Goal: Task Accomplishment & Management: Manage account settings

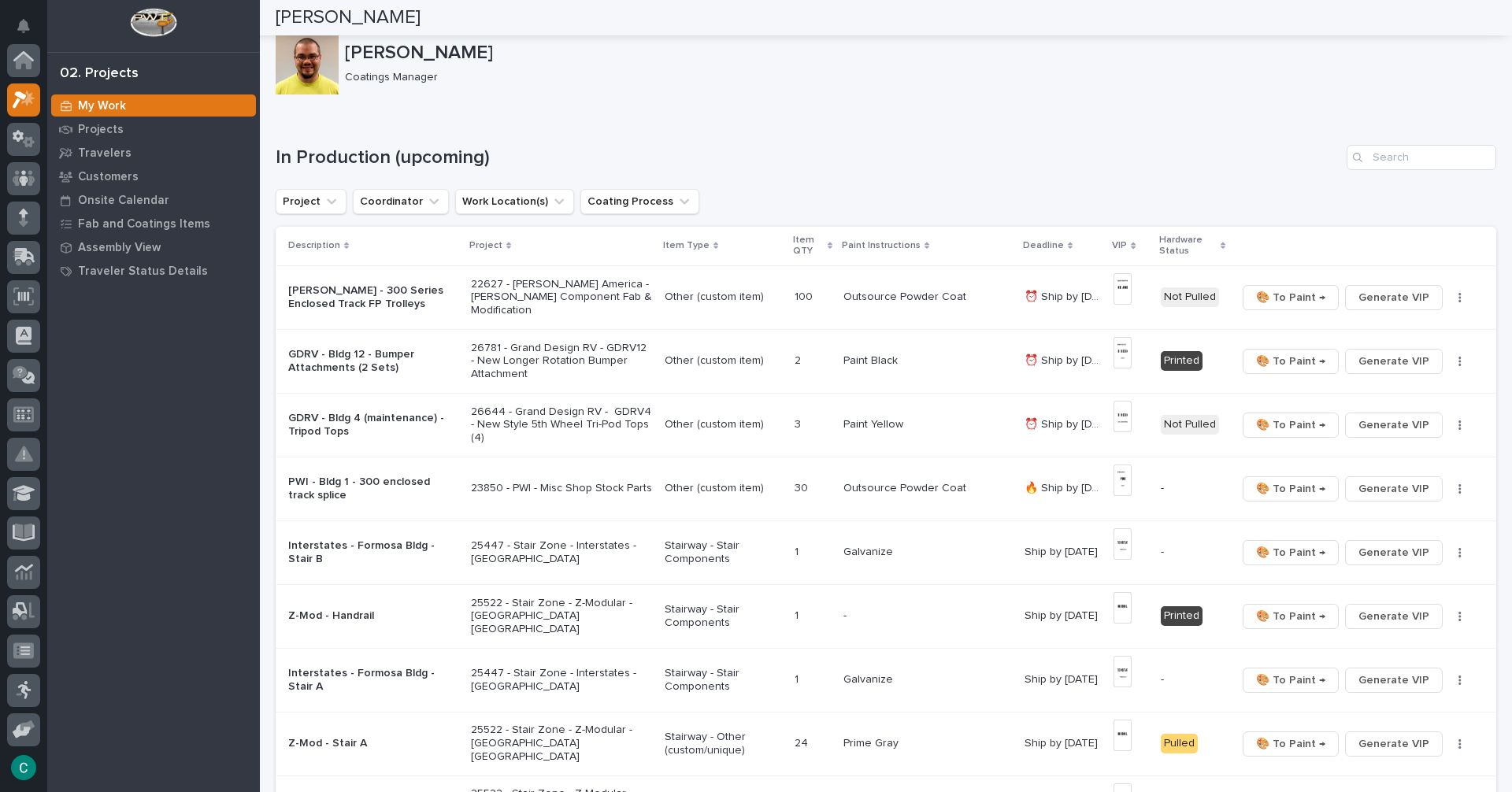
scroll to position [39, 0]
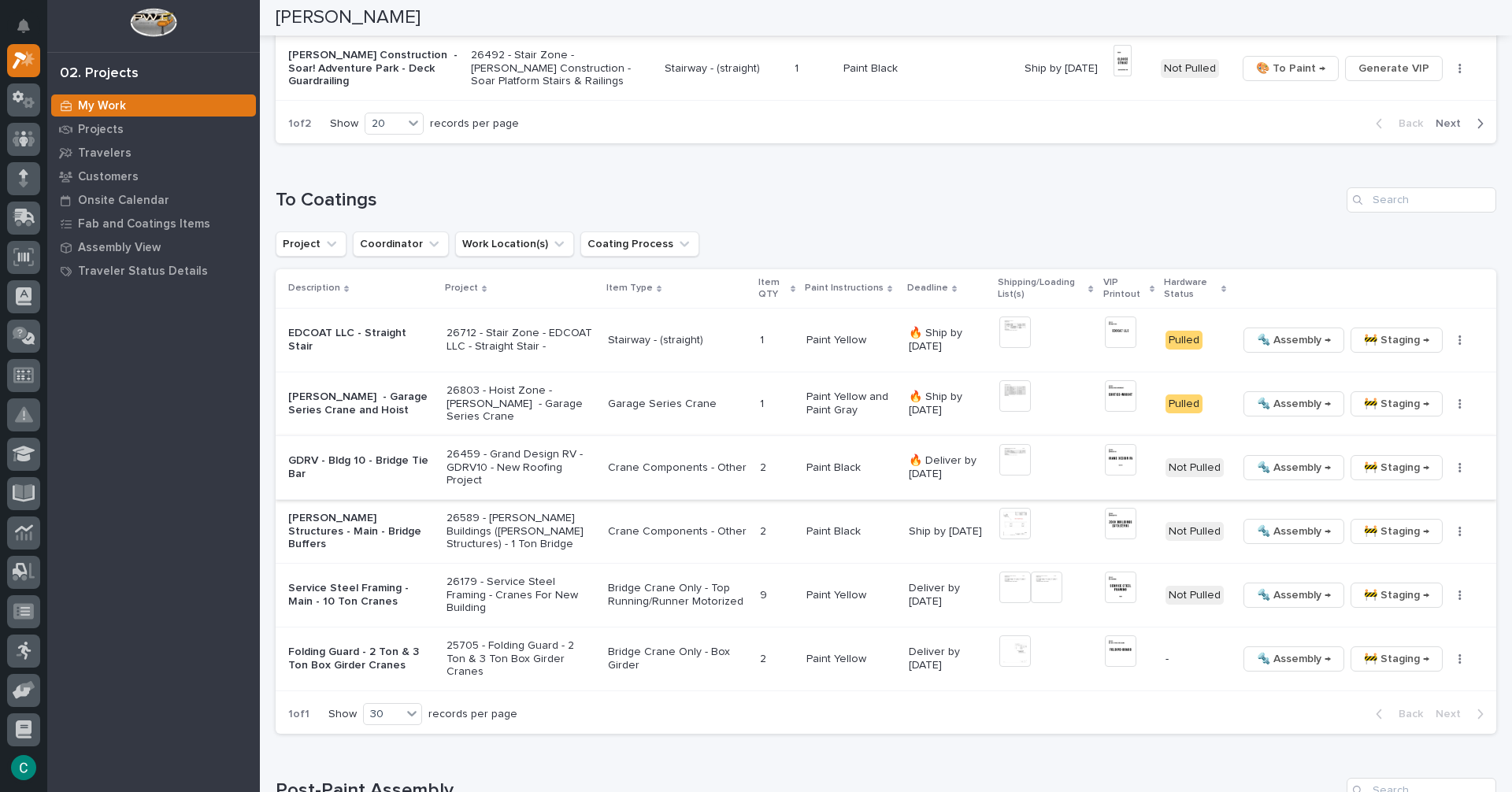
click at [1280, 469] on span "🔩 Assembly →" at bounding box center [1294, 468] width 74 height 19
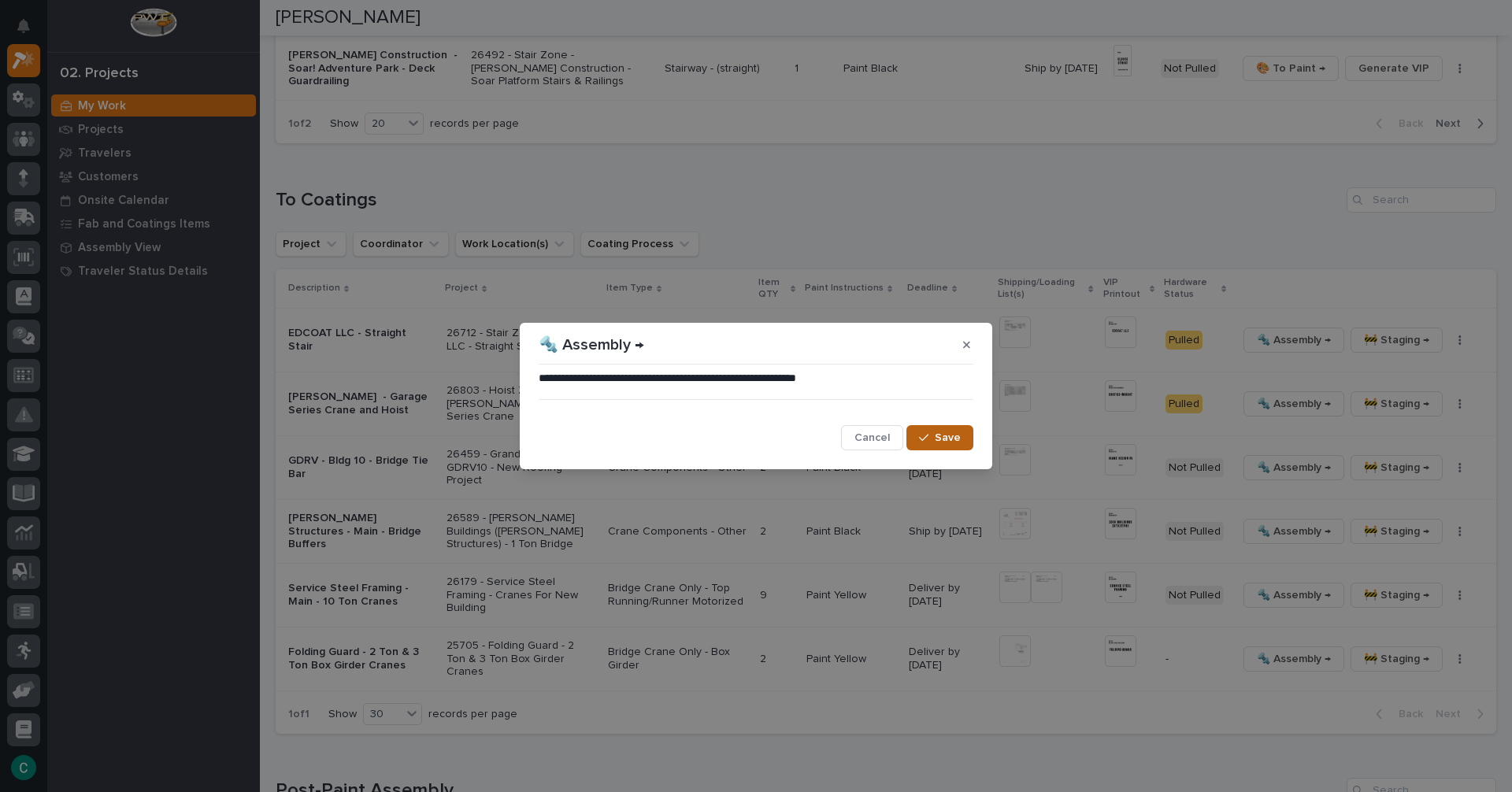
click at [945, 445] on span "Save" at bounding box center [947, 437] width 26 height 14
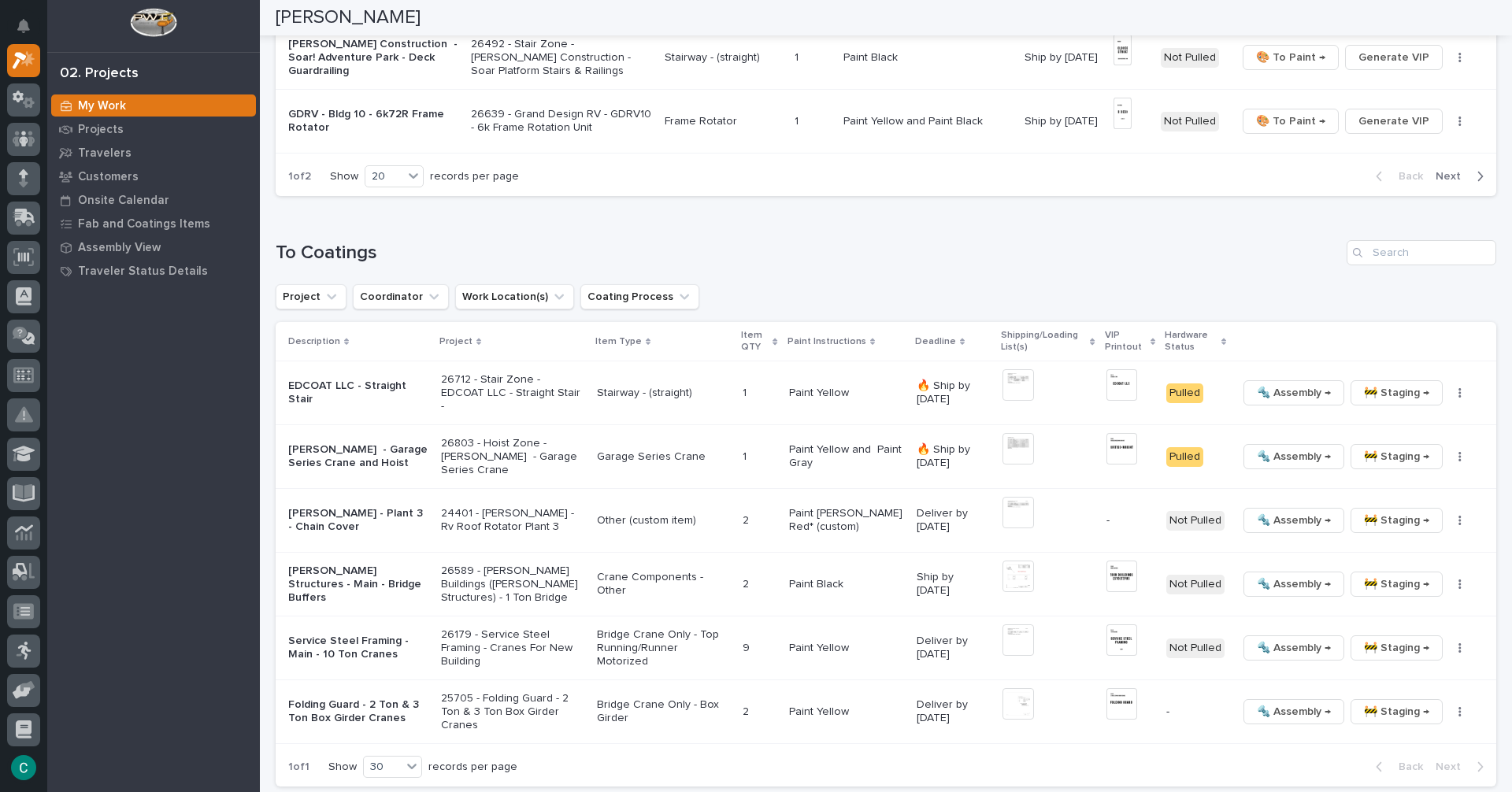
scroll to position [1429, 0]
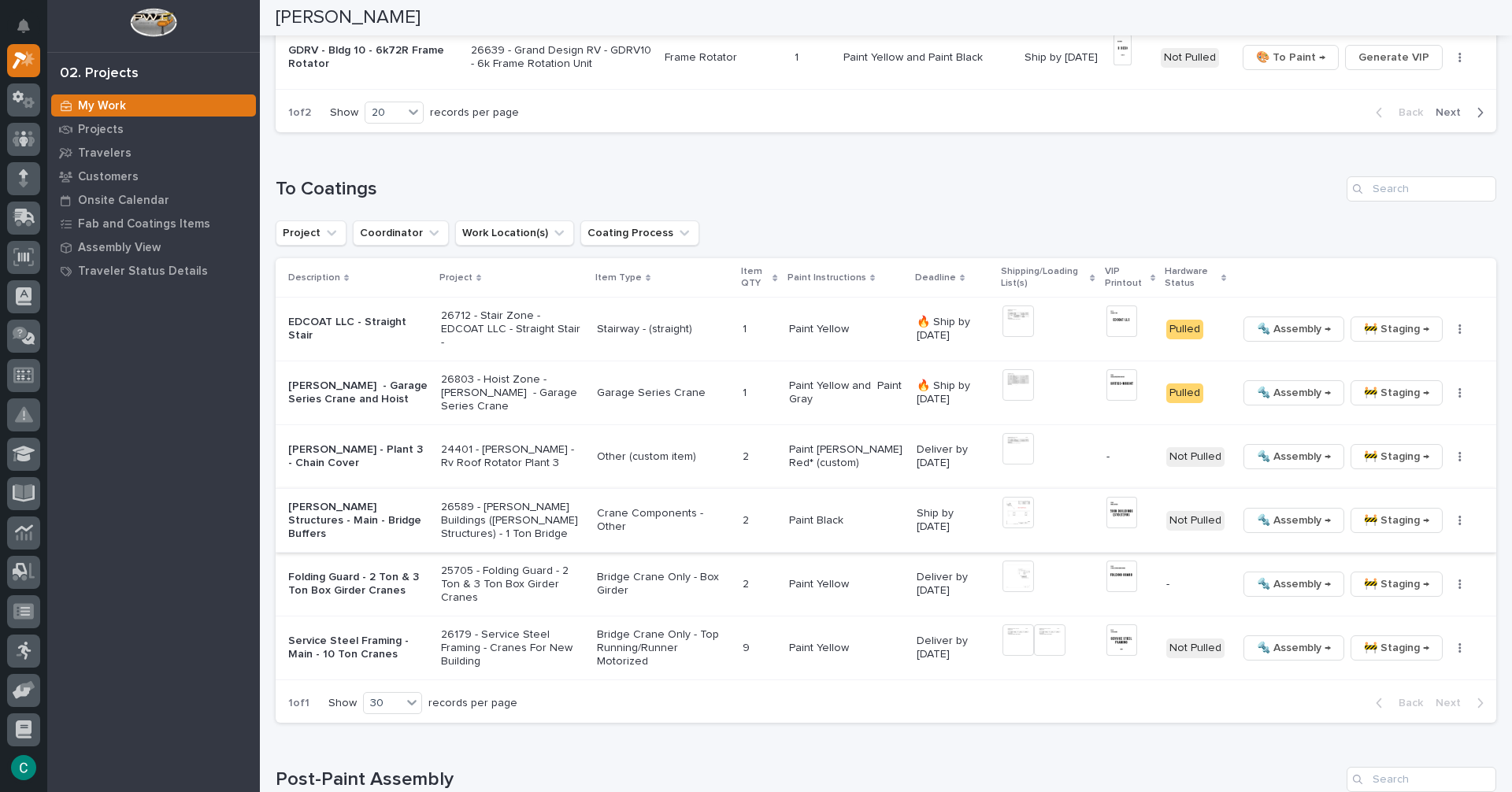
click at [1314, 524] on span "🔩 Assembly →" at bounding box center [1294, 520] width 74 height 19
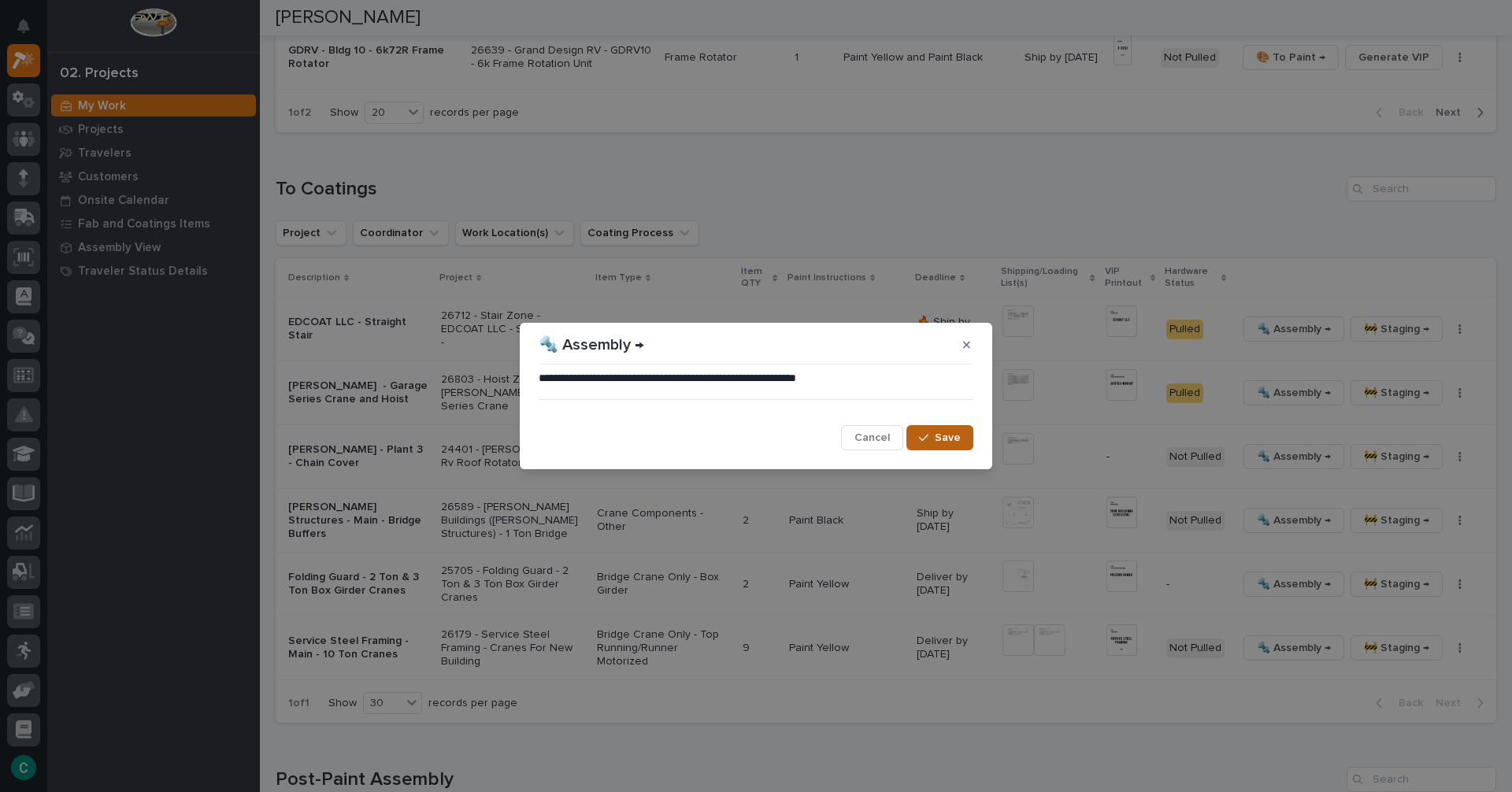
click at [943, 446] on button "Save" at bounding box center [940, 437] width 67 height 25
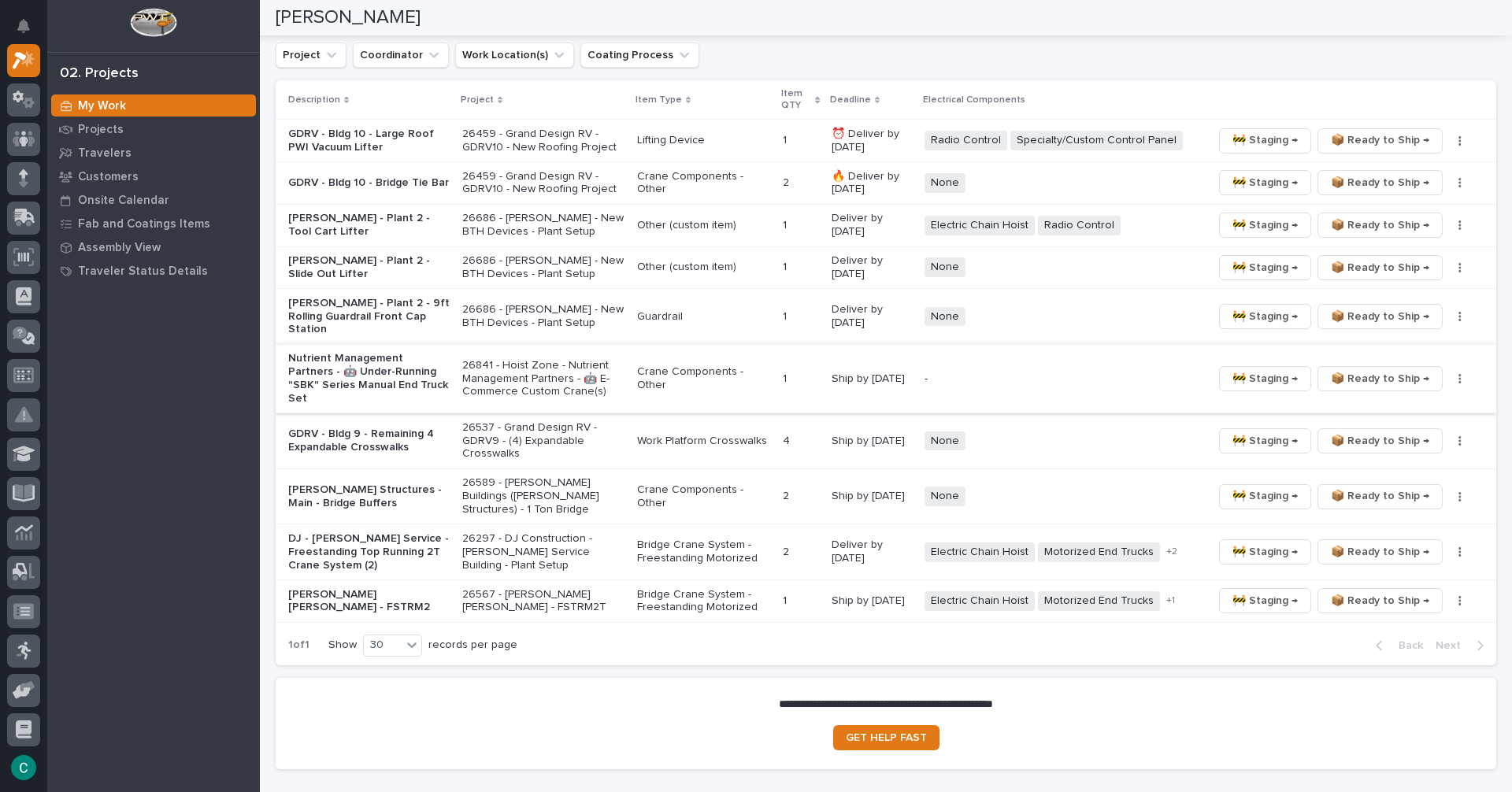
scroll to position [2056, 0]
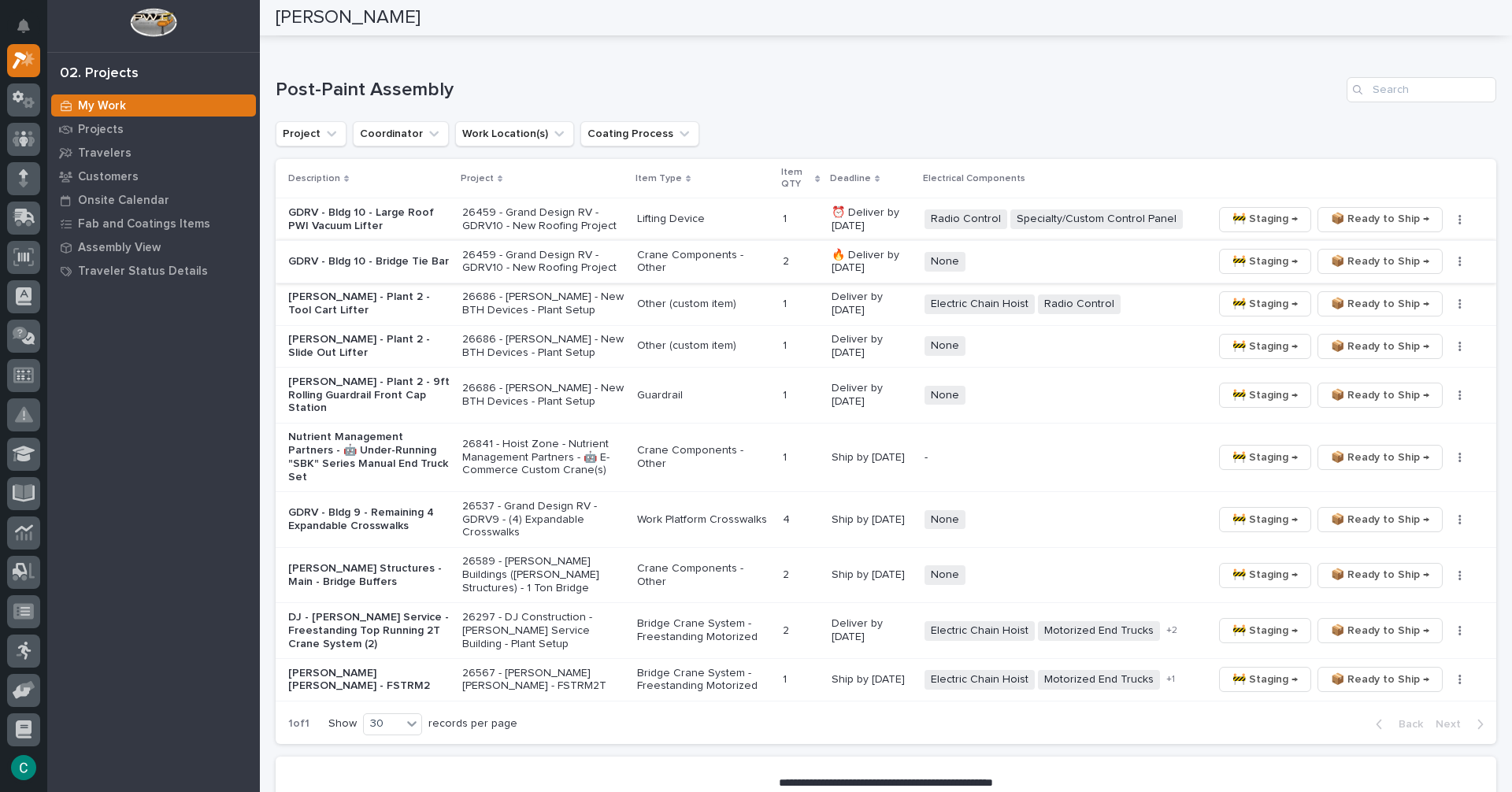
click at [1243, 263] on span "🚧 Staging →" at bounding box center [1265, 261] width 65 height 19
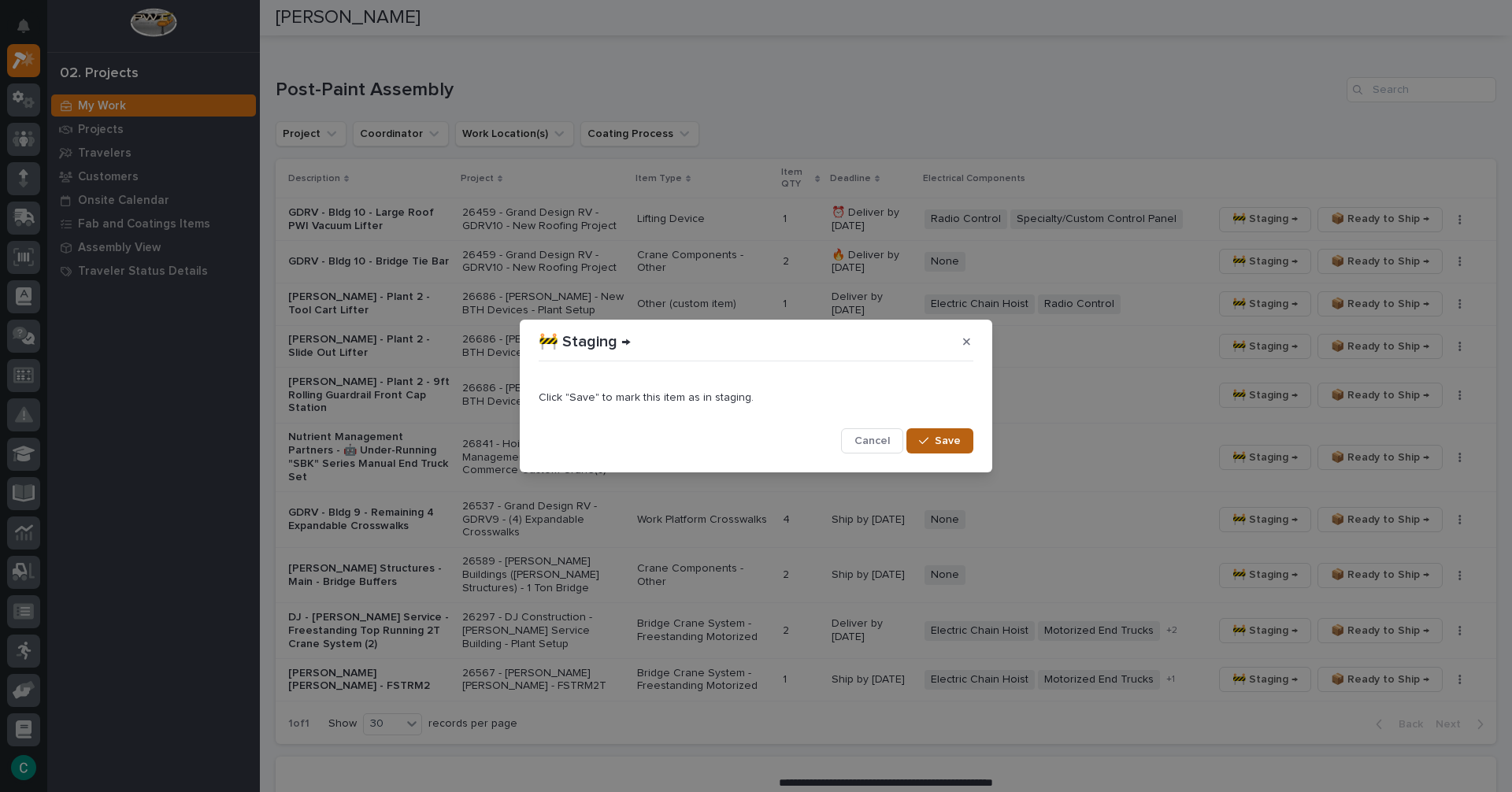
click at [926, 442] on icon "button" at bounding box center [923, 441] width 9 height 11
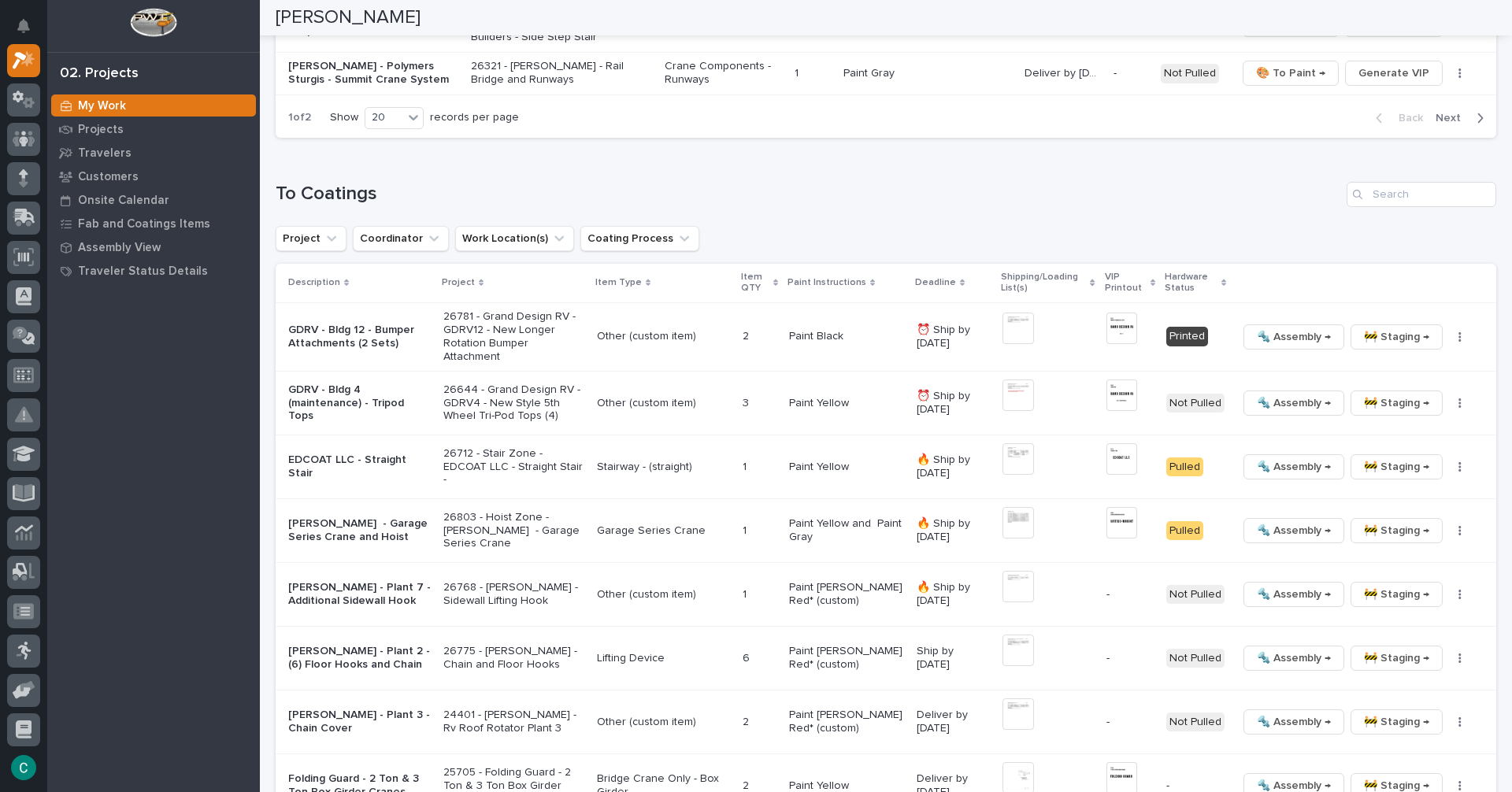
scroll to position [1454, 0]
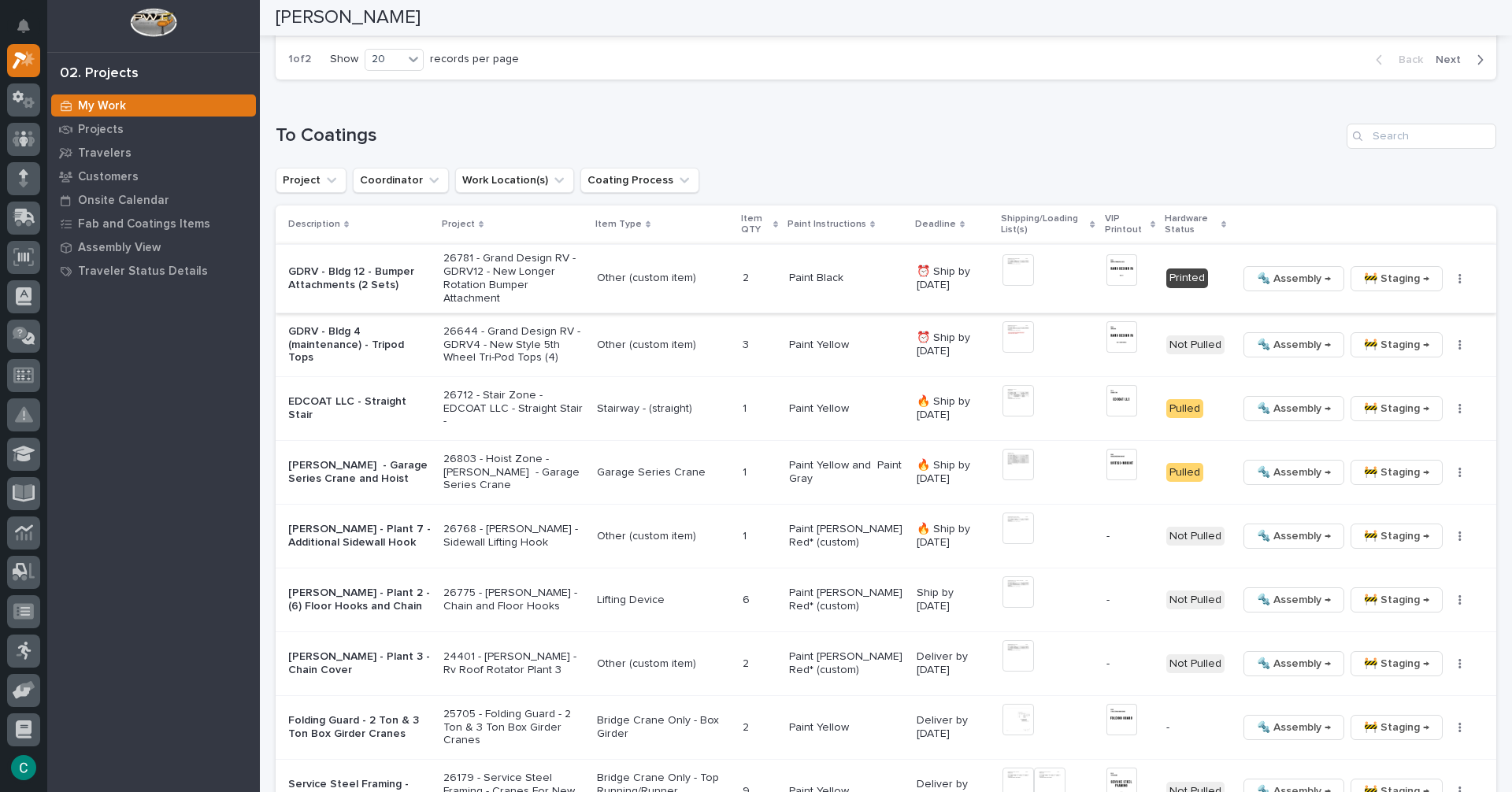
click at [1002, 260] on img at bounding box center [1018, 270] width 32 height 32
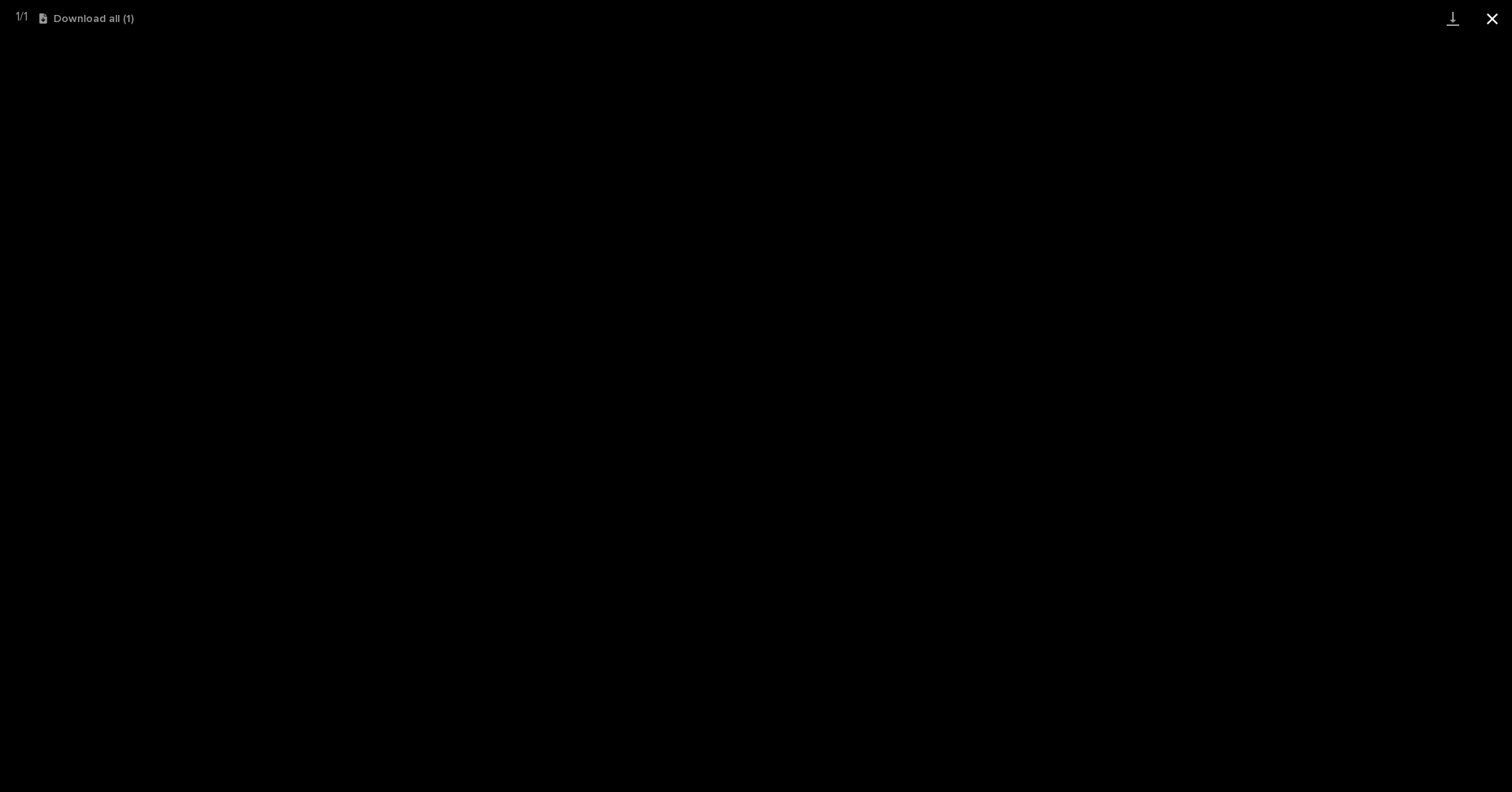
click at [1503, 21] on button "Close gallery" at bounding box center [1492, 18] width 39 height 37
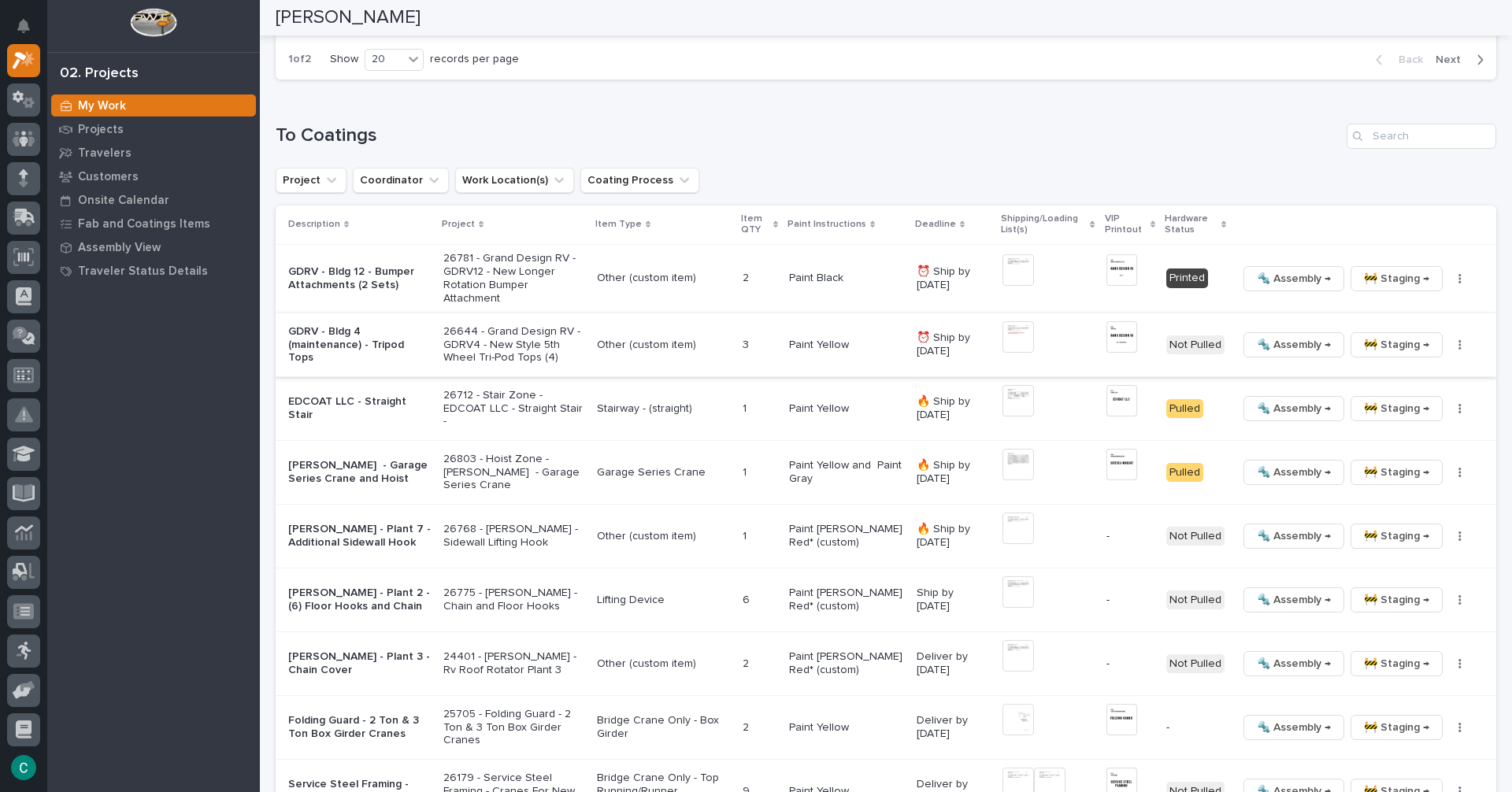
click at [1012, 321] on img at bounding box center [1018, 337] width 32 height 32
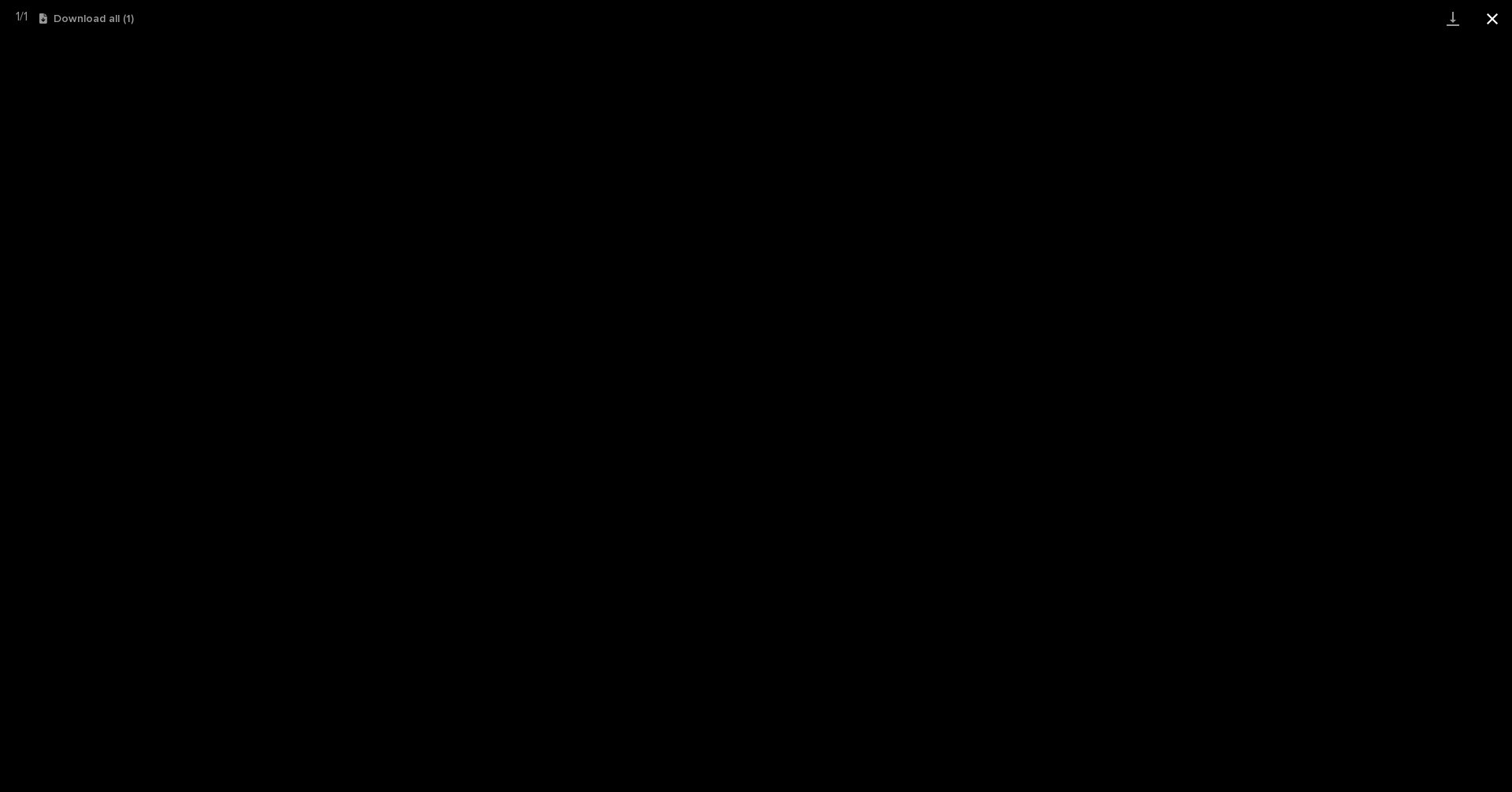
click at [1495, 24] on button "Close gallery" at bounding box center [1492, 18] width 39 height 37
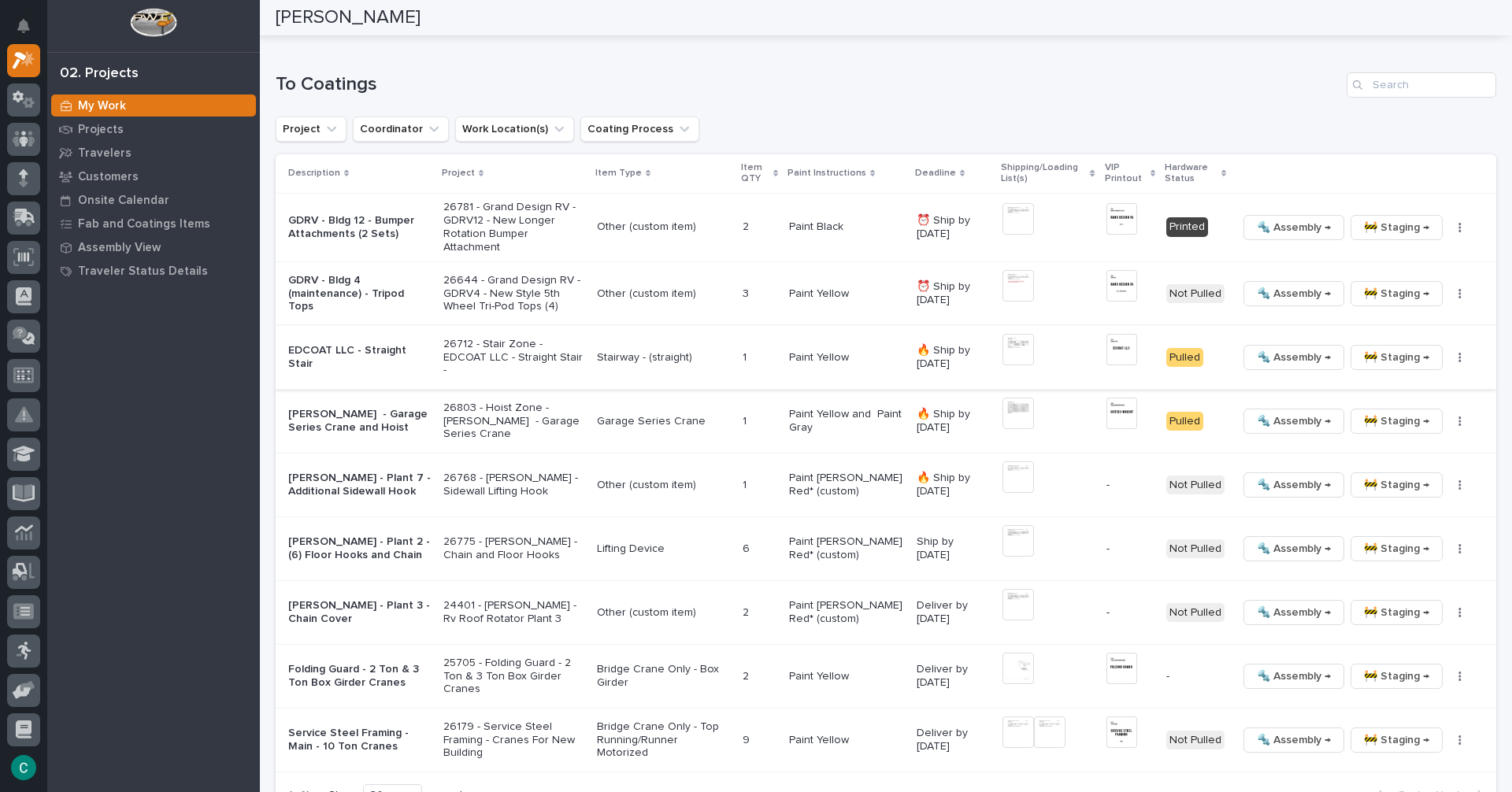
scroll to position [1532, 0]
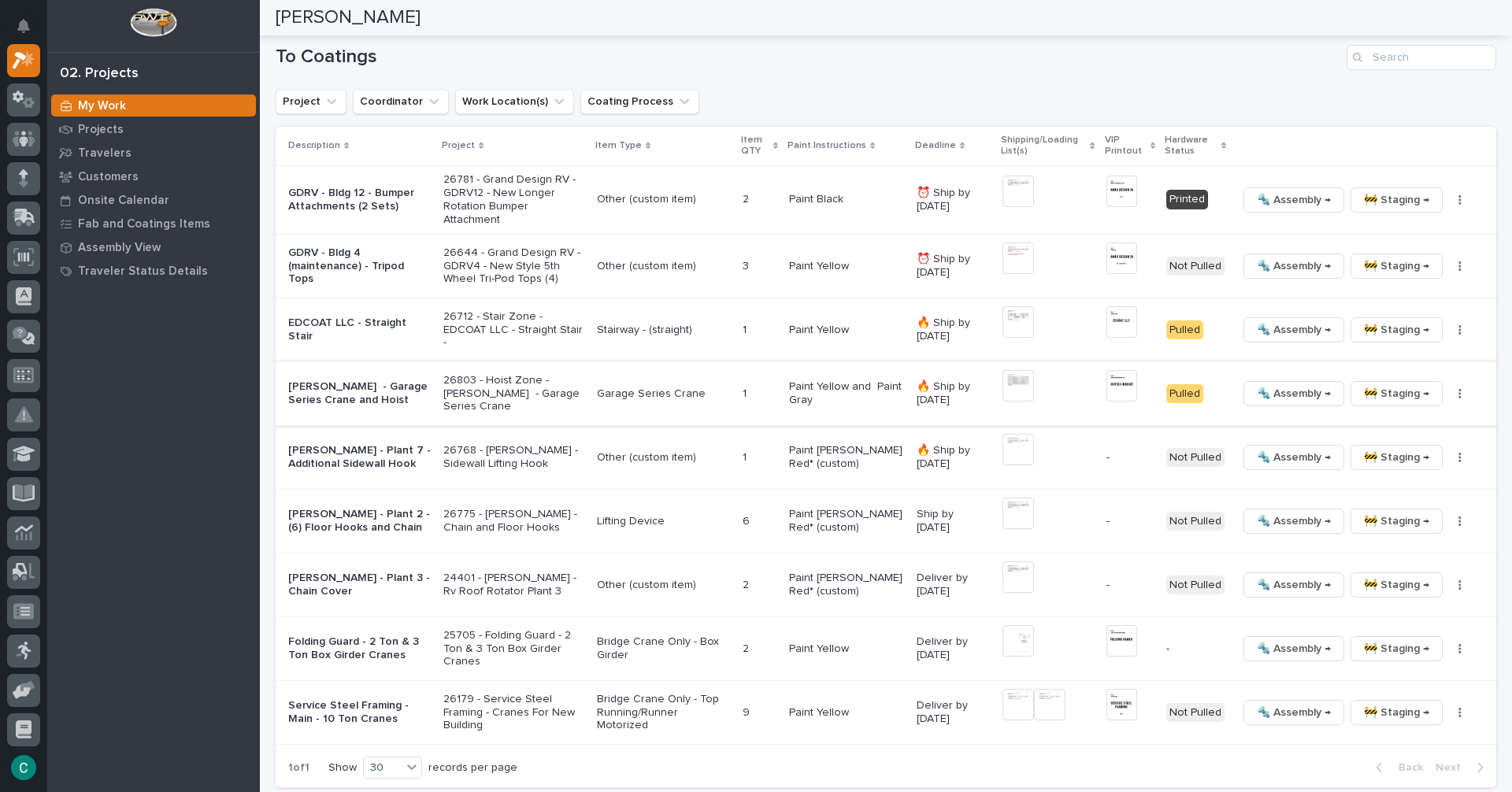
click at [1277, 384] on span "🔩 Assembly →" at bounding box center [1294, 393] width 74 height 19
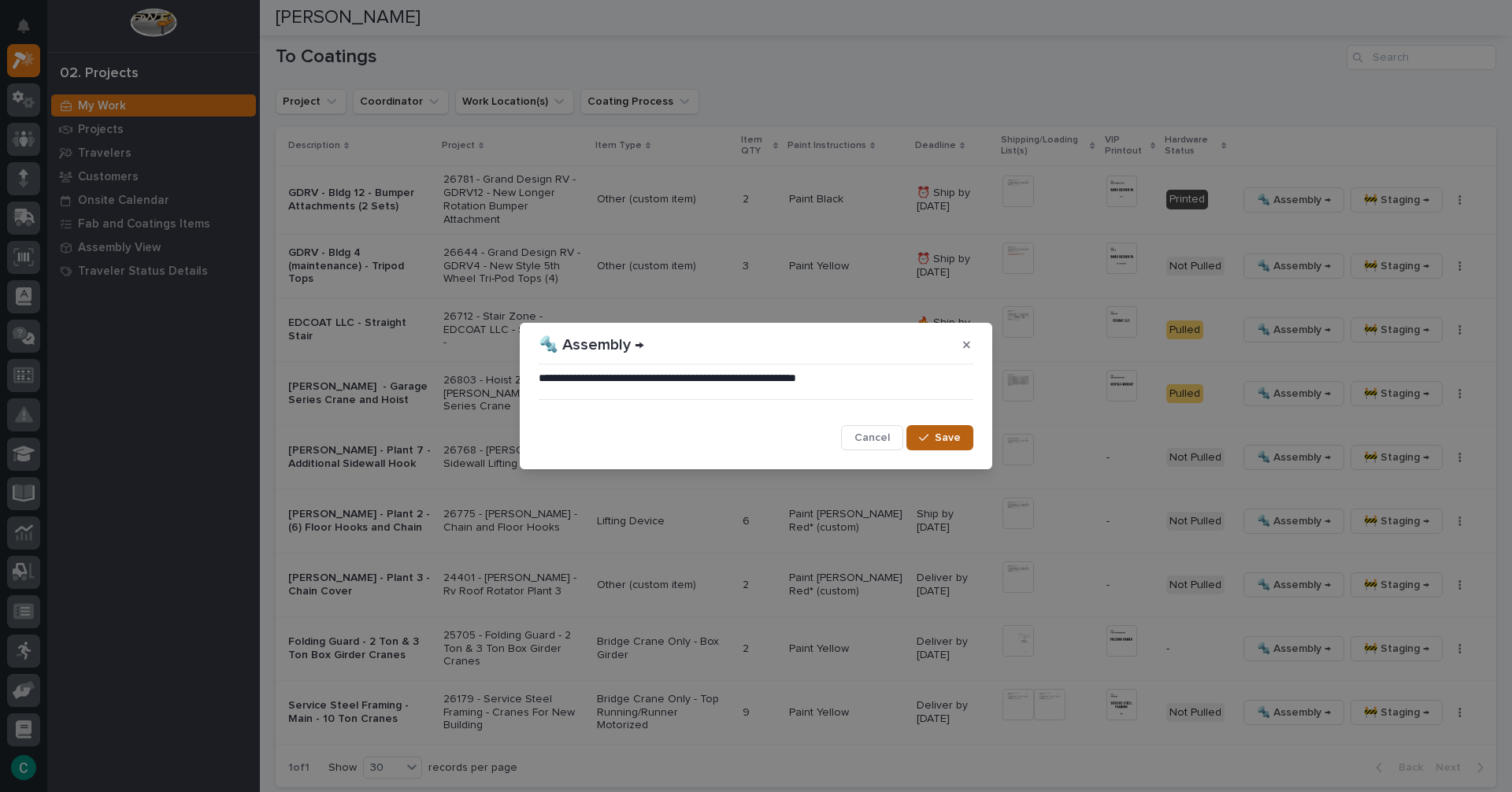
click at [938, 440] on span "Save" at bounding box center [947, 437] width 26 height 14
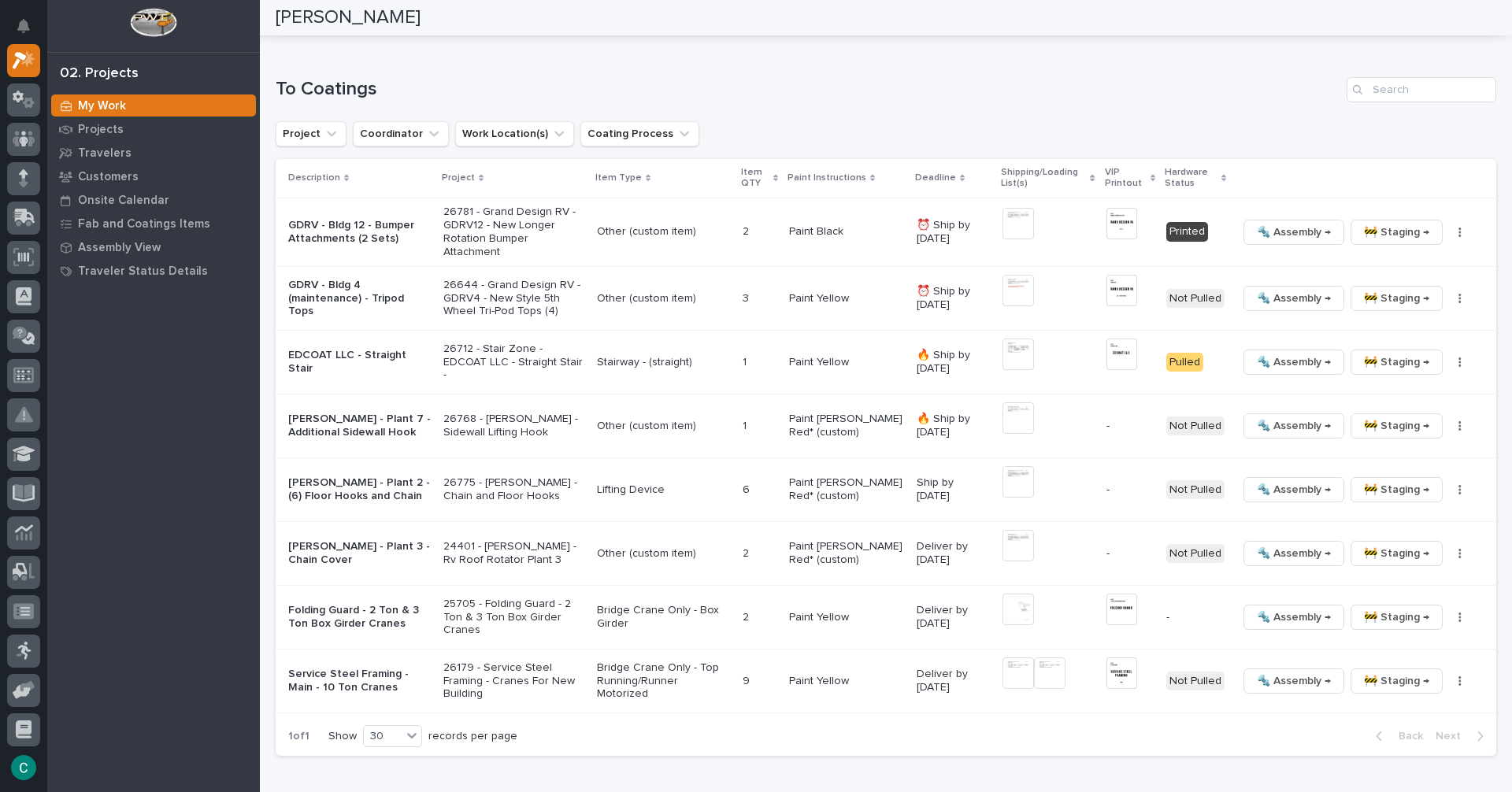
scroll to position [1521, 0]
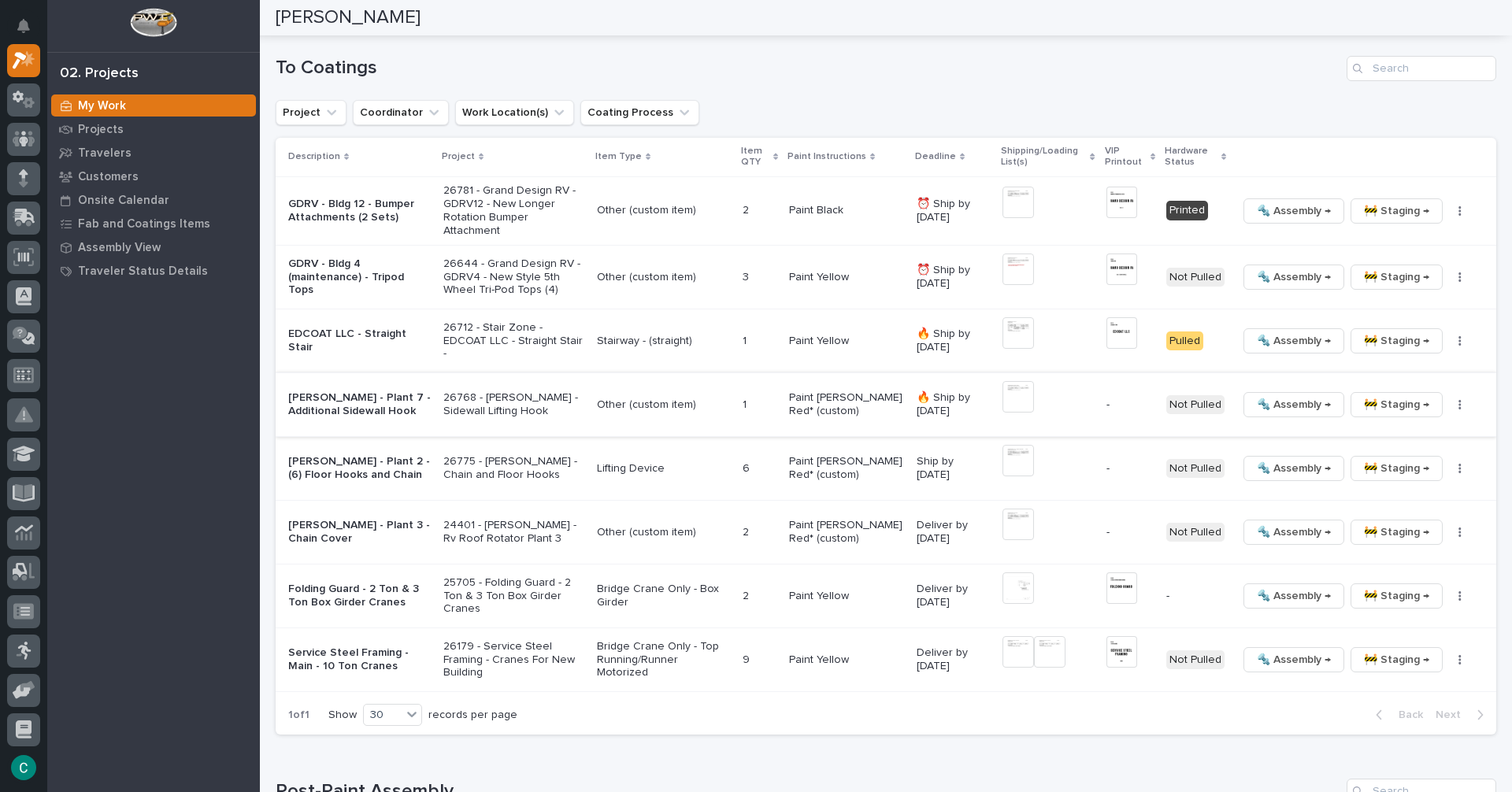
click at [1449, 399] on button "button" at bounding box center [1460, 404] width 22 height 11
click at [1391, 473] on span "Generate VIP" at bounding box center [1392, 482] width 68 height 19
click at [1449, 462] on button "button" at bounding box center [1460, 468] width 22 height 11
click at [1396, 536] on span "Generate VIP" at bounding box center [1392, 545] width 68 height 19
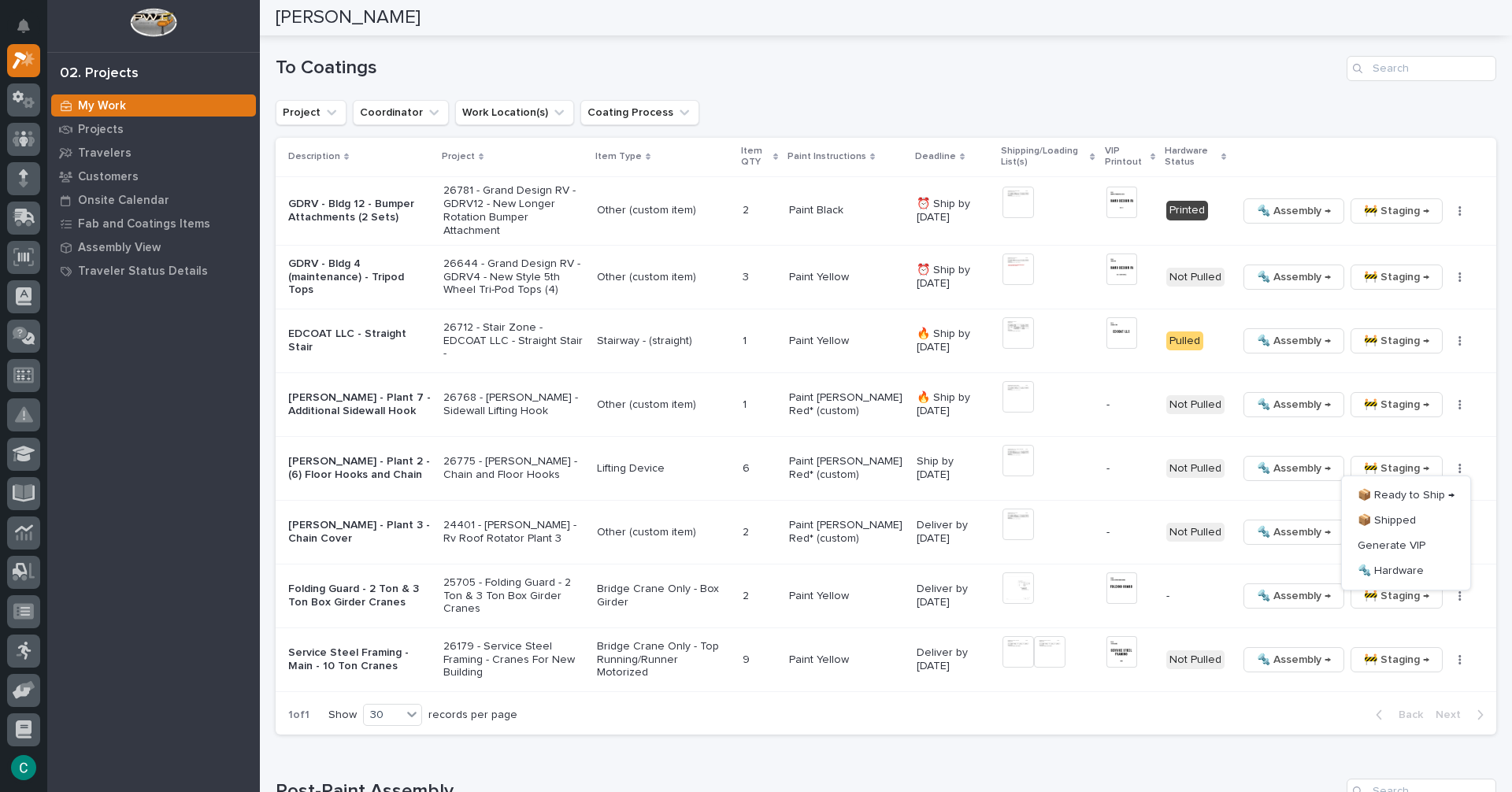
click at [1187, 780] on h1 "Post-Paint Assembly" at bounding box center [807, 791] width 1065 height 23
click at [1458, 527] on icon "button" at bounding box center [1460, 532] width 3 height 11
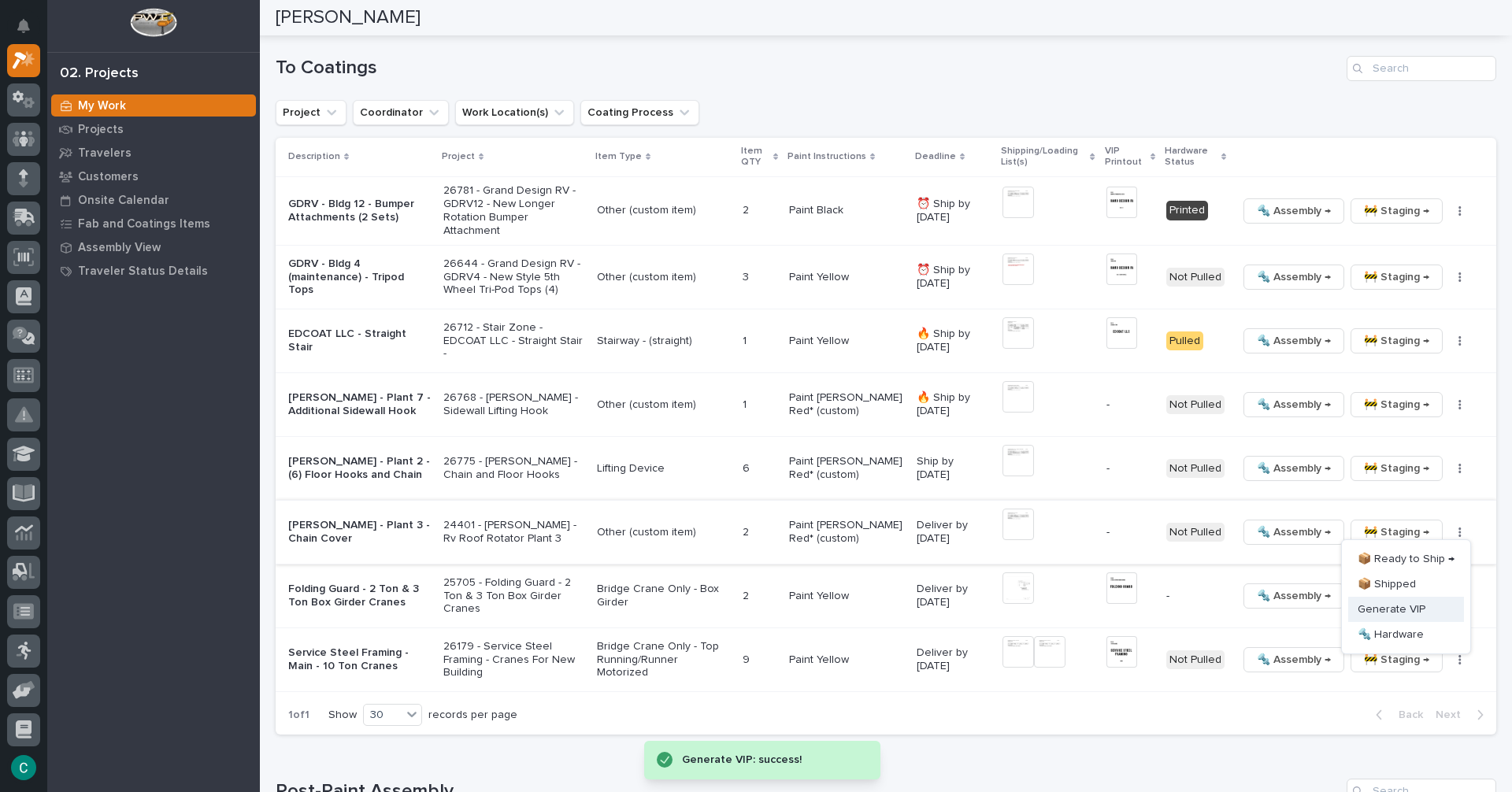
click at [1376, 600] on span "Generate VIP" at bounding box center [1392, 609] width 68 height 19
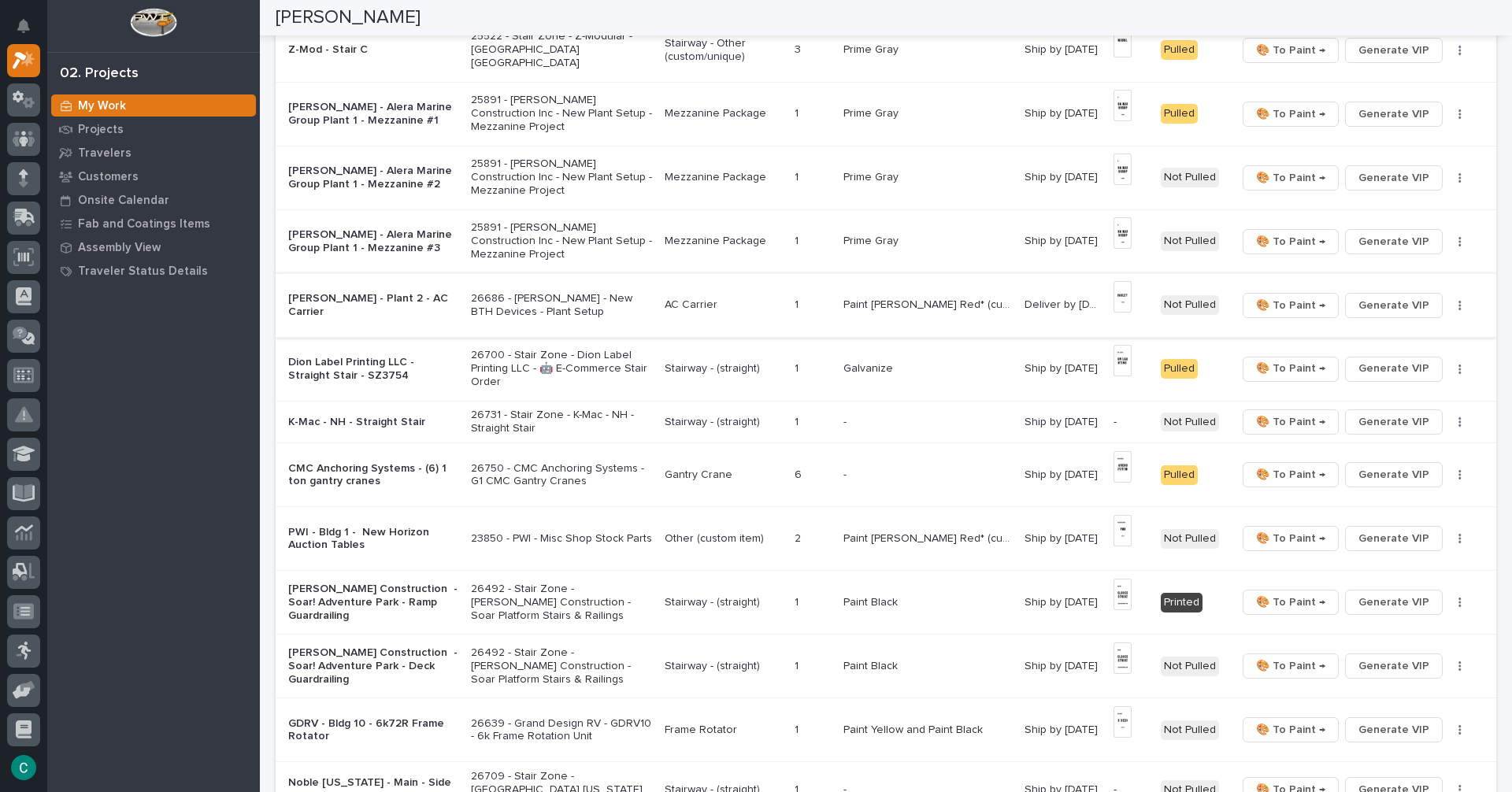
scroll to position [708, 0]
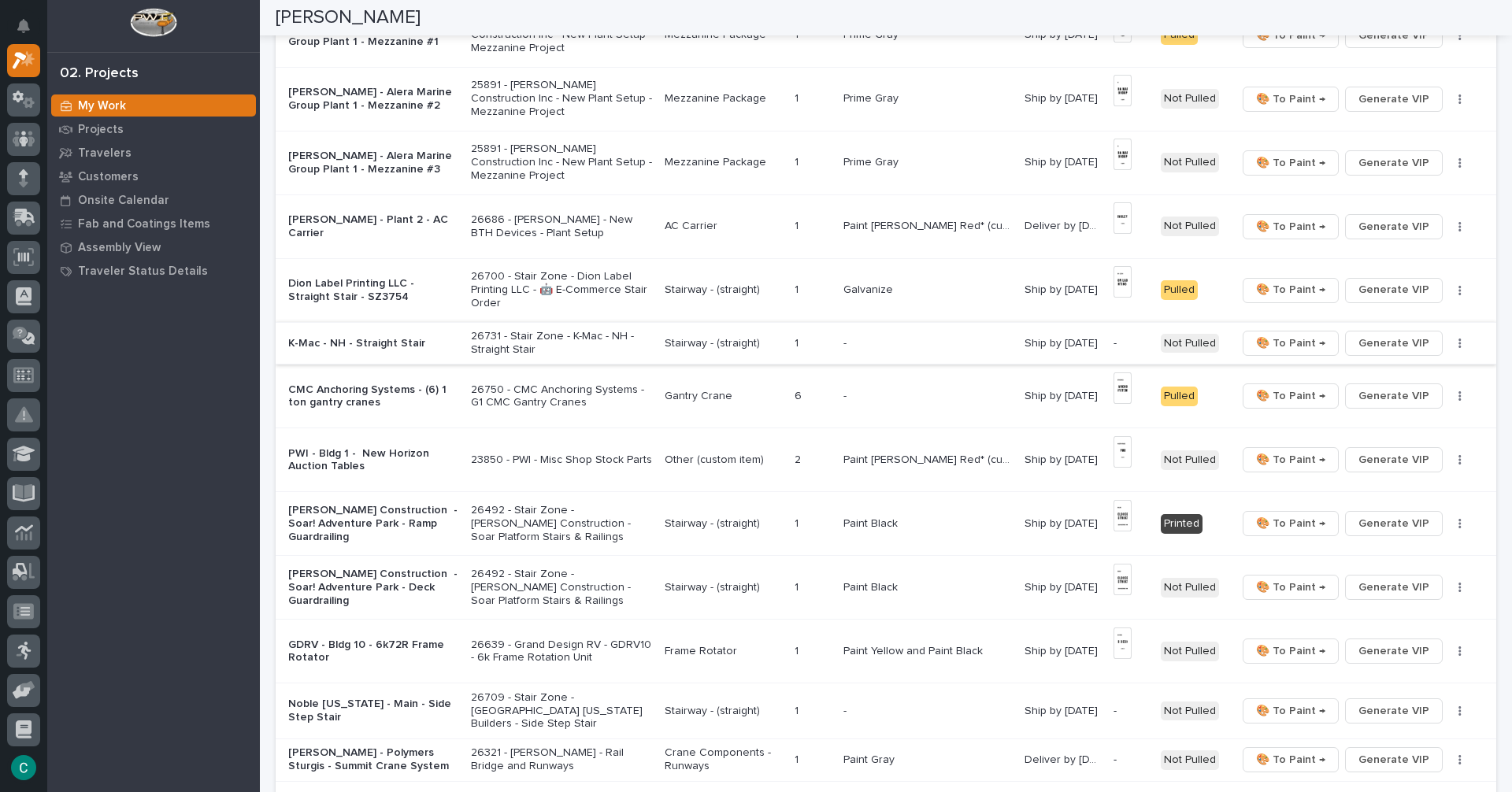
click at [1403, 342] on span "Generate VIP" at bounding box center [1394, 343] width 71 height 19
click at [704, 341] on p "Stairway - (straight)" at bounding box center [723, 344] width 117 height 13
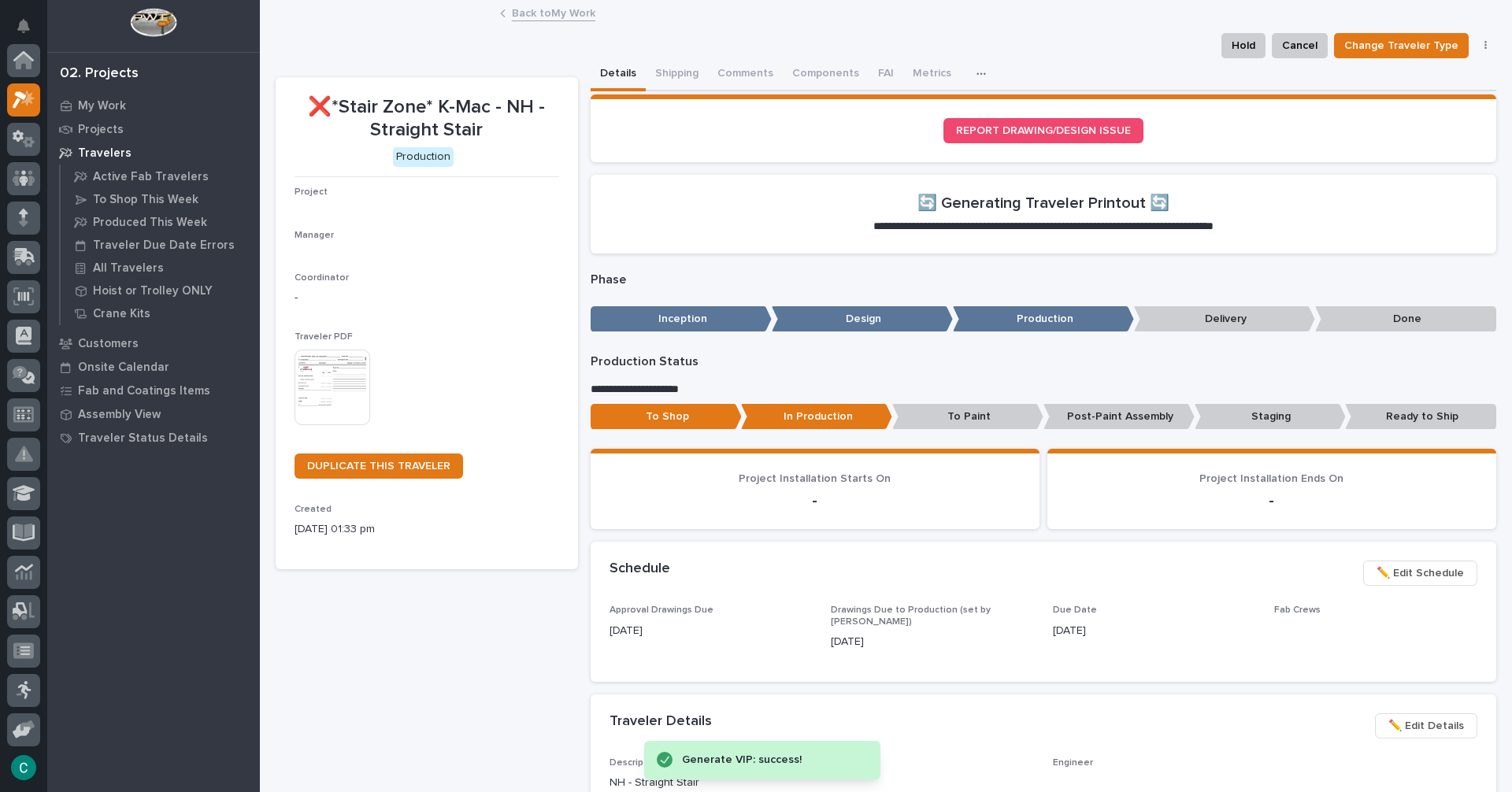
scroll to position [39, 0]
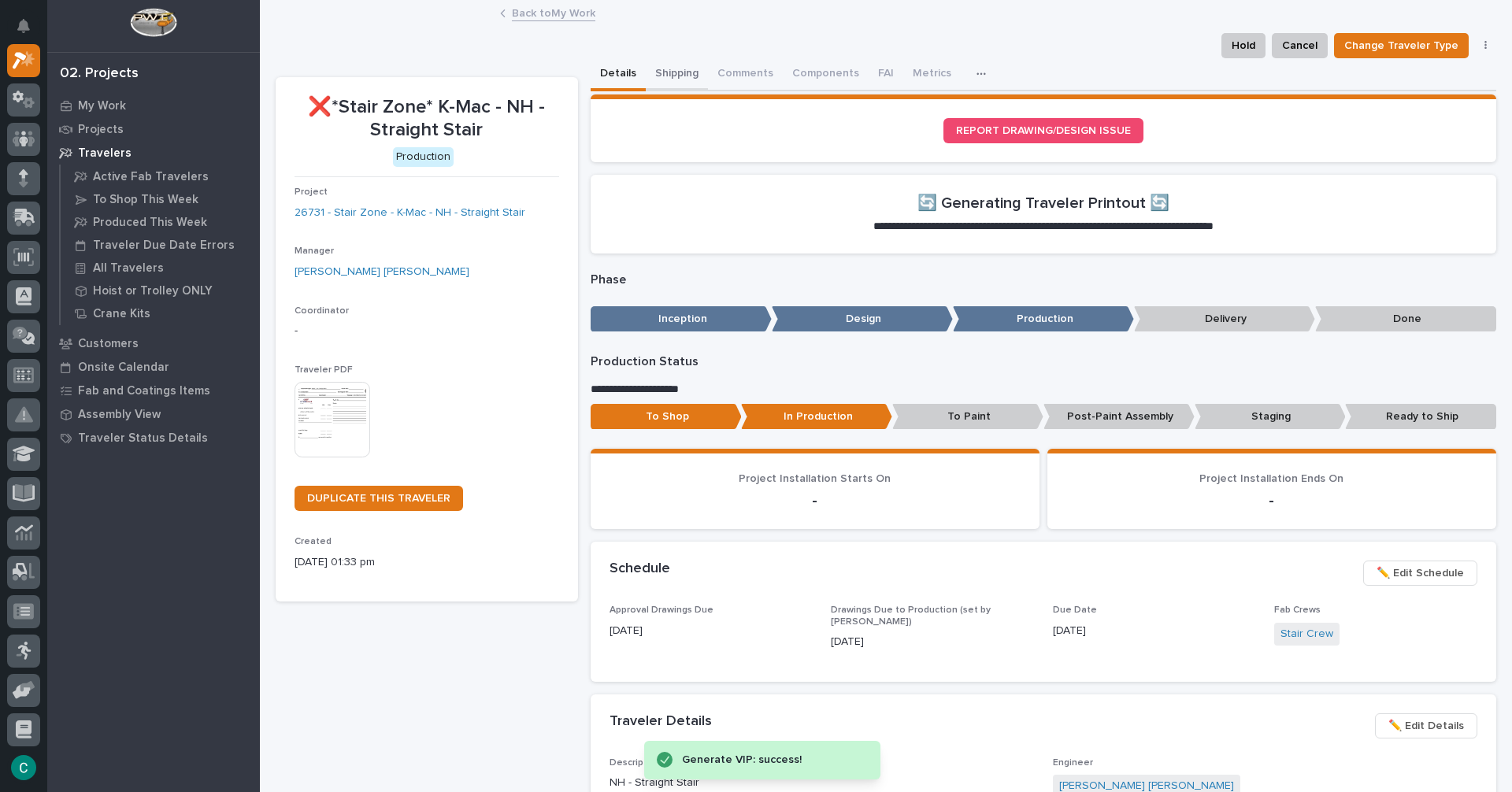
click at [659, 71] on button "Shipping" at bounding box center [677, 75] width 62 height 33
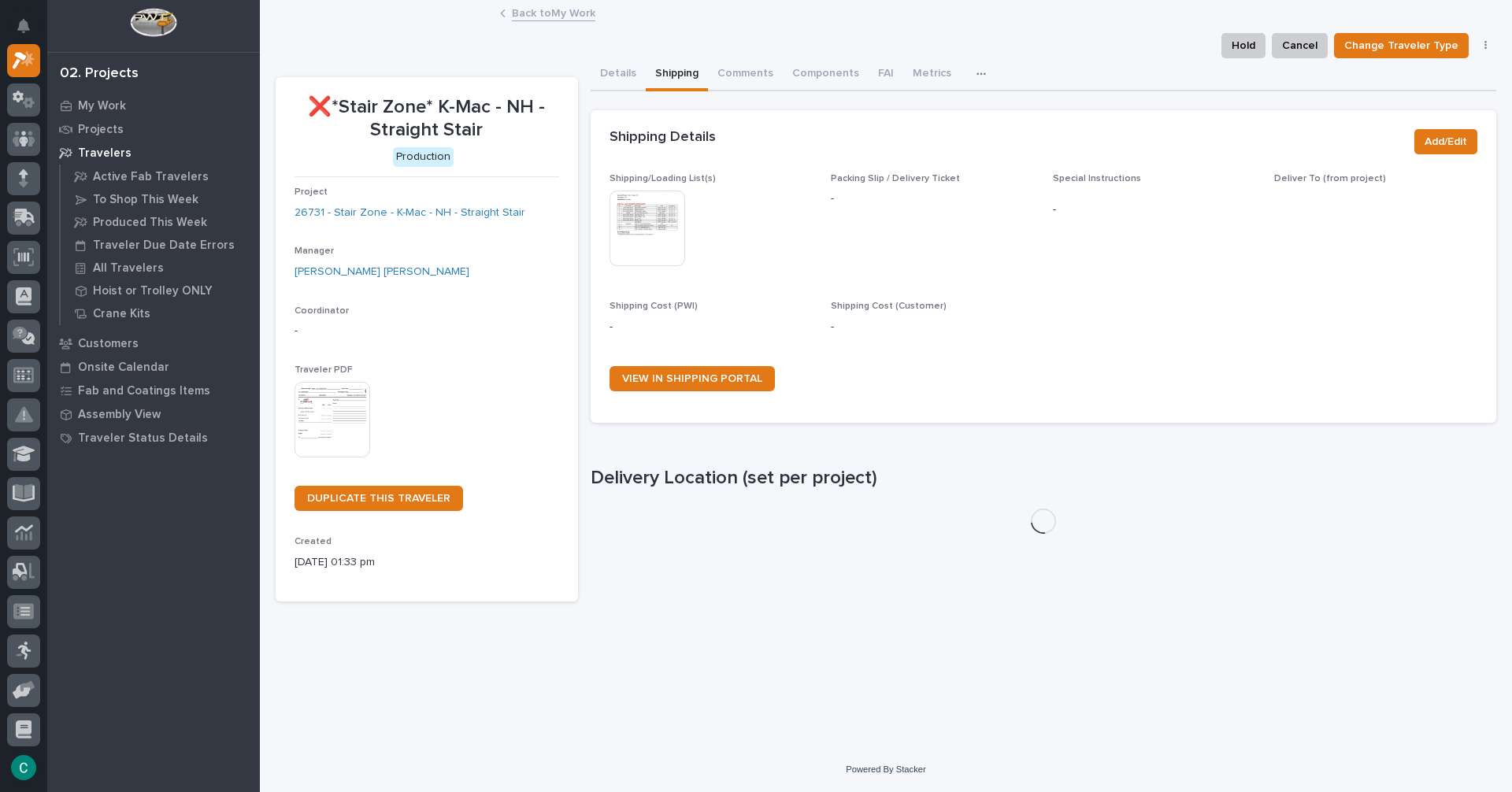
click at [653, 239] on img at bounding box center [648, 228] width 75 height 75
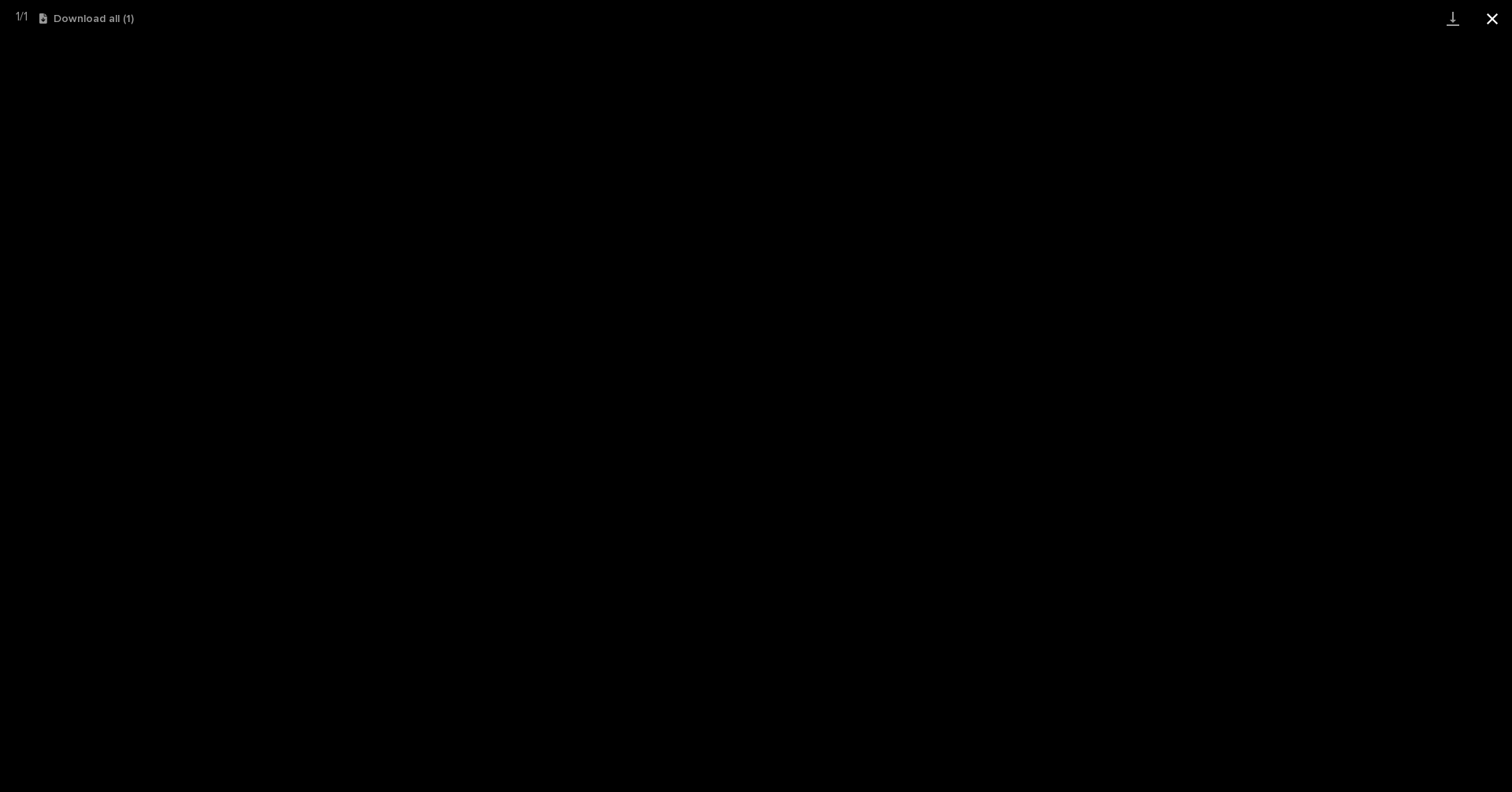
click at [1502, 14] on button "Close gallery" at bounding box center [1492, 18] width 39 height 37
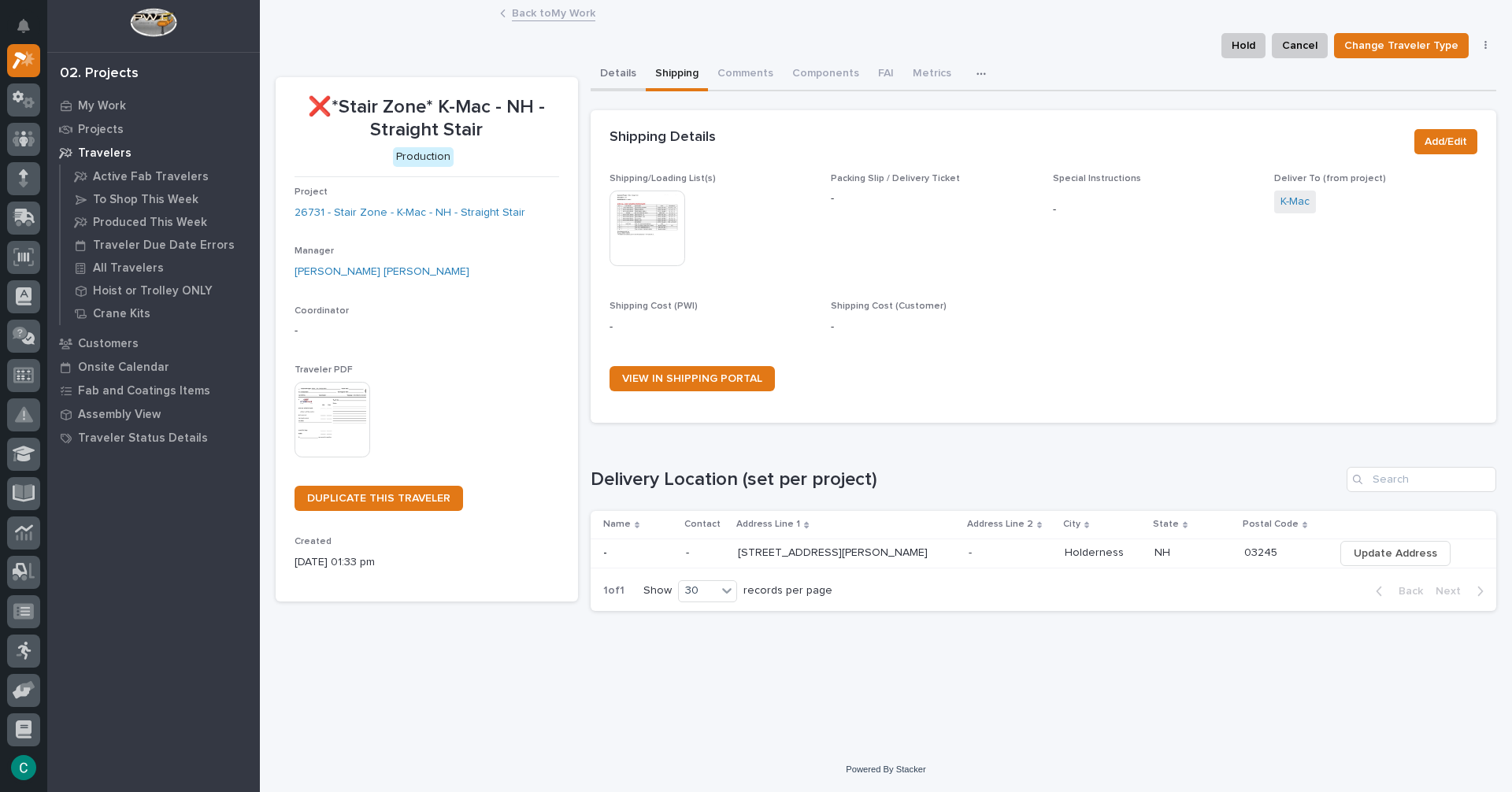
click at [612, 72] on button "Details" at bounding box center [618, 75] width 55 height 33
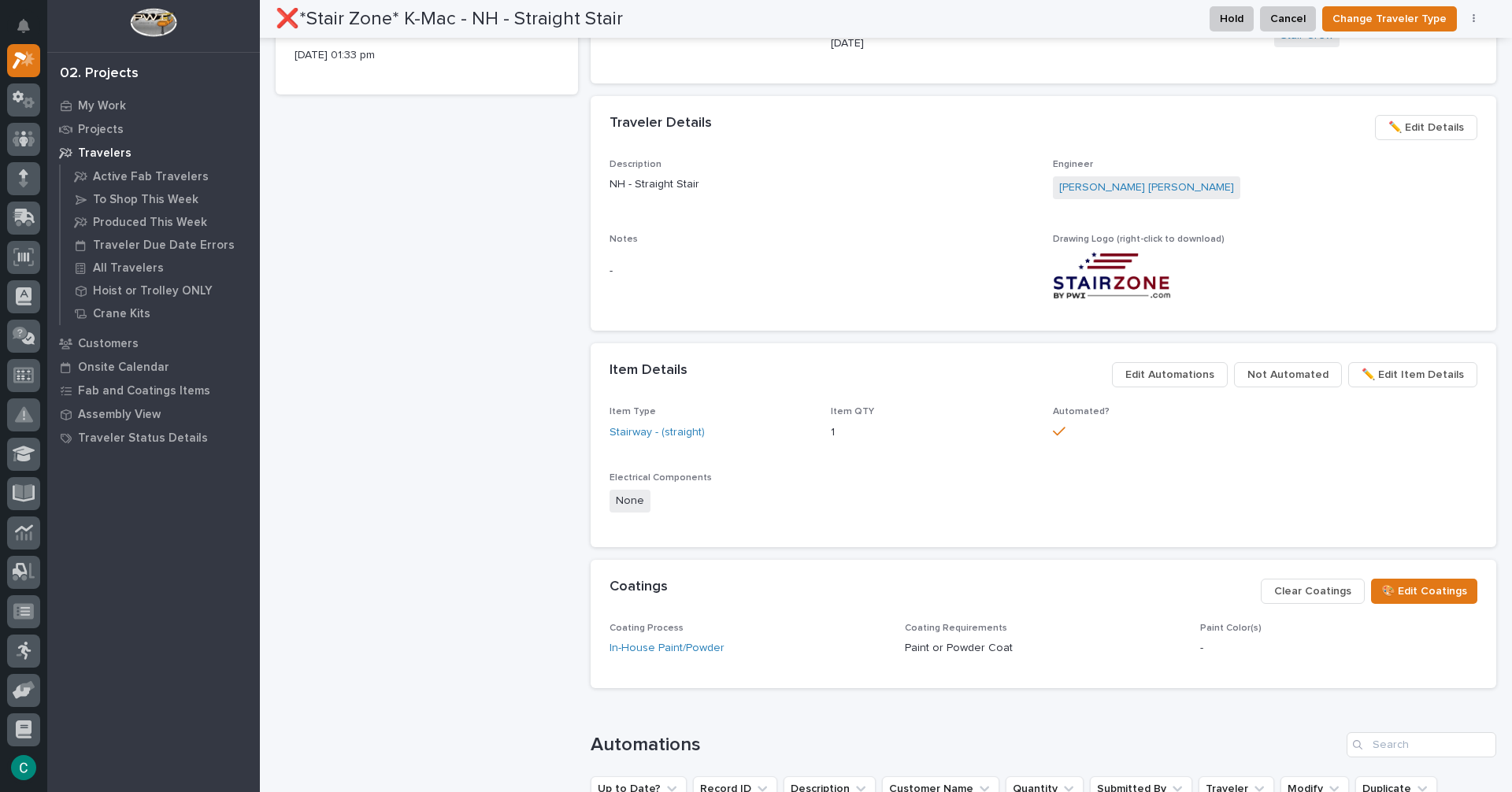
scroll to position [705, 0]
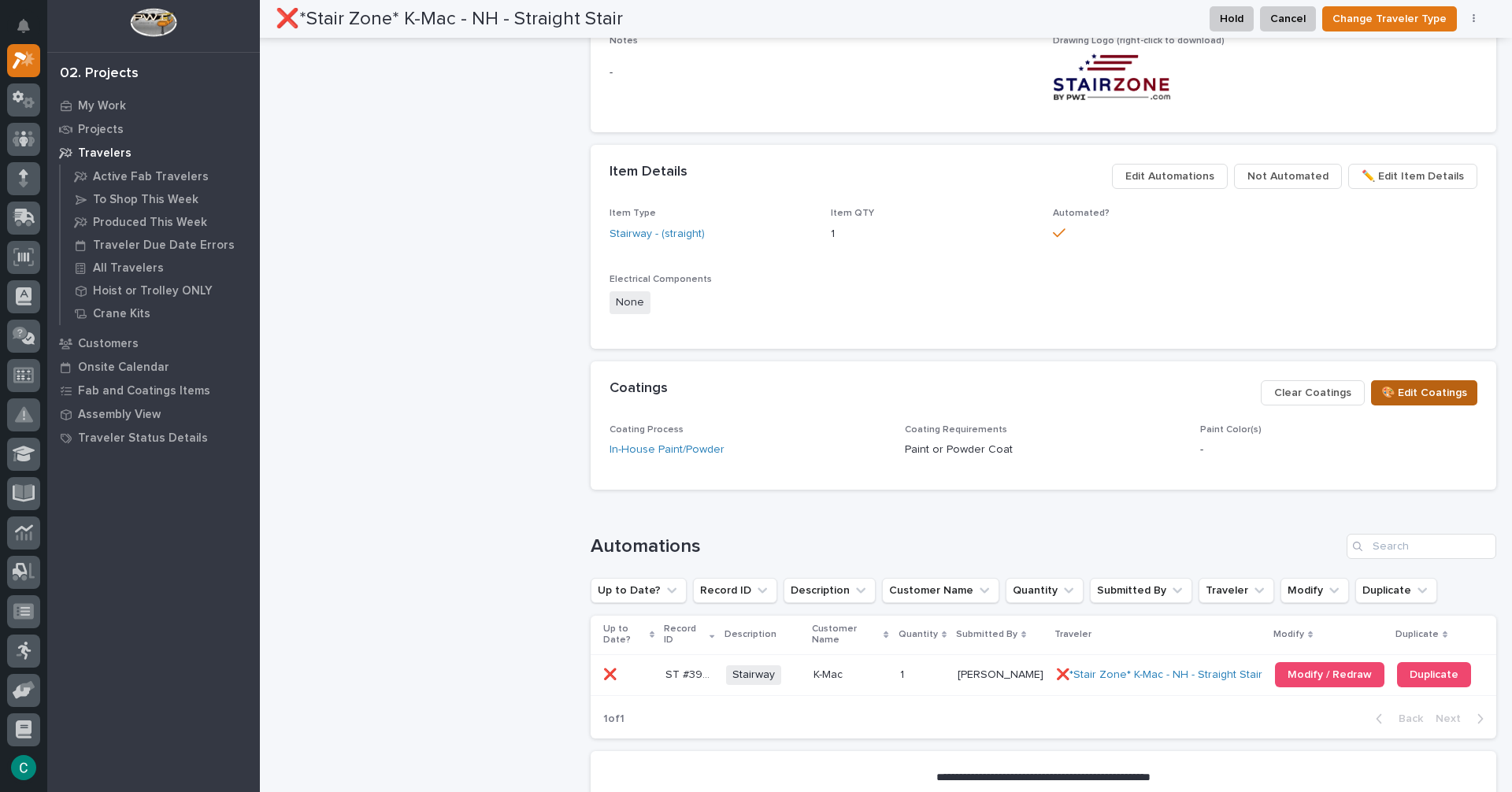
click at [1399, 387] on span "🎨 Edit Coatings" at bounding box center [1424, 392] width 86 height 19
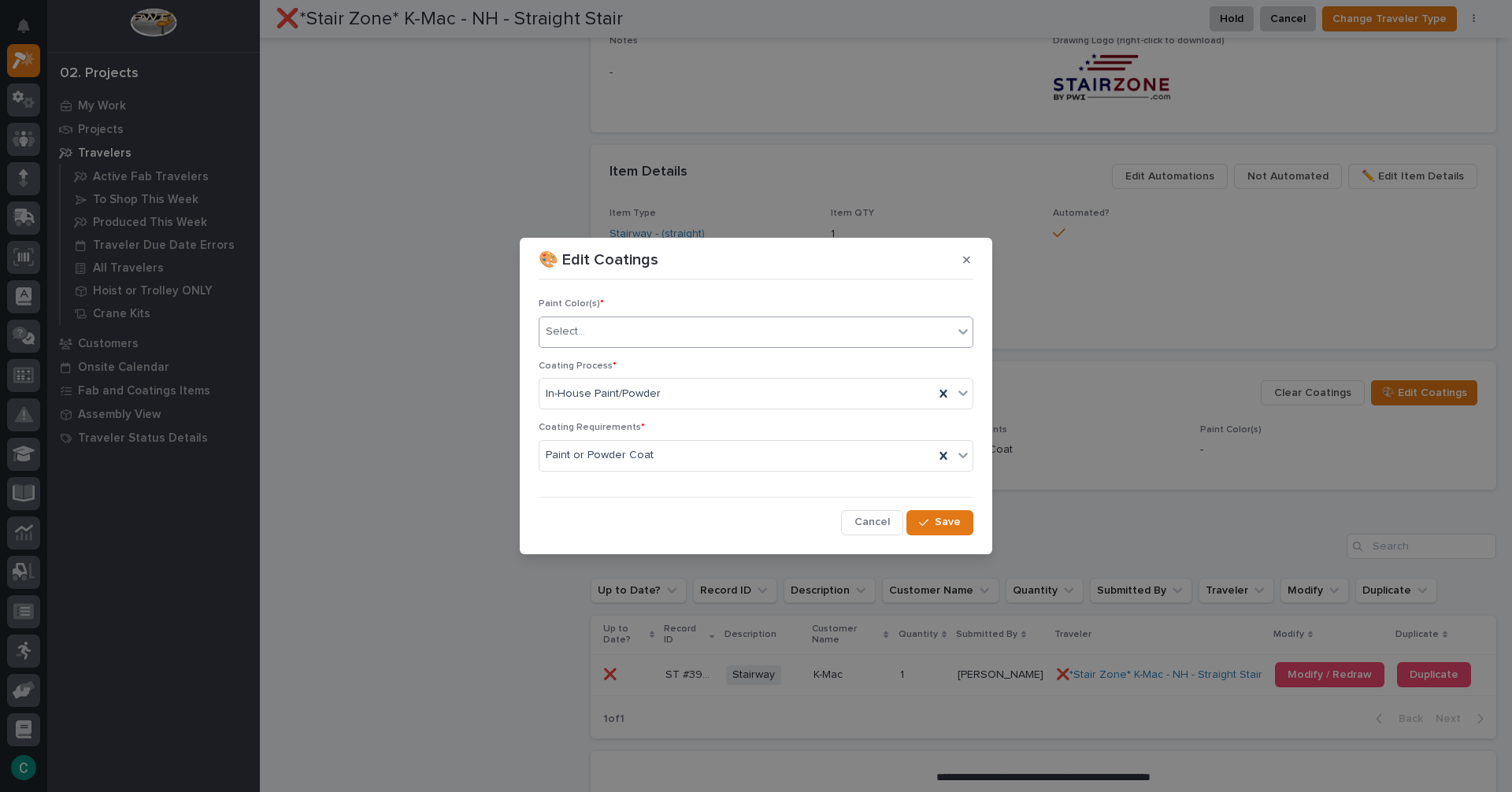
click at [737, 333] on div "Select..." at bounding box center [746, 331] width 413 height 26
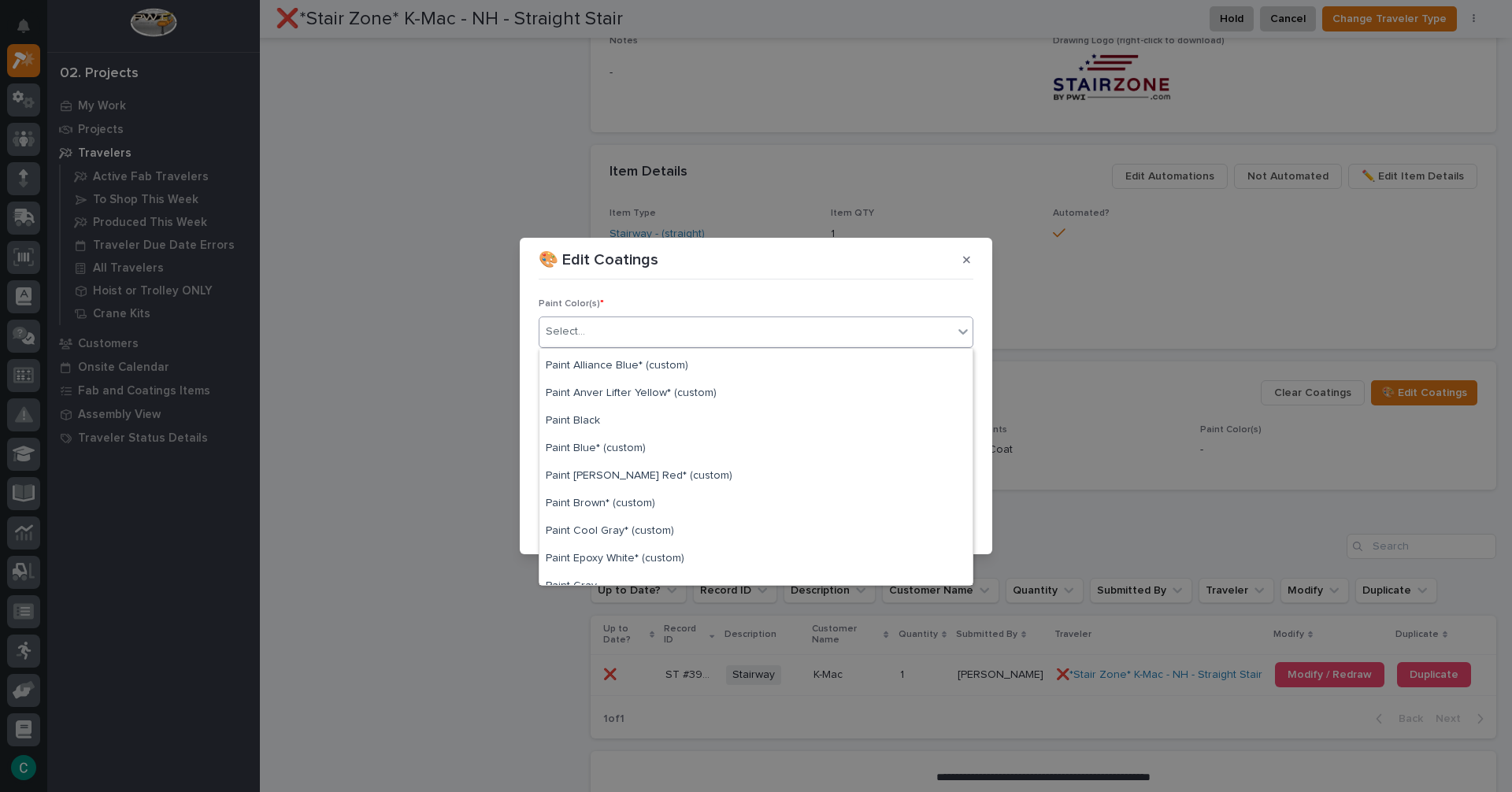
scroll to position [0, 0]
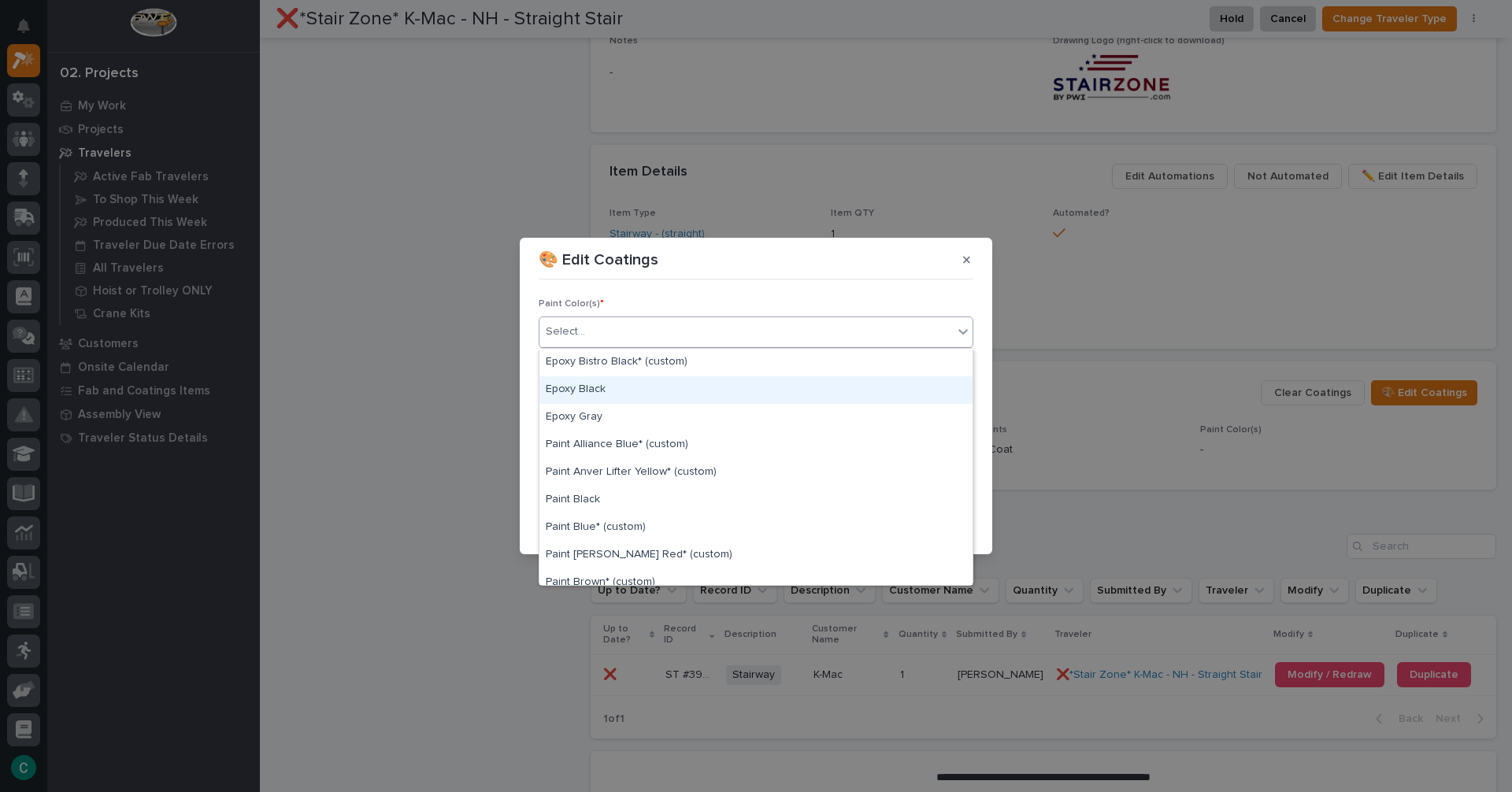
click at [678, 398] on div "Epoxy Black" at bounding box center [756, 390] width 433 height 28
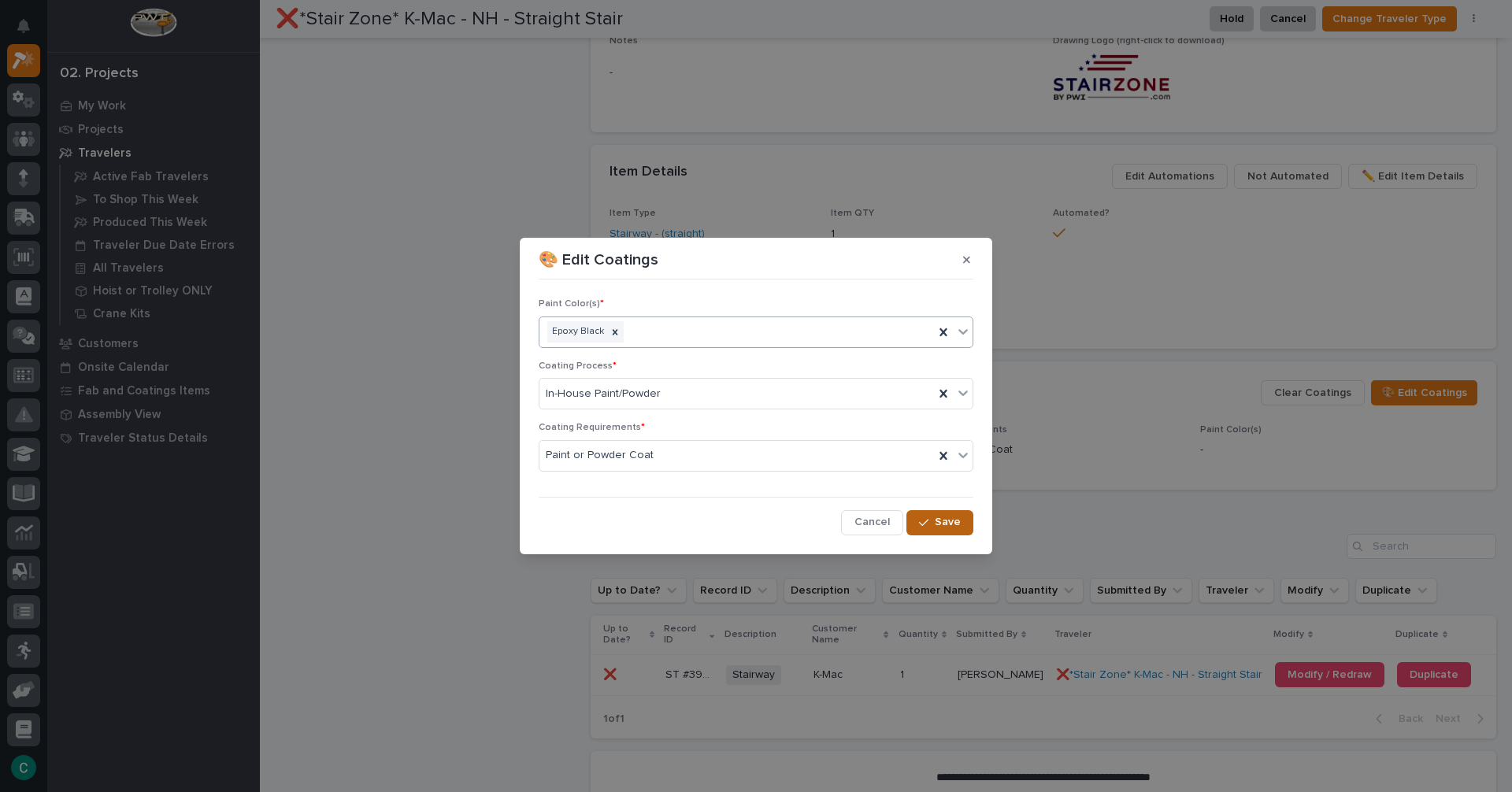
click at [928, 529] on button "Save" at bounding box center [940, 523] width 67 height 25
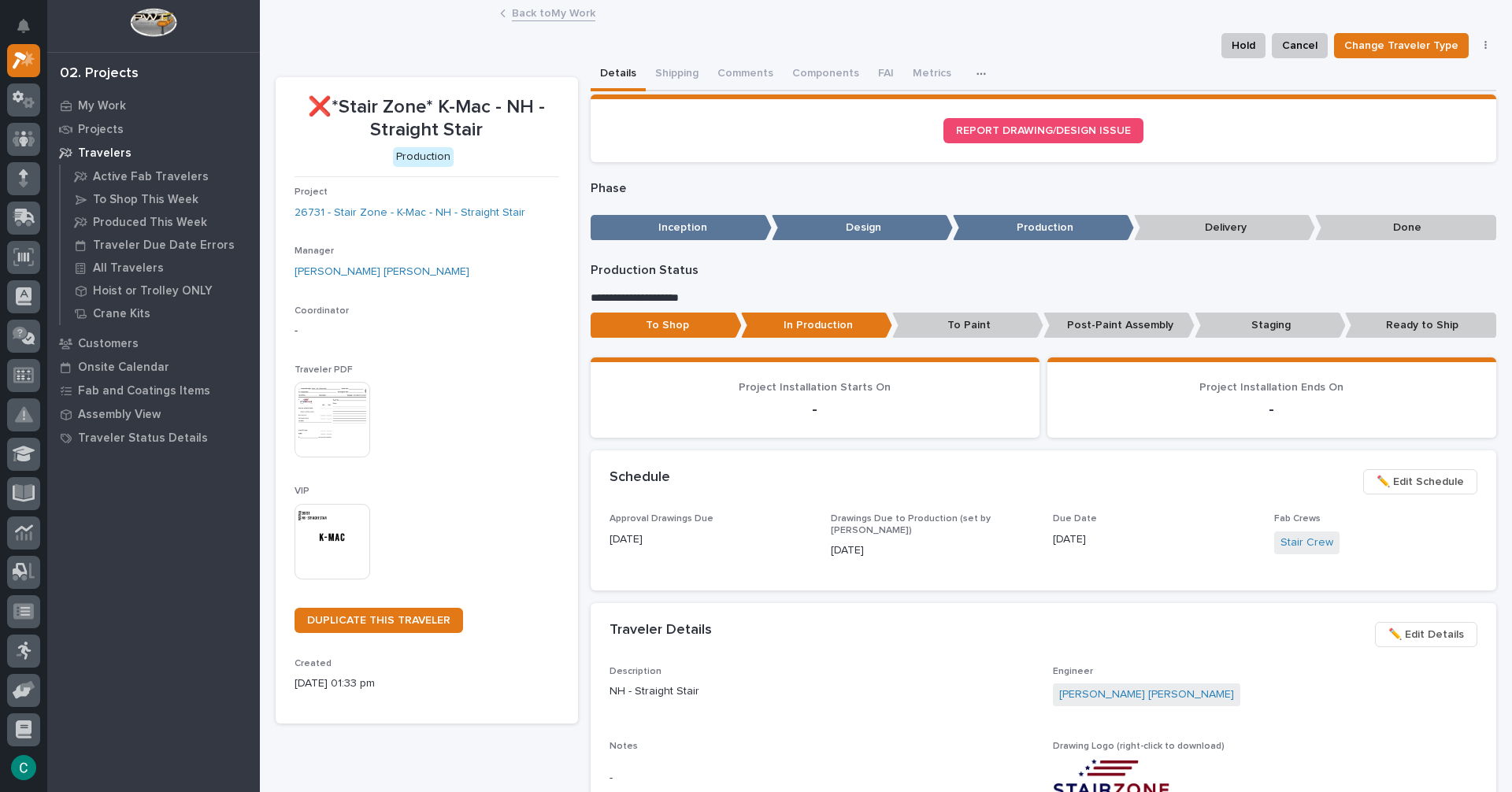
click at [566, 20] on link "Back to My Work" at bounding box center [554, 13] width 84 height 18
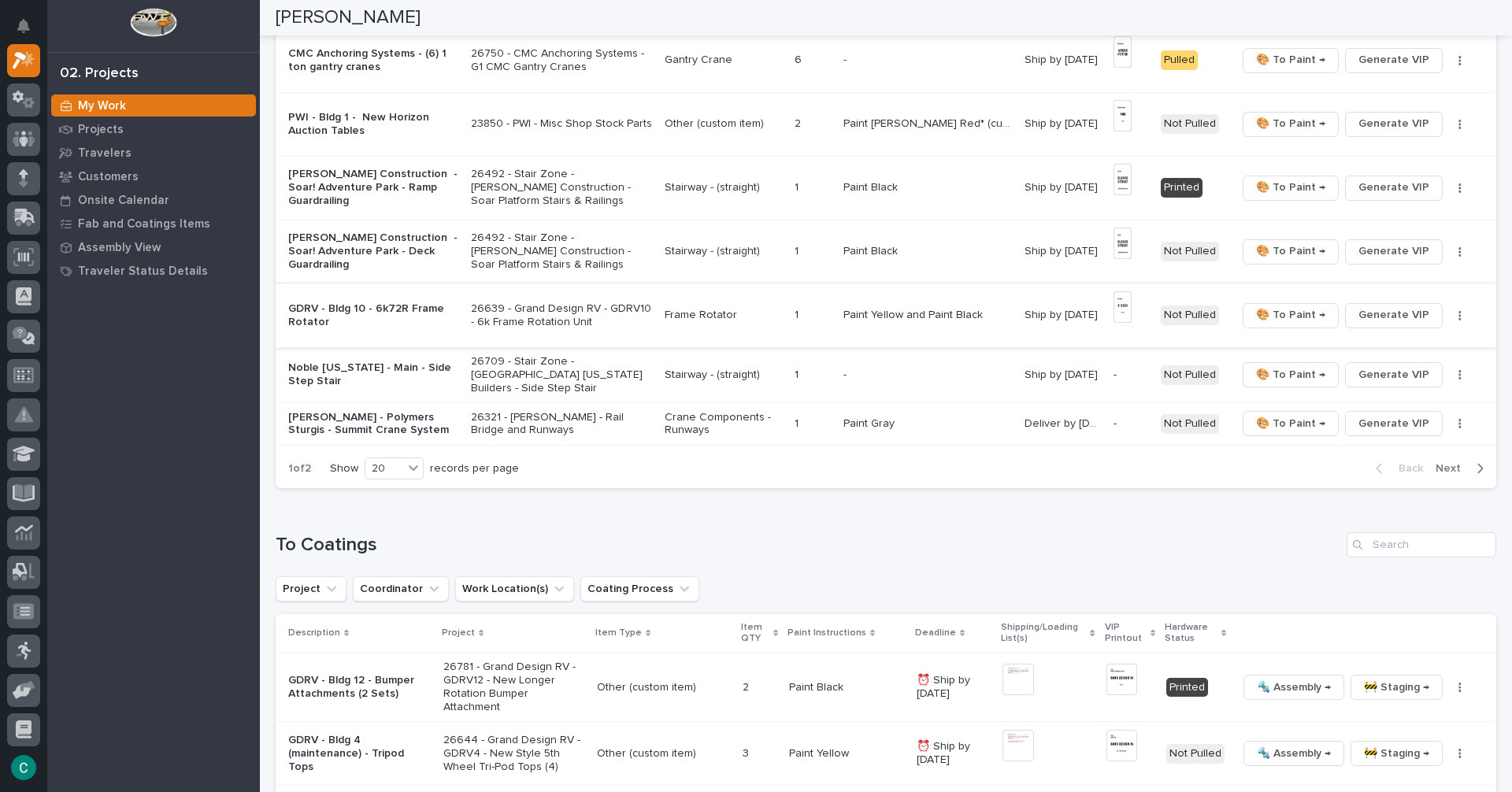
scroll to position [1102, 0]
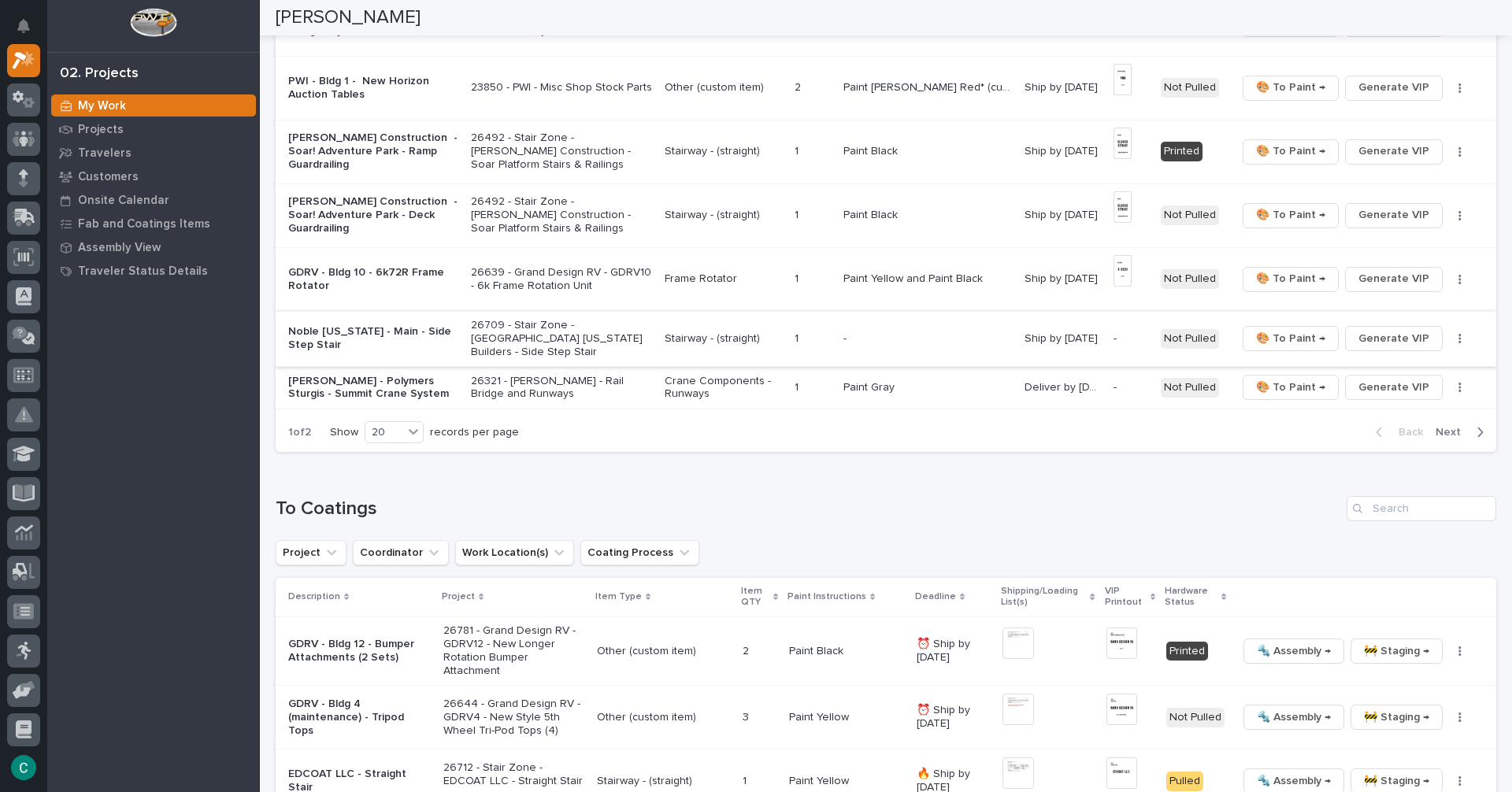
click at [1415, 330] on span "Generate VIP" at bounding box center [1394, 338] width 71 height 19
click at [1407, 378] on span "Generate VIP" at bounding box center [1394, 387] width 71 height 19
click at [689, 332] on p "Stairway - (straight)" at bounding box center [723, 339] width 117 height 13
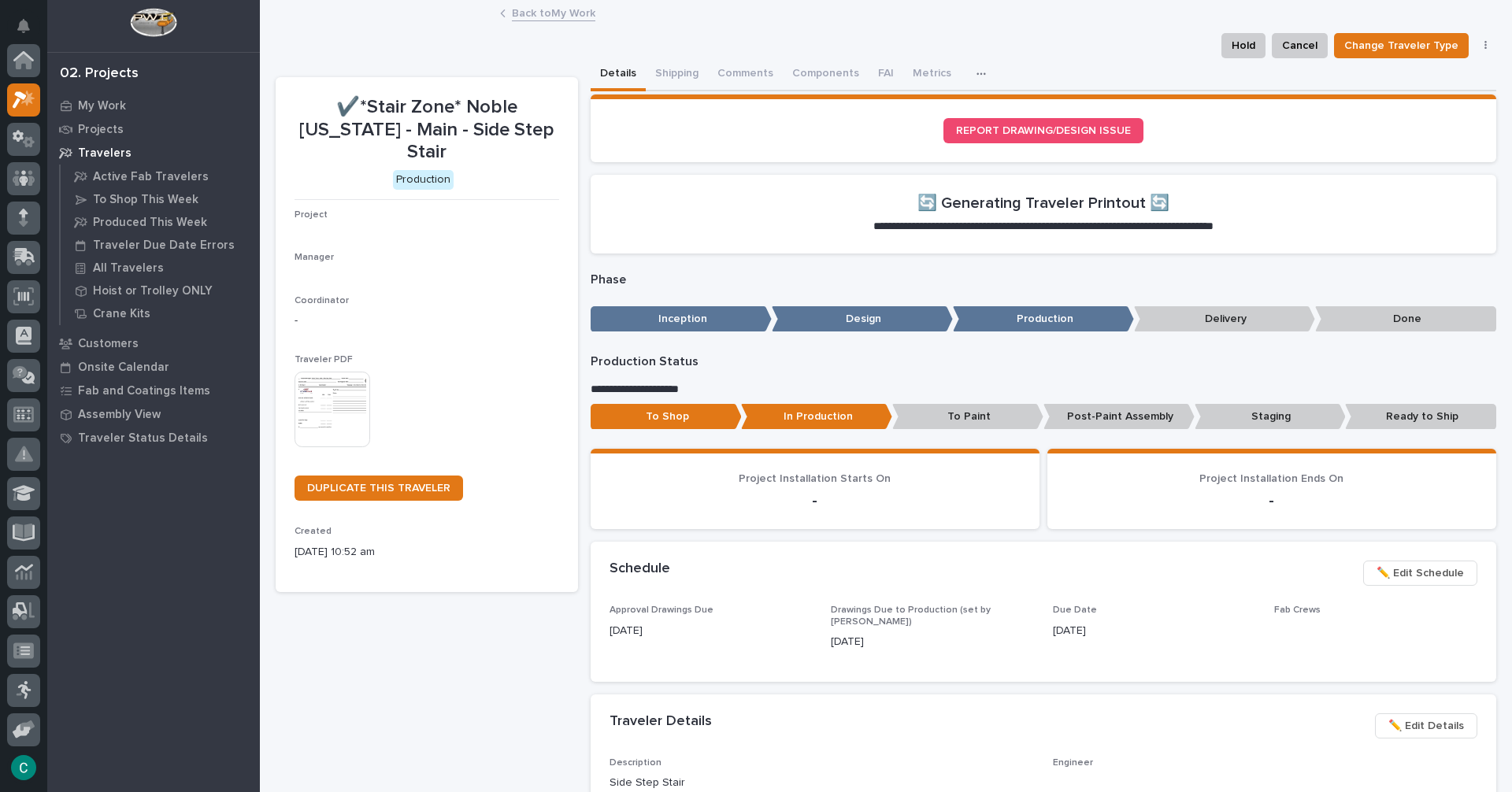
scroll to position [39, 0]
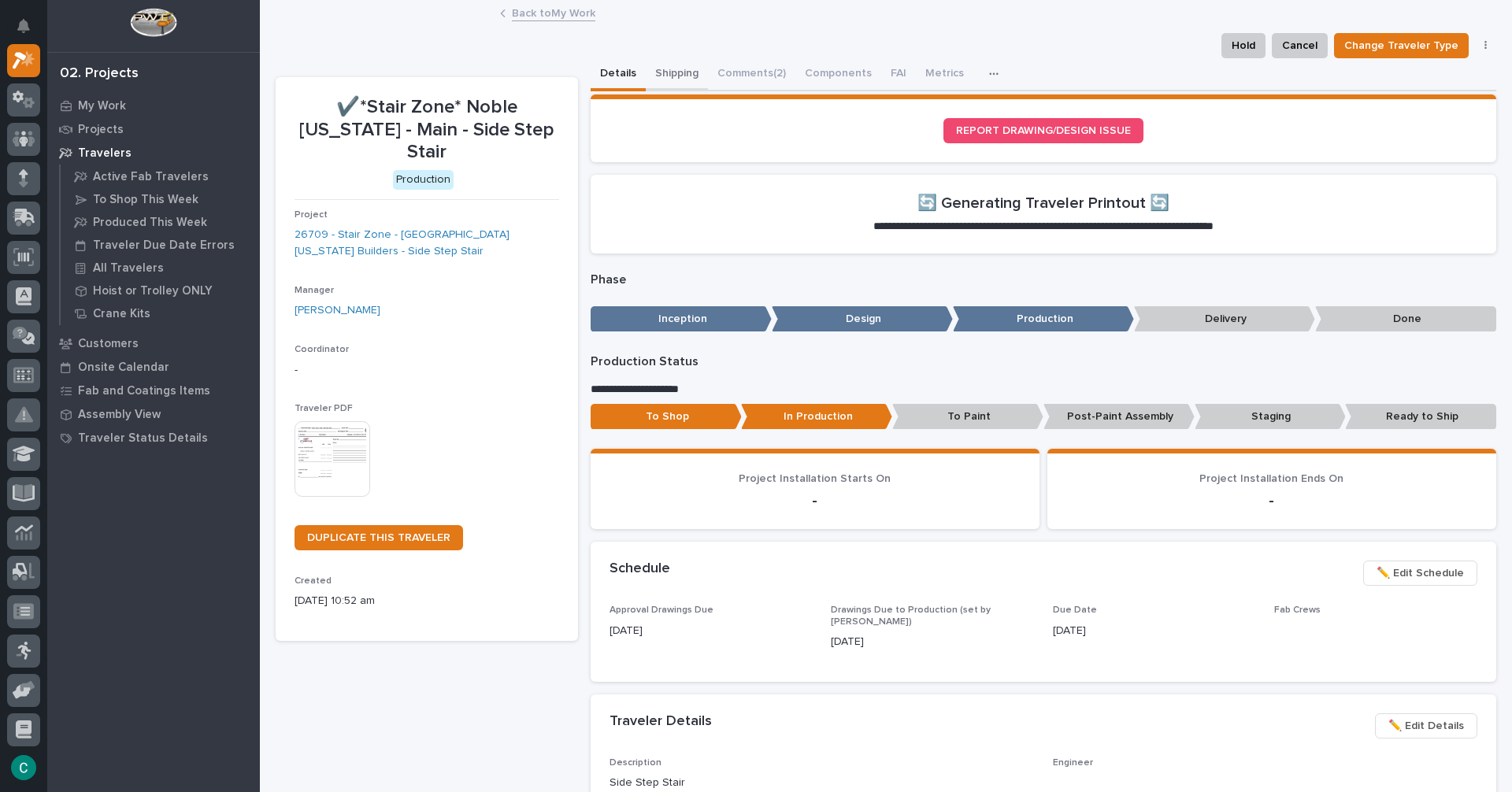
click at [662, 70] on button "Shipping" at bounding box center [677, 75] width 62 height 33
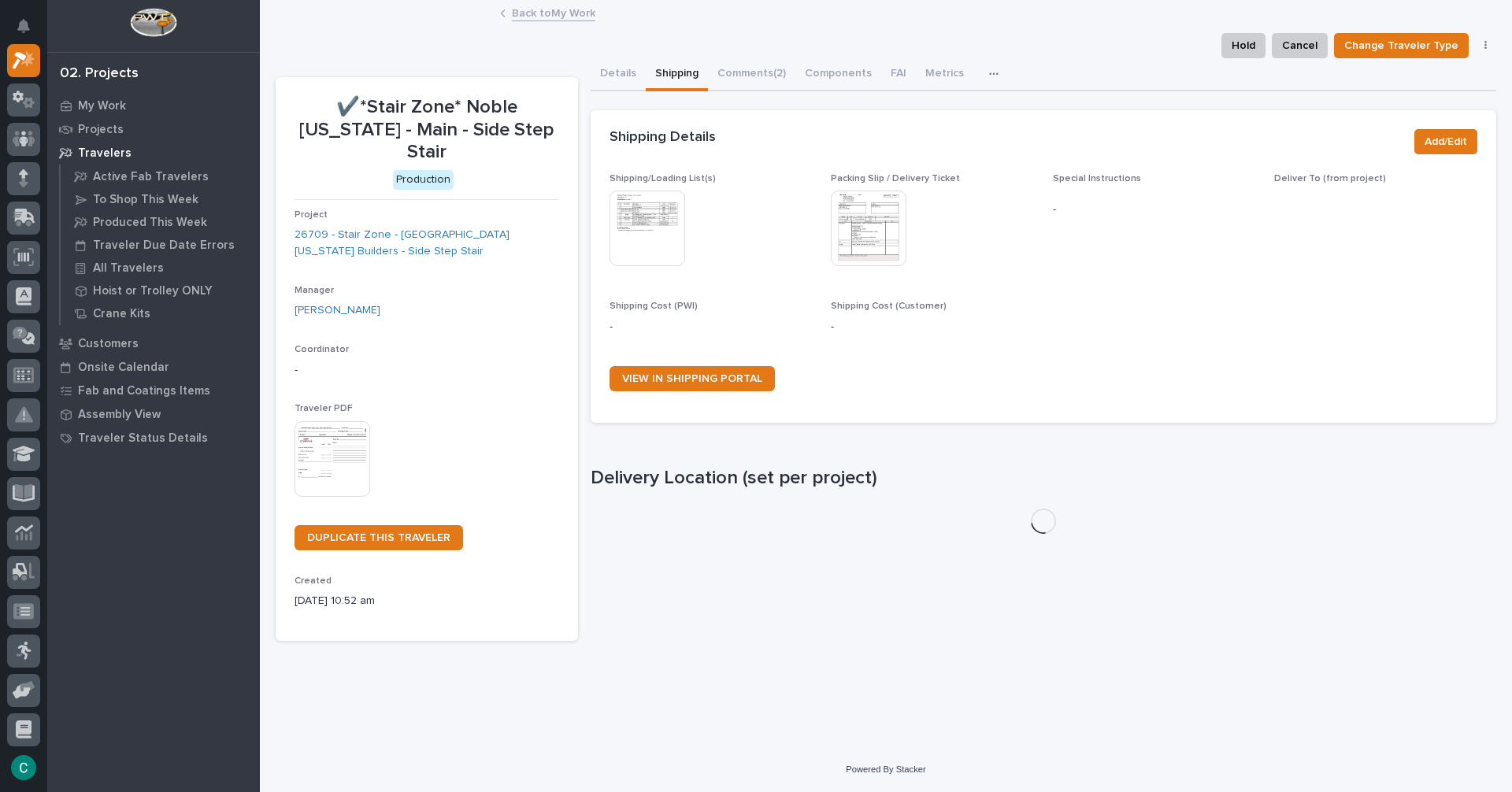
click at [645, 215] on img at bounding box center [648, 228] width 75 height 75
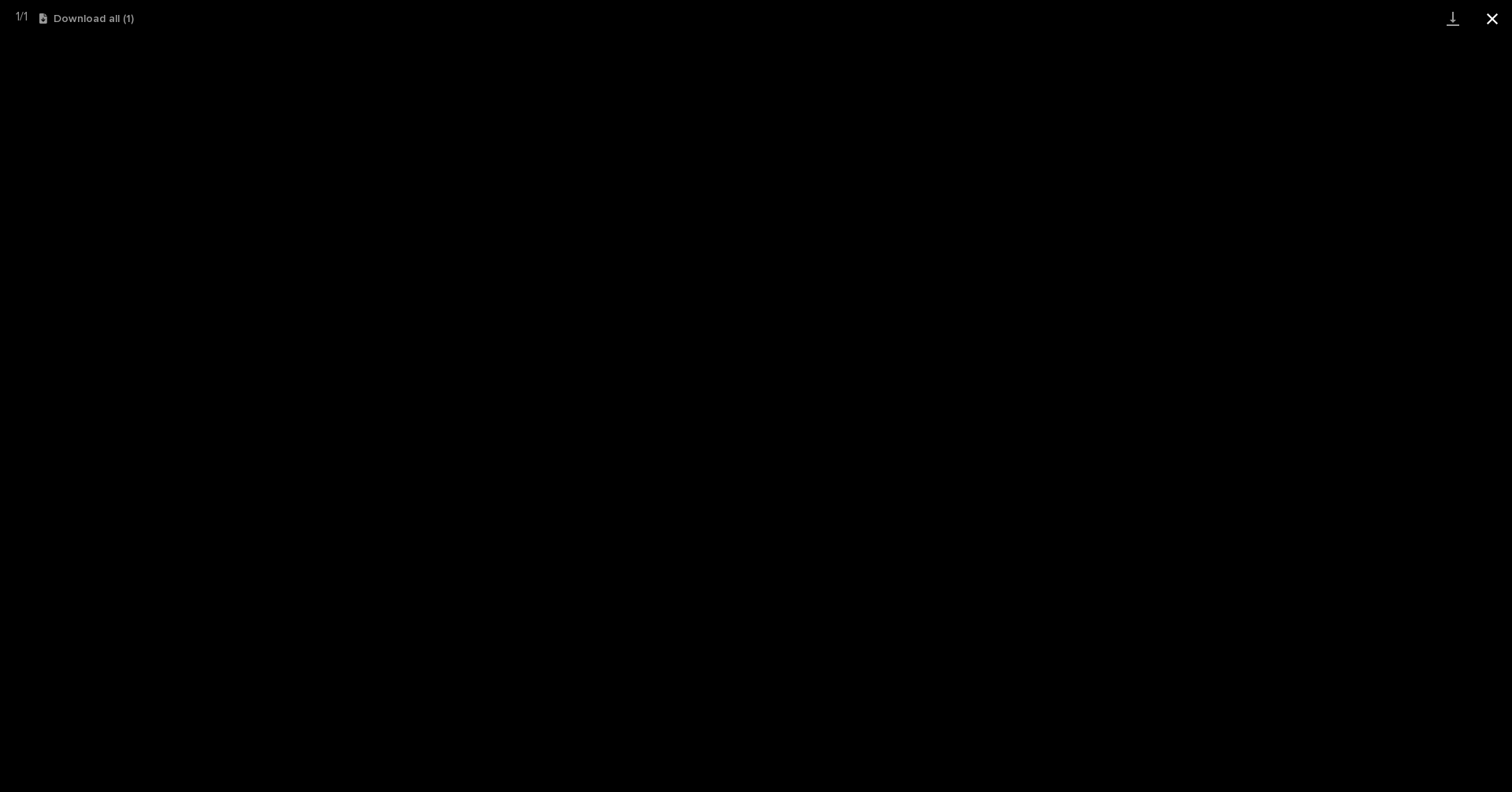
click at [1495, 17] on button "Close gallery" at bounding box center [1492, 18] width 39 height 37
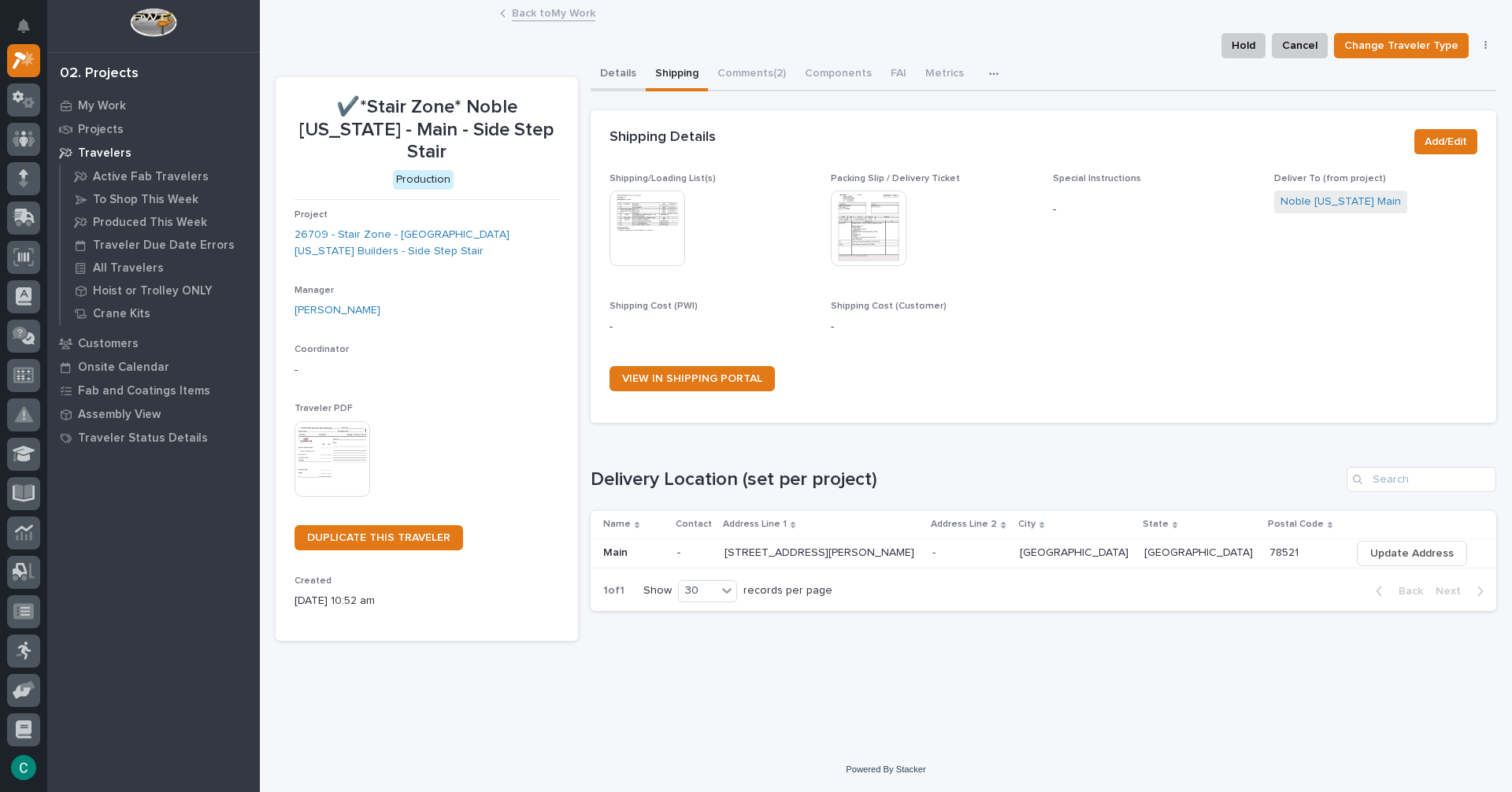
click at [622, 73] on button "Details" at bounding box center [618, 75] width 55 height 33
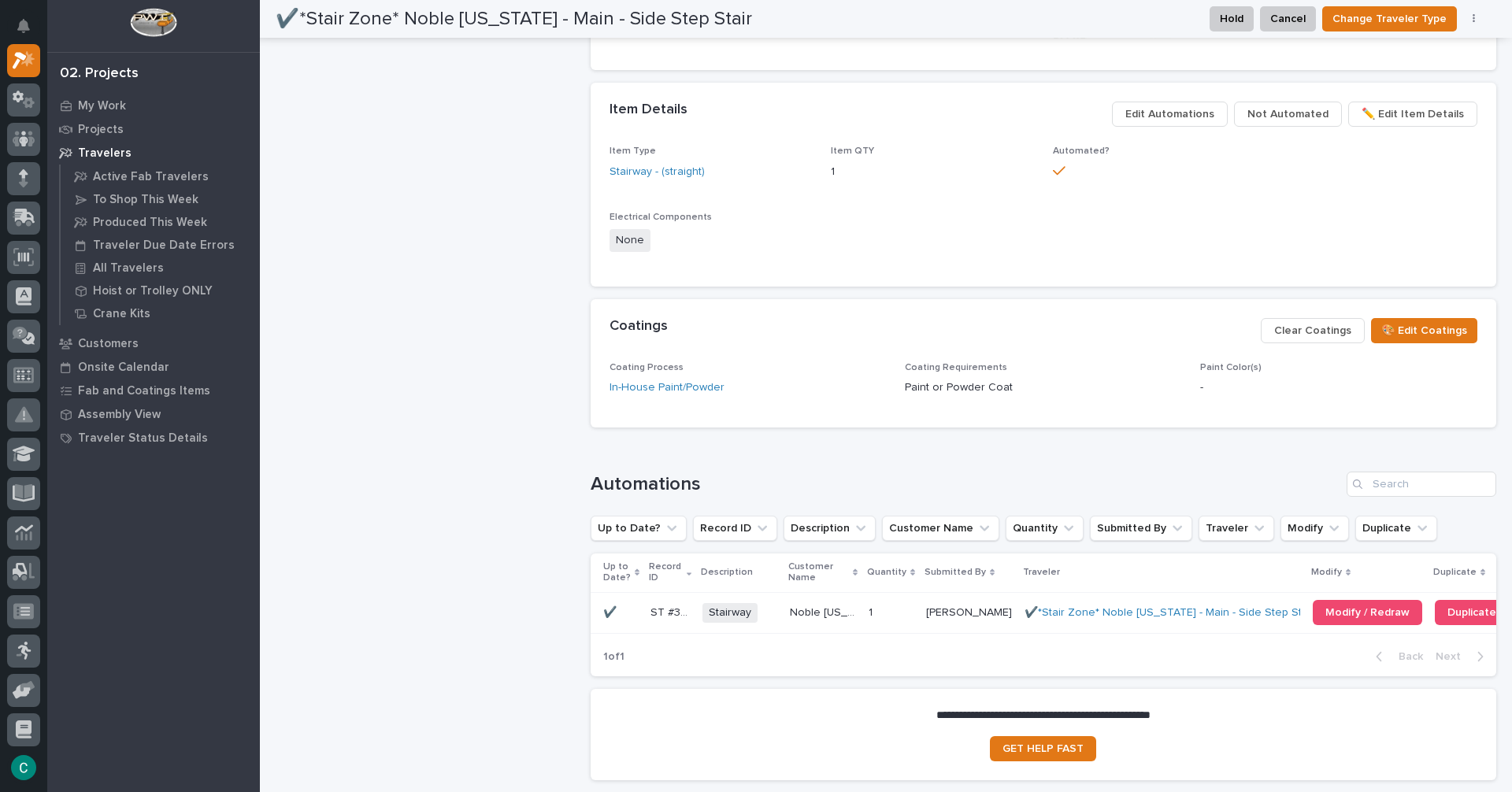
scroll to position [866, 0]
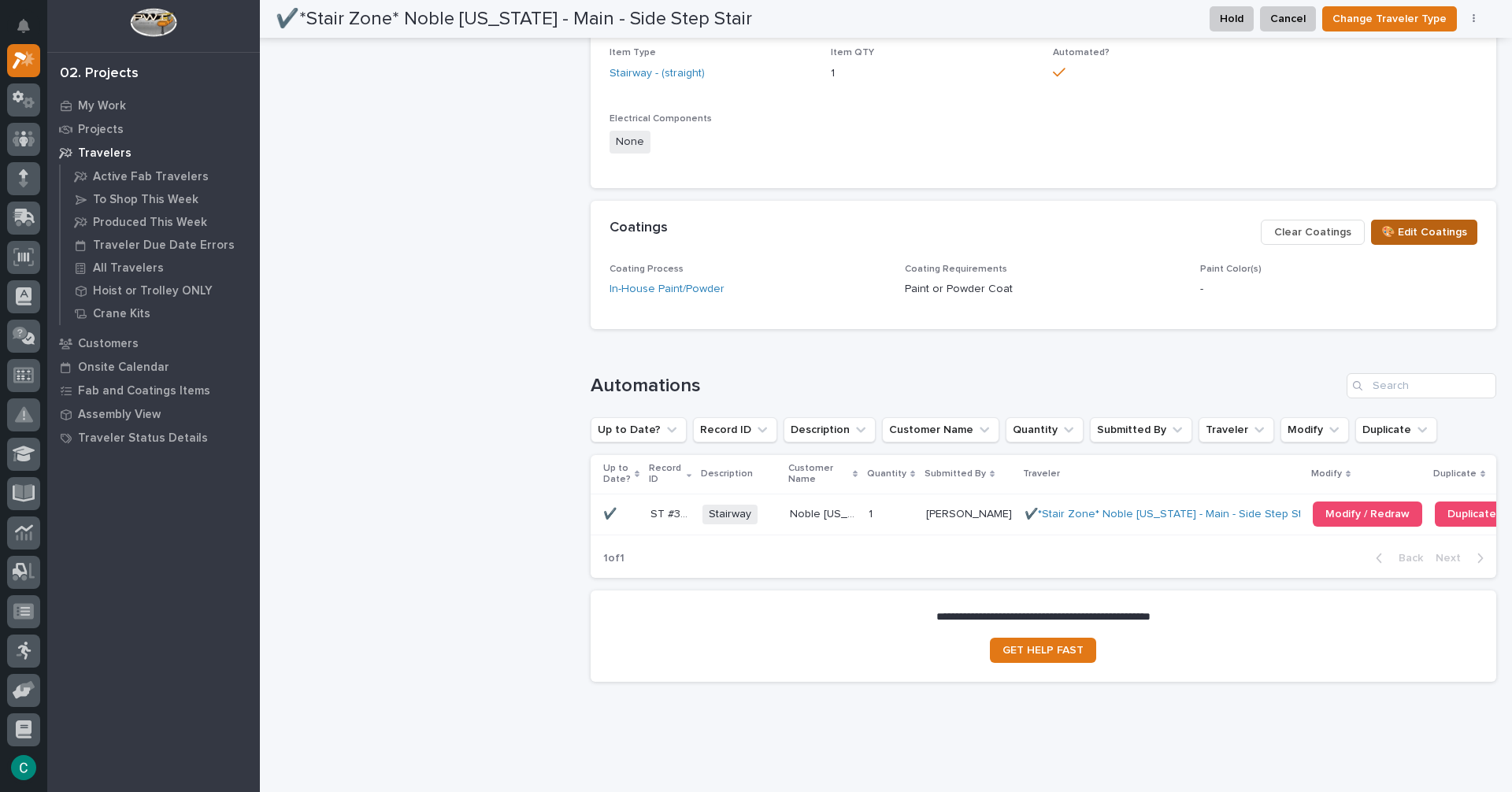
click at [1442, 234] on span "🎨 Edit Coatings" at bounding box center [1424, 232] width 86 height 19
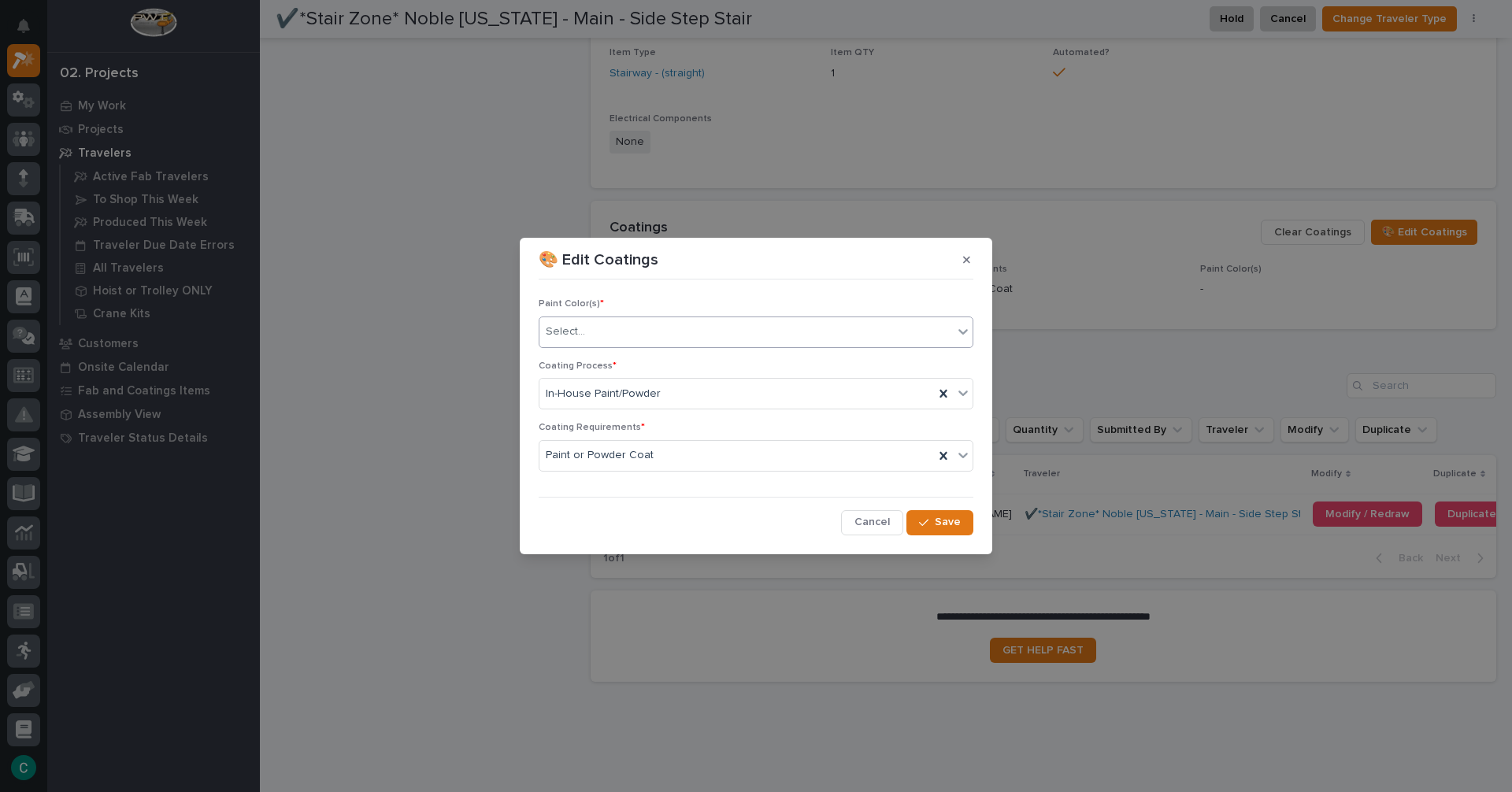
click at [866, 342] on div "Select..." at bounding box center [746, 331] width 413 height 26
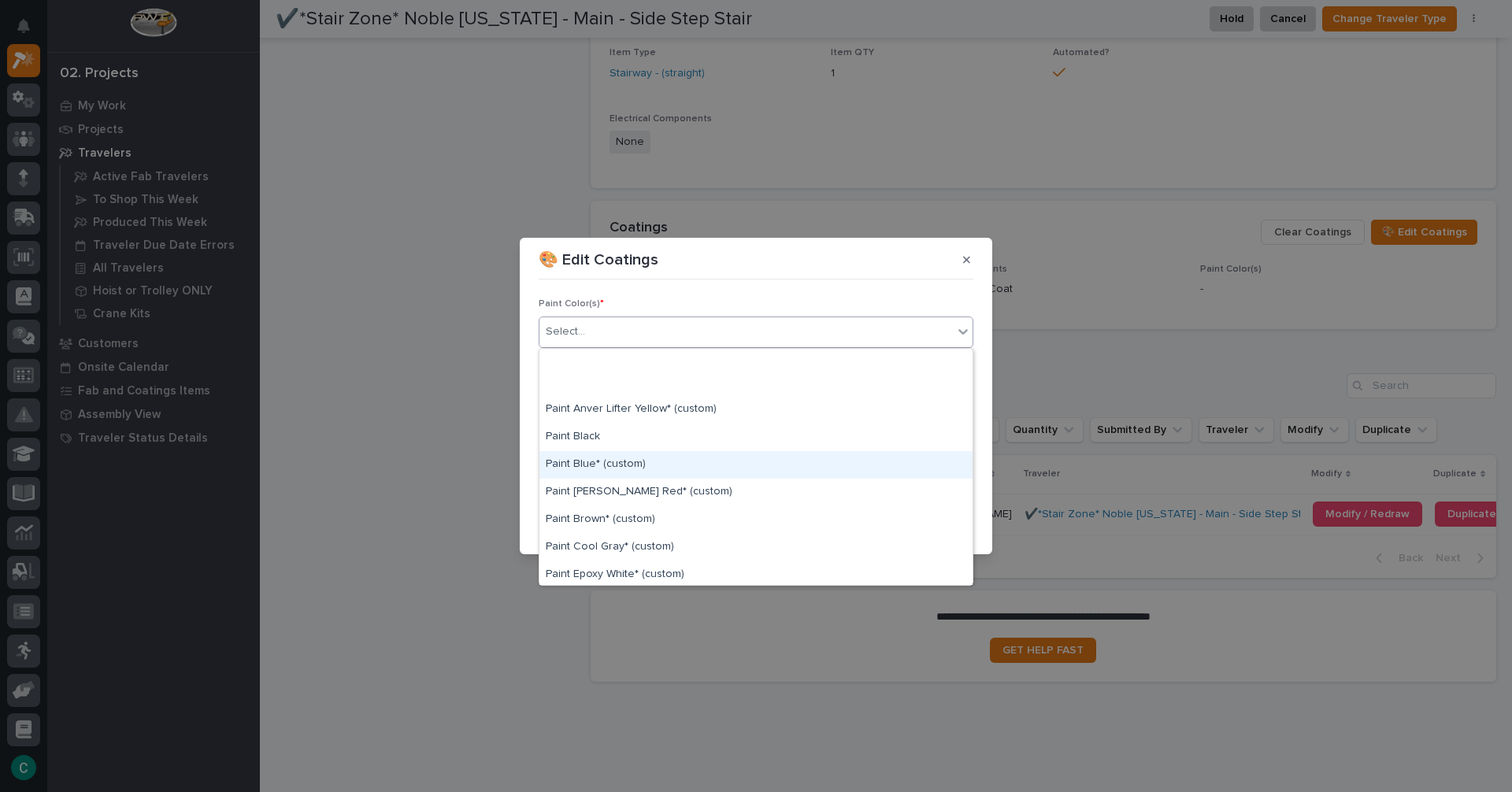
scroll to position [157, 0]
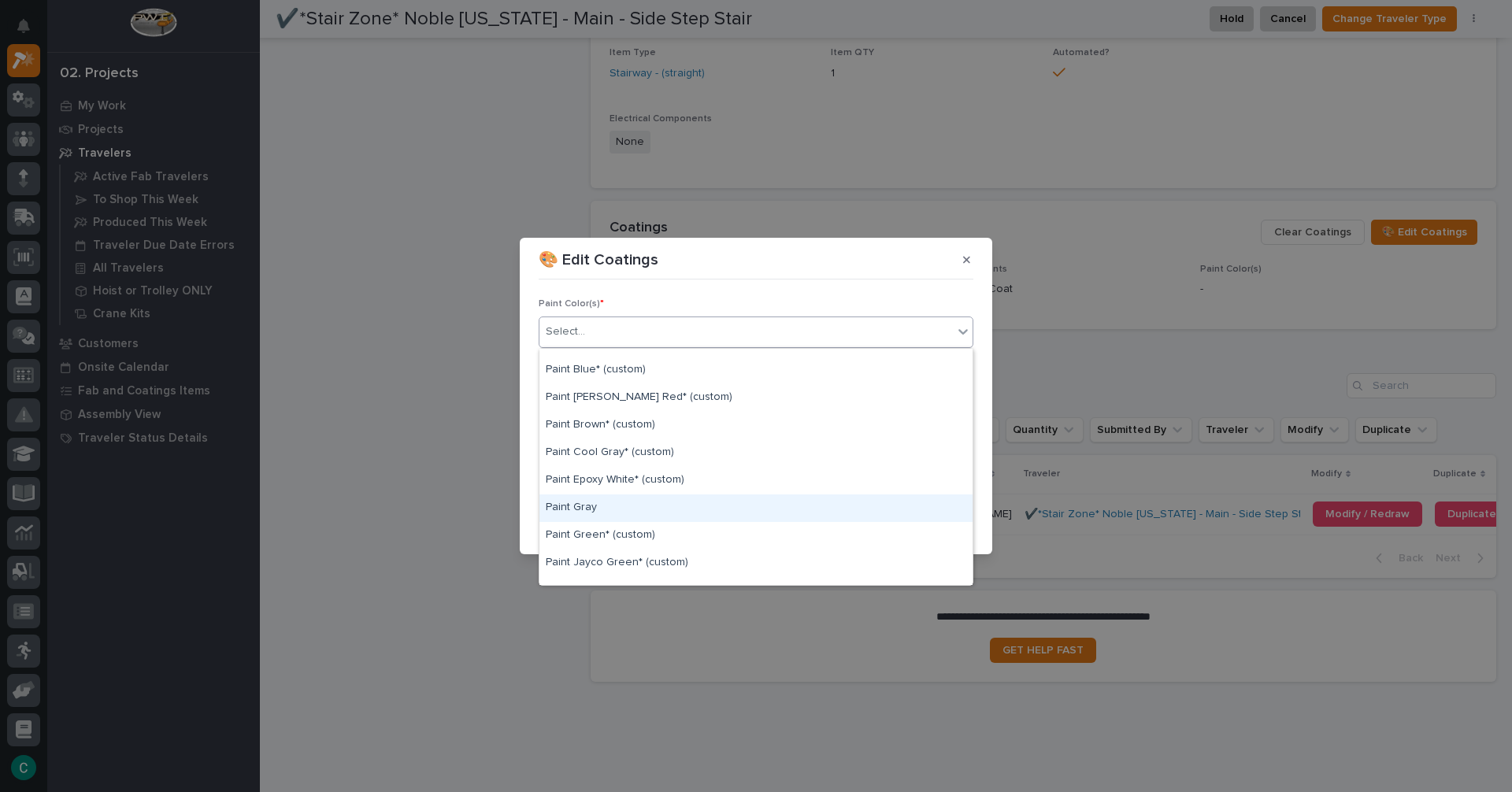
click at [679, 513] on div "Paint Gray" at bounding box center [756, 508] width 433 height 28
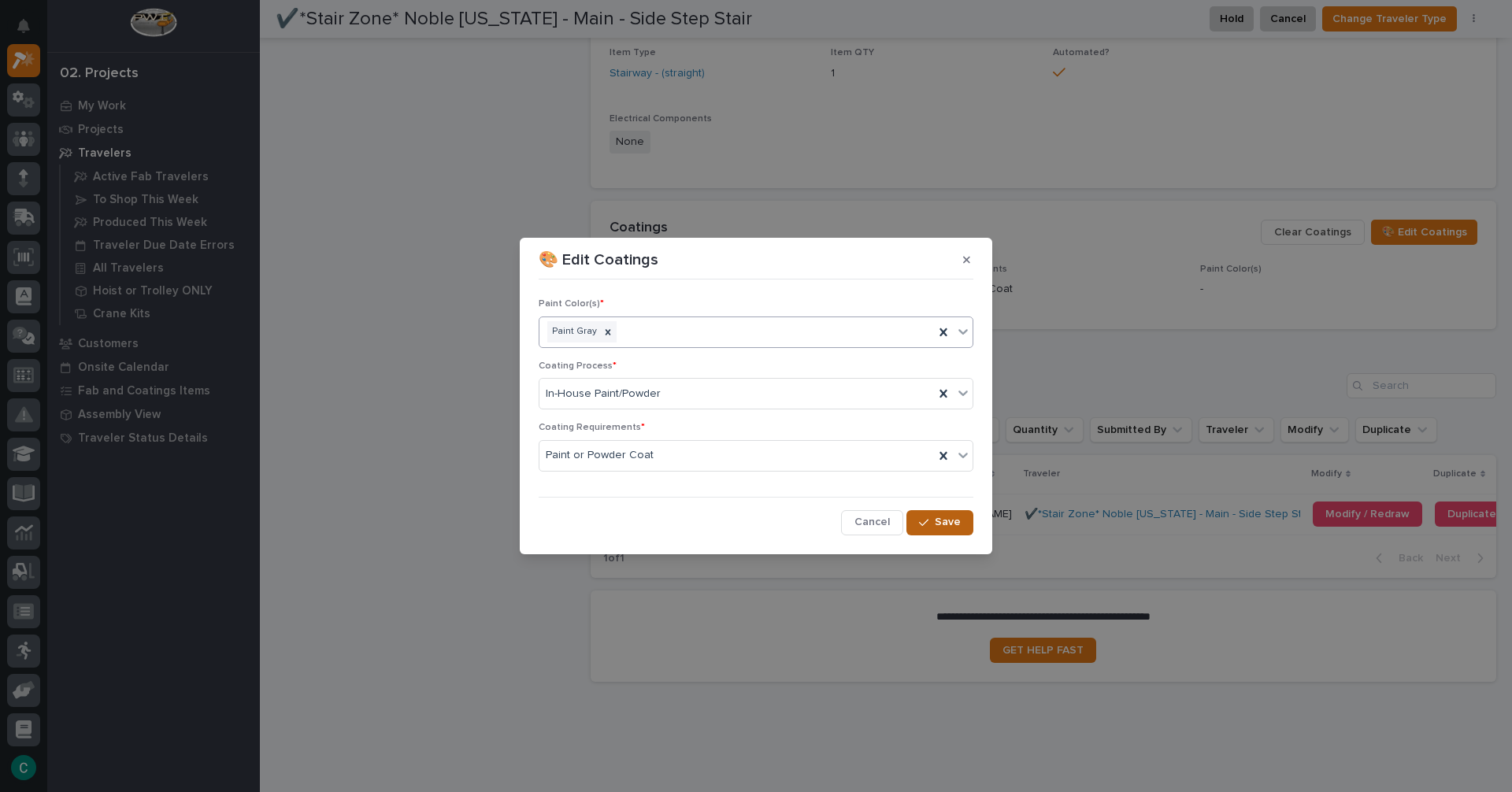
click at [958, 529] on span "Save" at bounding box center [947, 522] width 26 height 14
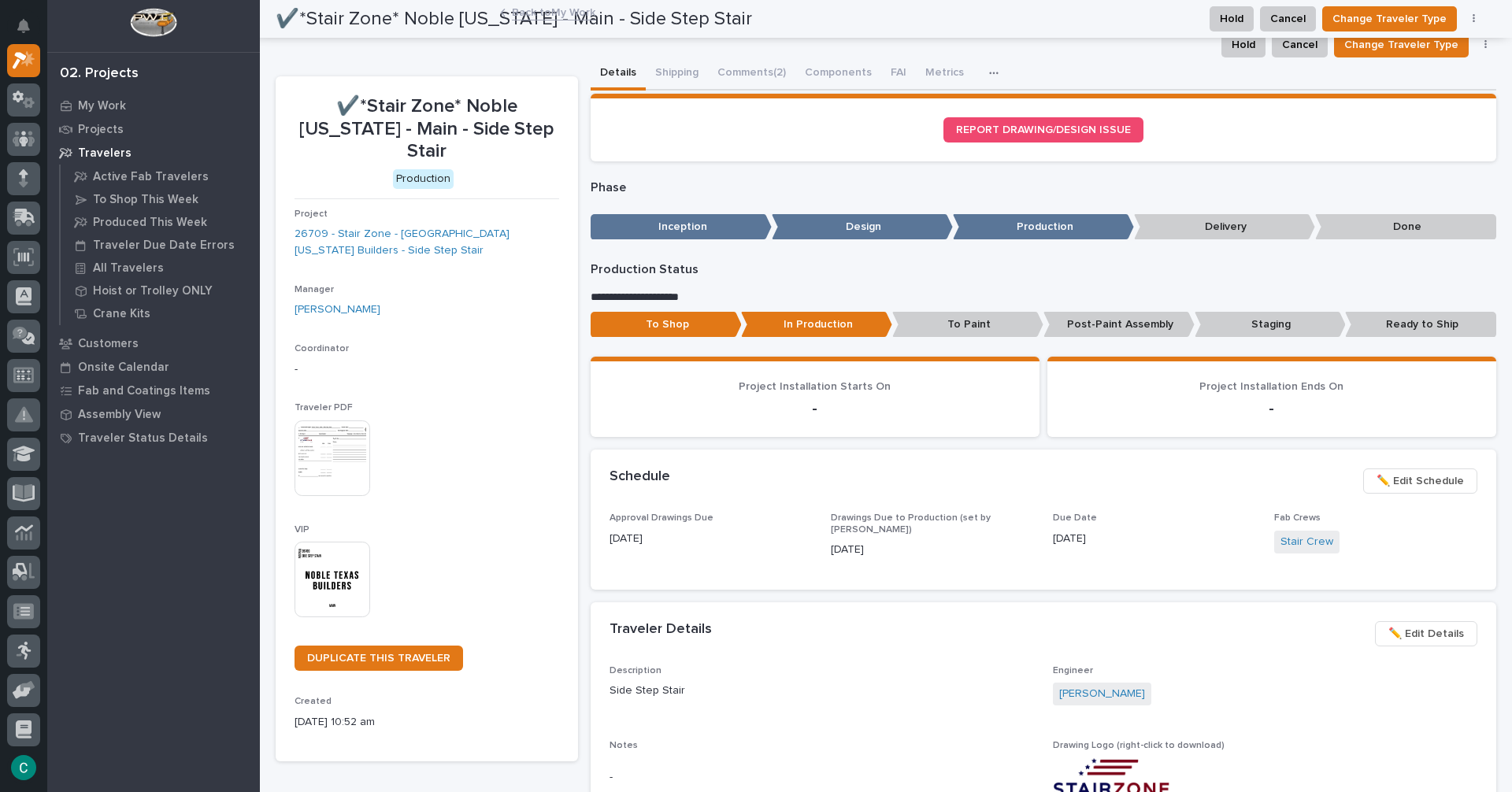
scroll to position [0, 0]
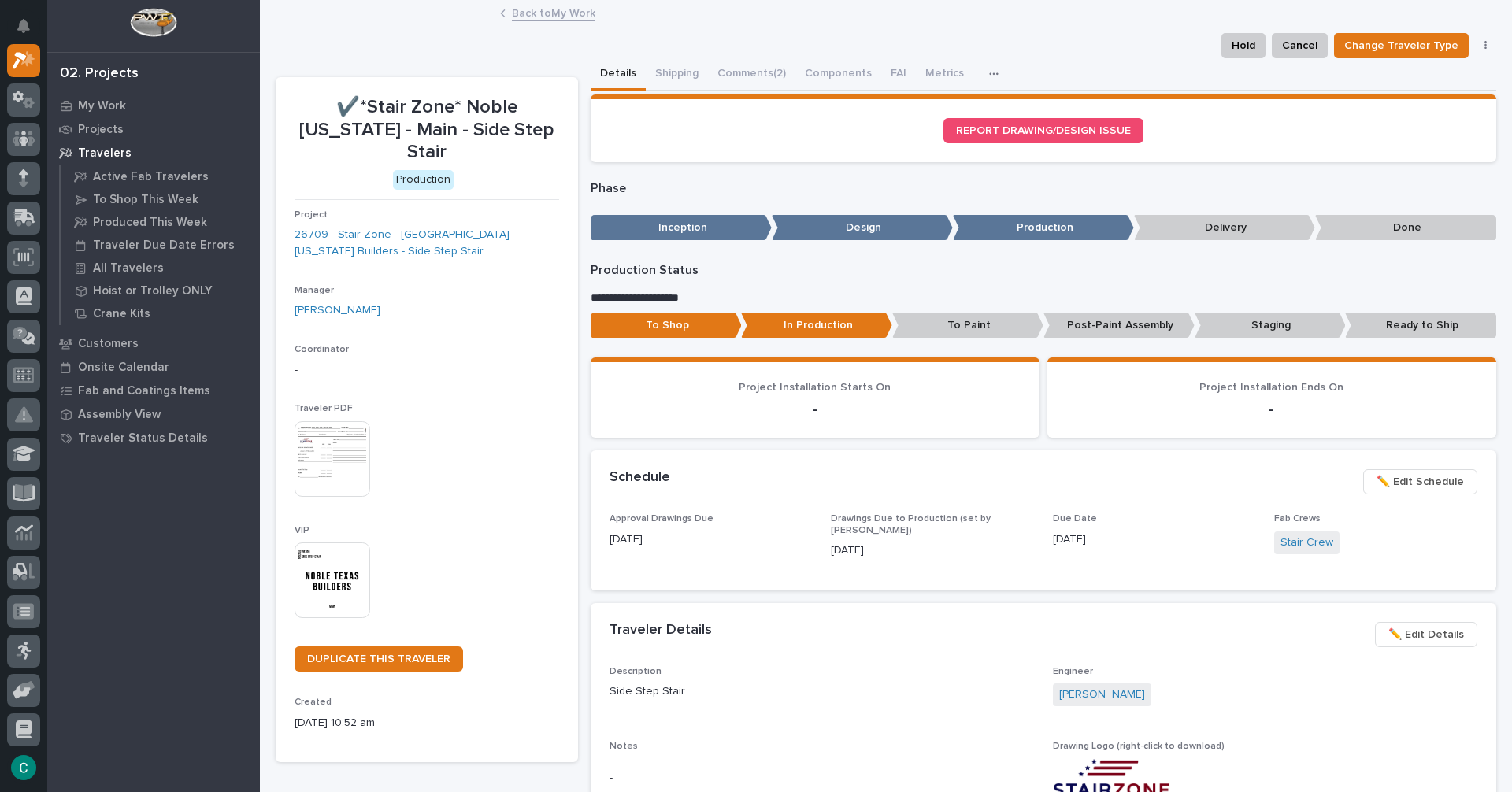
click at [527, 16] on link "Back to My Work" at bounding box center [554, 13] width 84 height 18
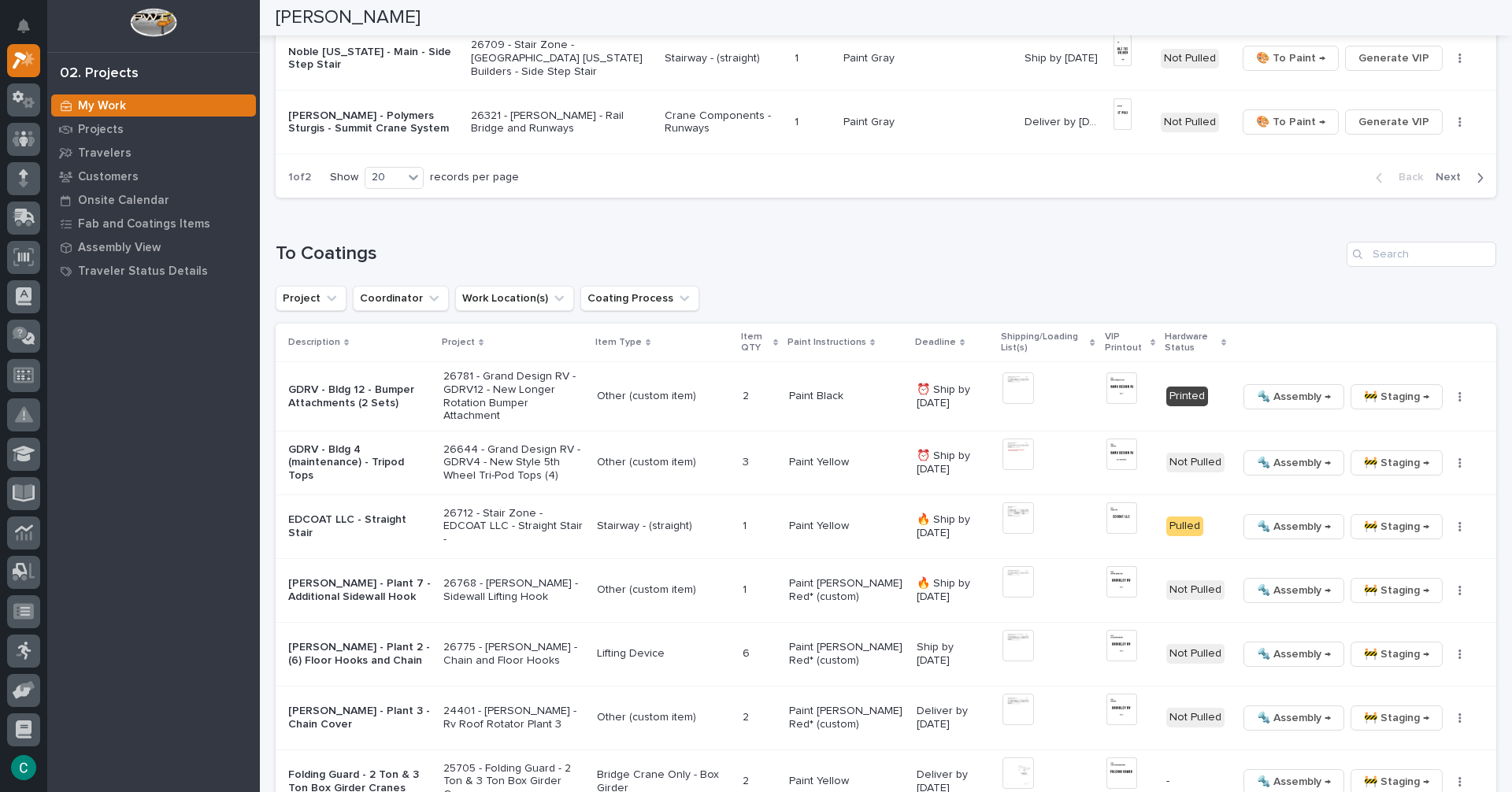
scroll to position [1260, 0]
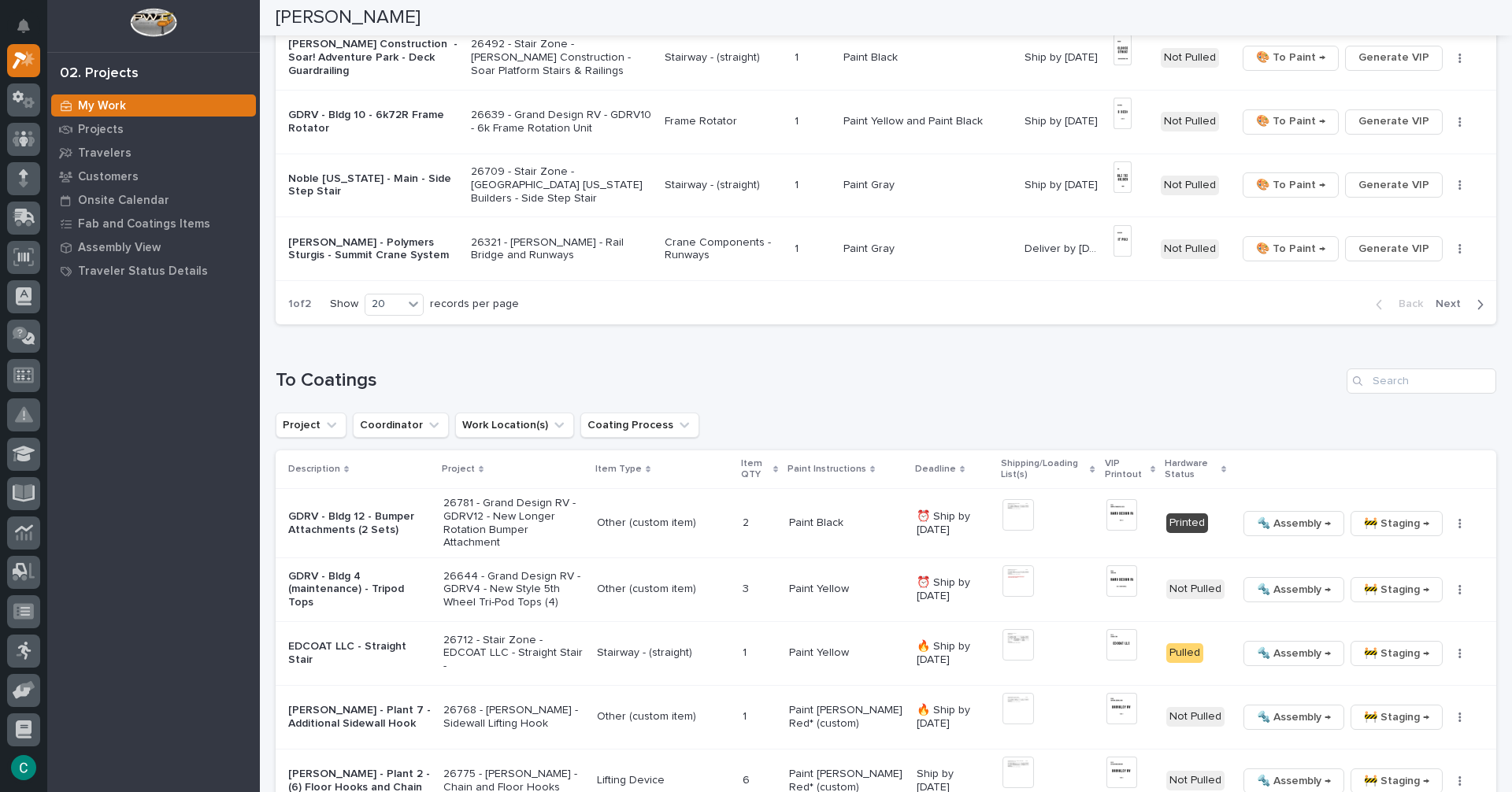
click at [1459, 299] on button "Next" at bounding box center [1463, 304] width 67 height 14
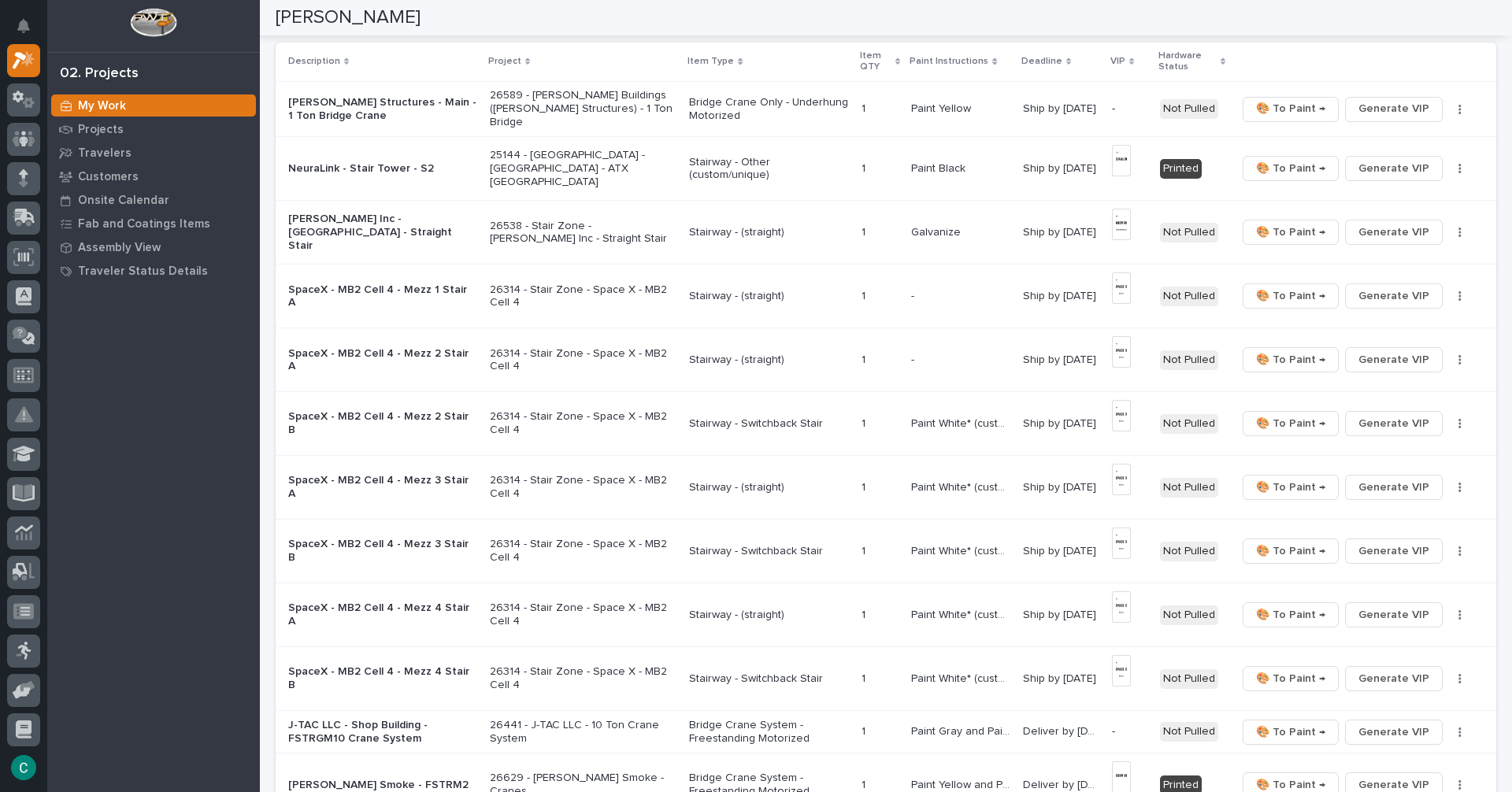
scroll to position [119, 0]
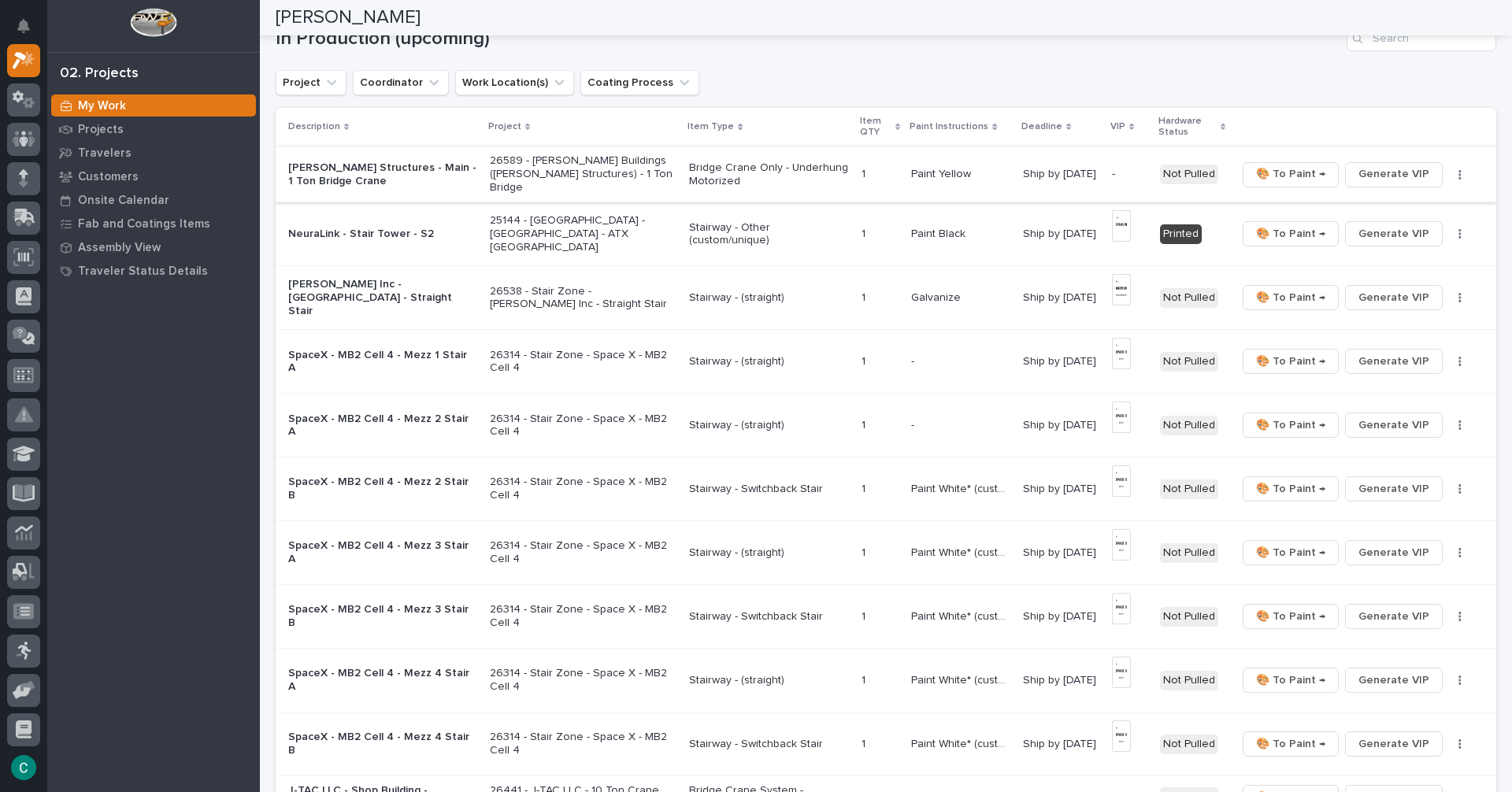
click at [1359, 167] on span "Generate VIP" at bounding box center [1394, 174] width 71 height 19
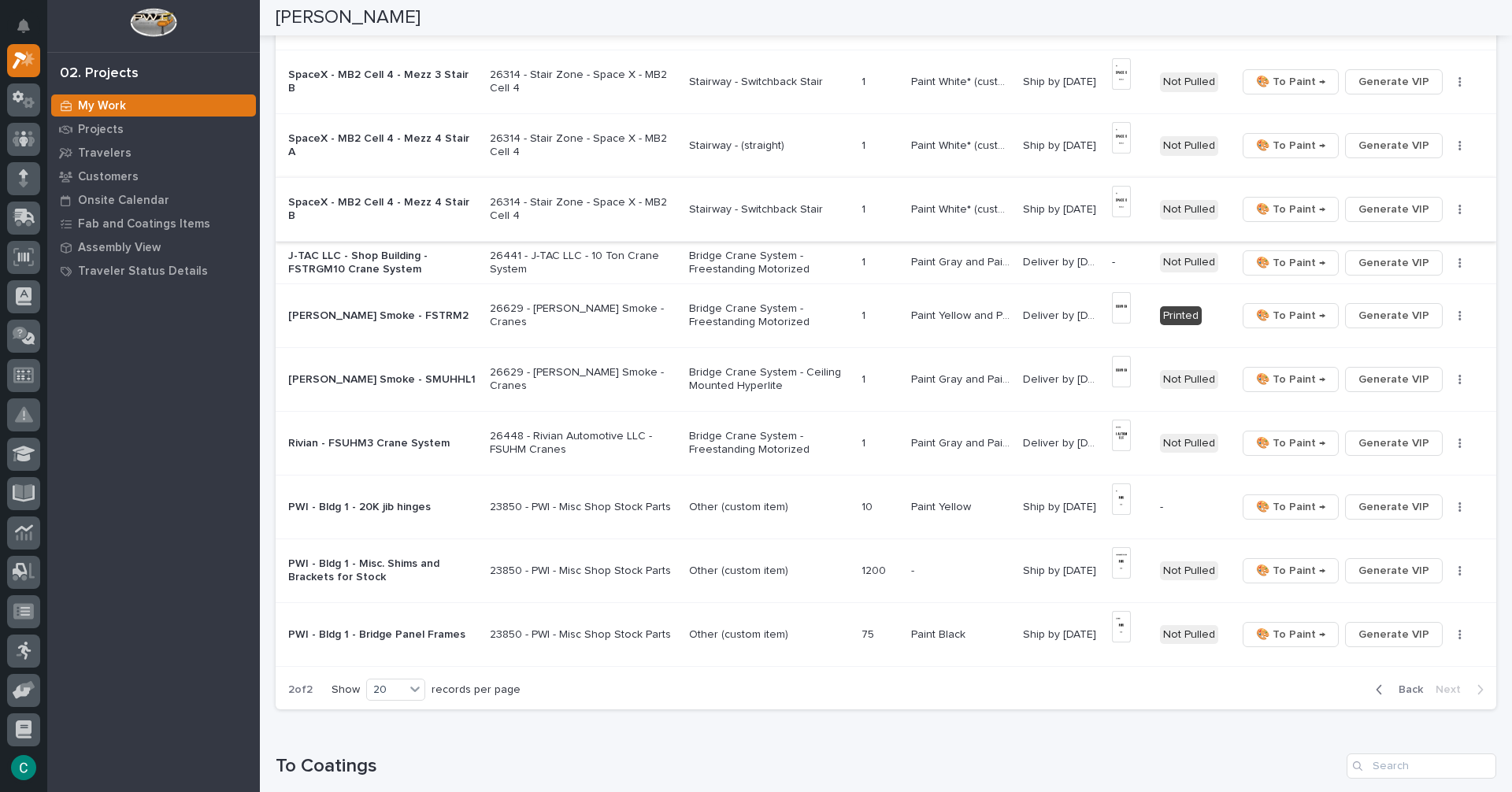
scroll to position [670, 0]
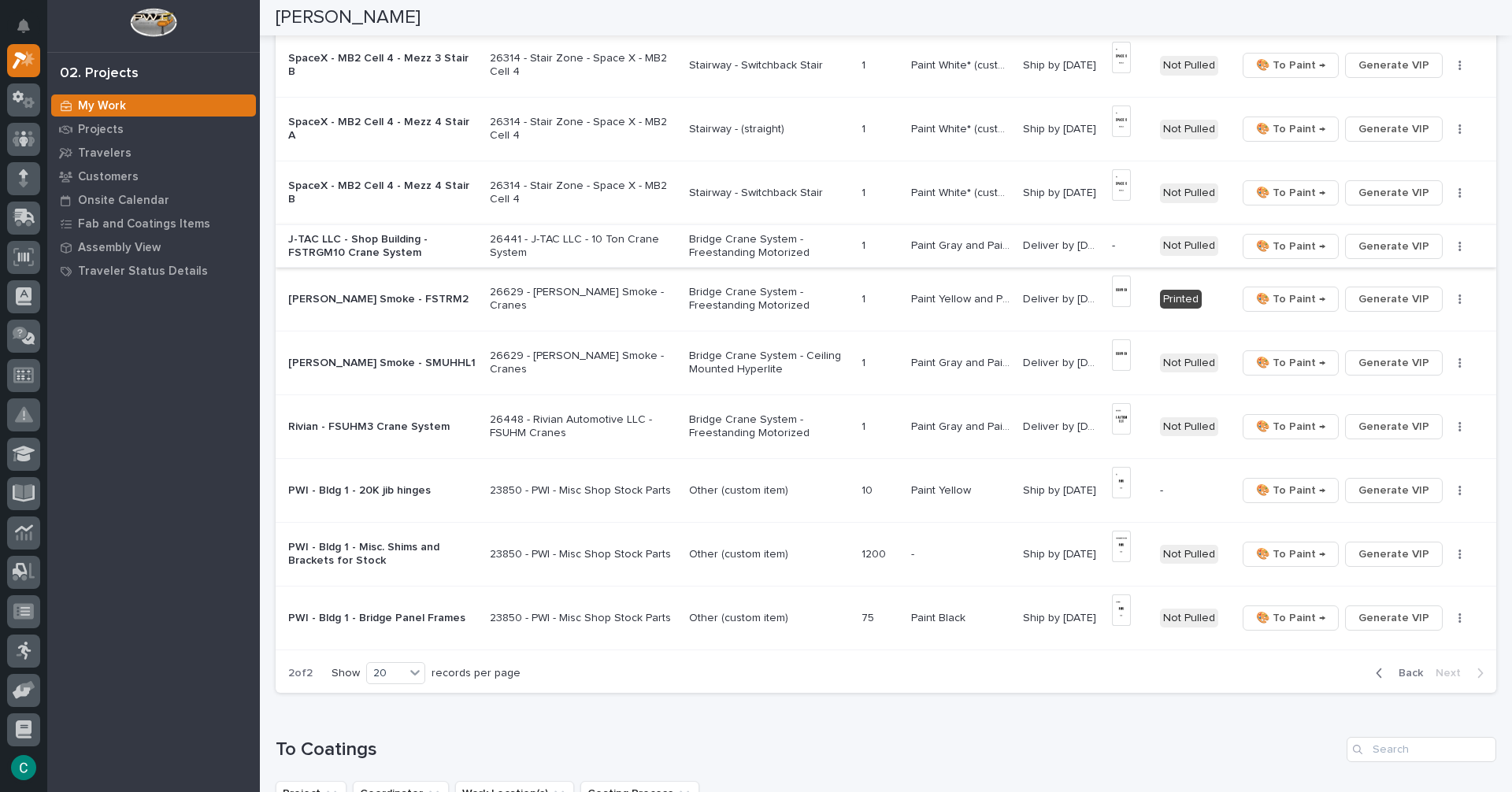
click at [1420, 234] on button "Generate VIP" at bounding box center [1394, 247] width 98 height 25
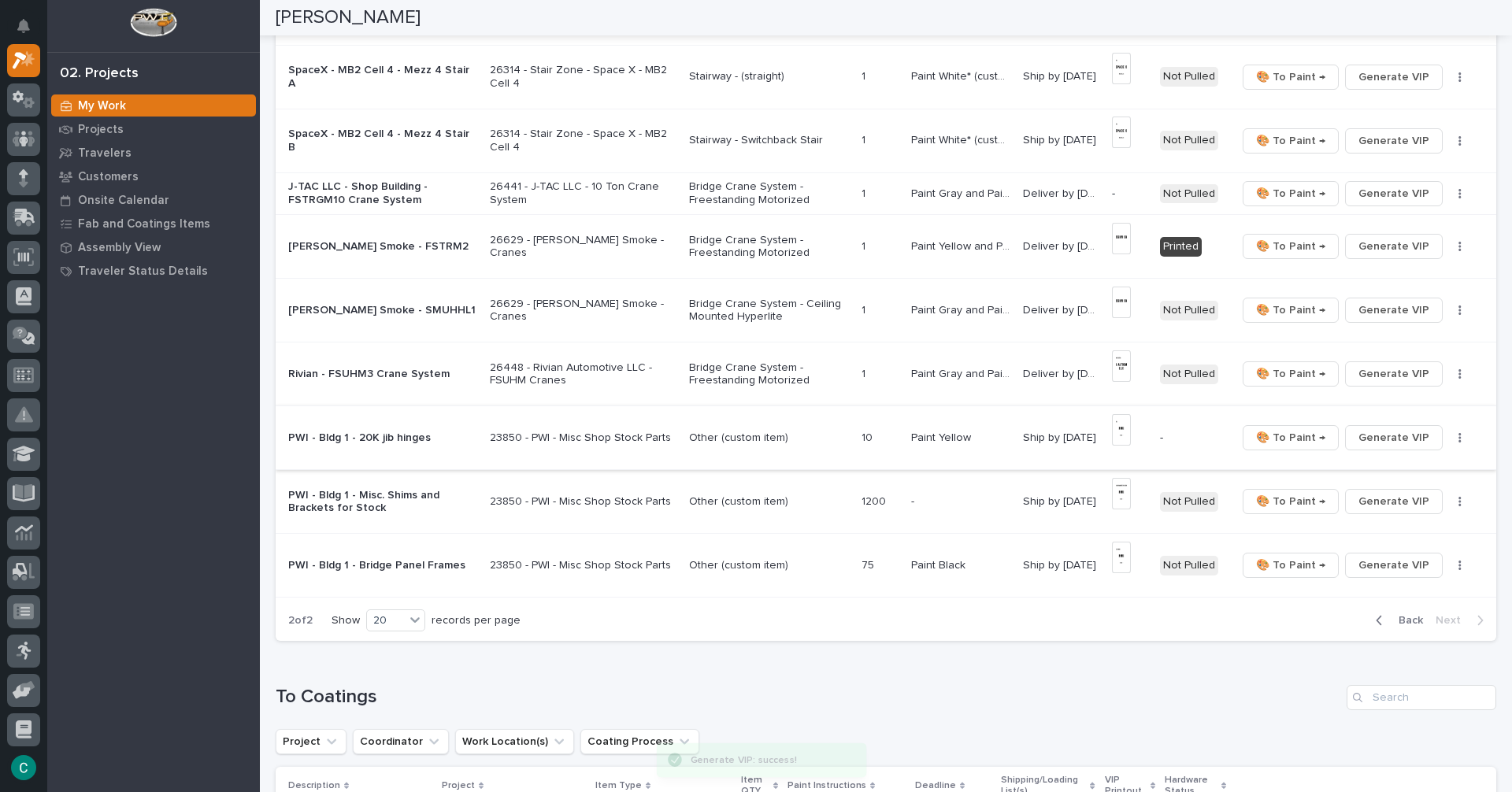
scroll to position [749, 0]
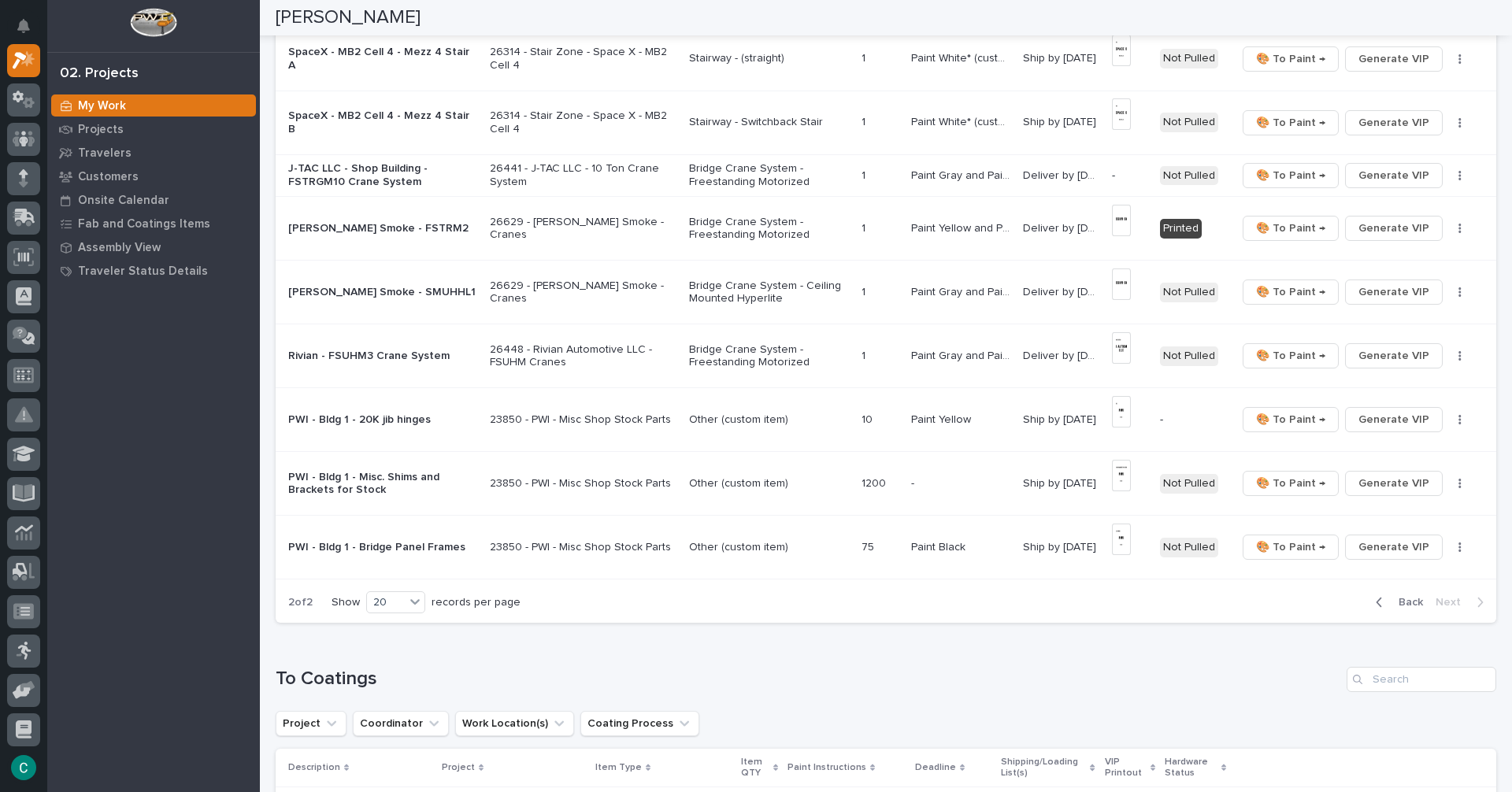
click at [1398, 601] on span "Back" at bounding box center [1406, 602] width 33 height 14
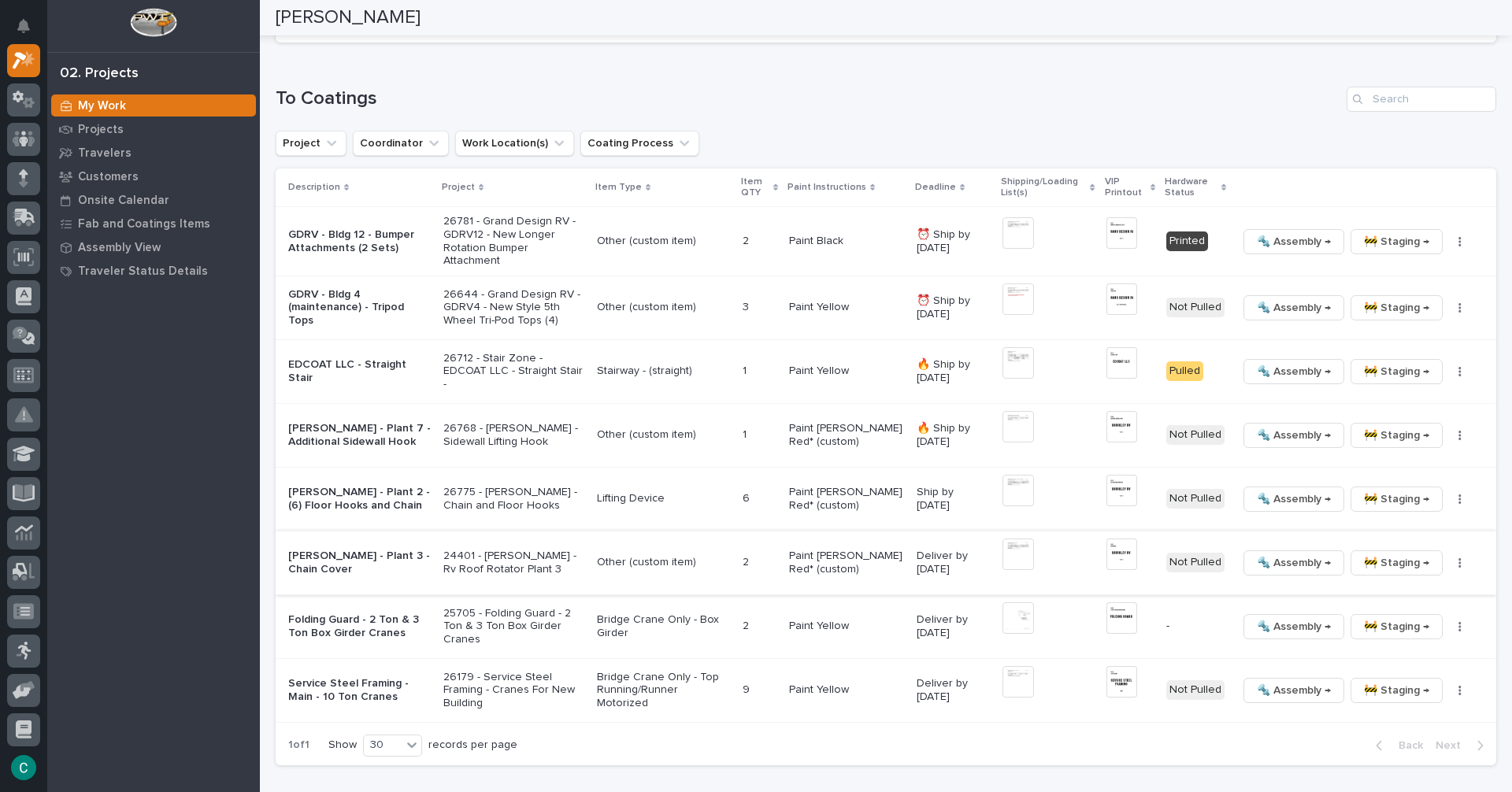
scroll to position [1563, 0]
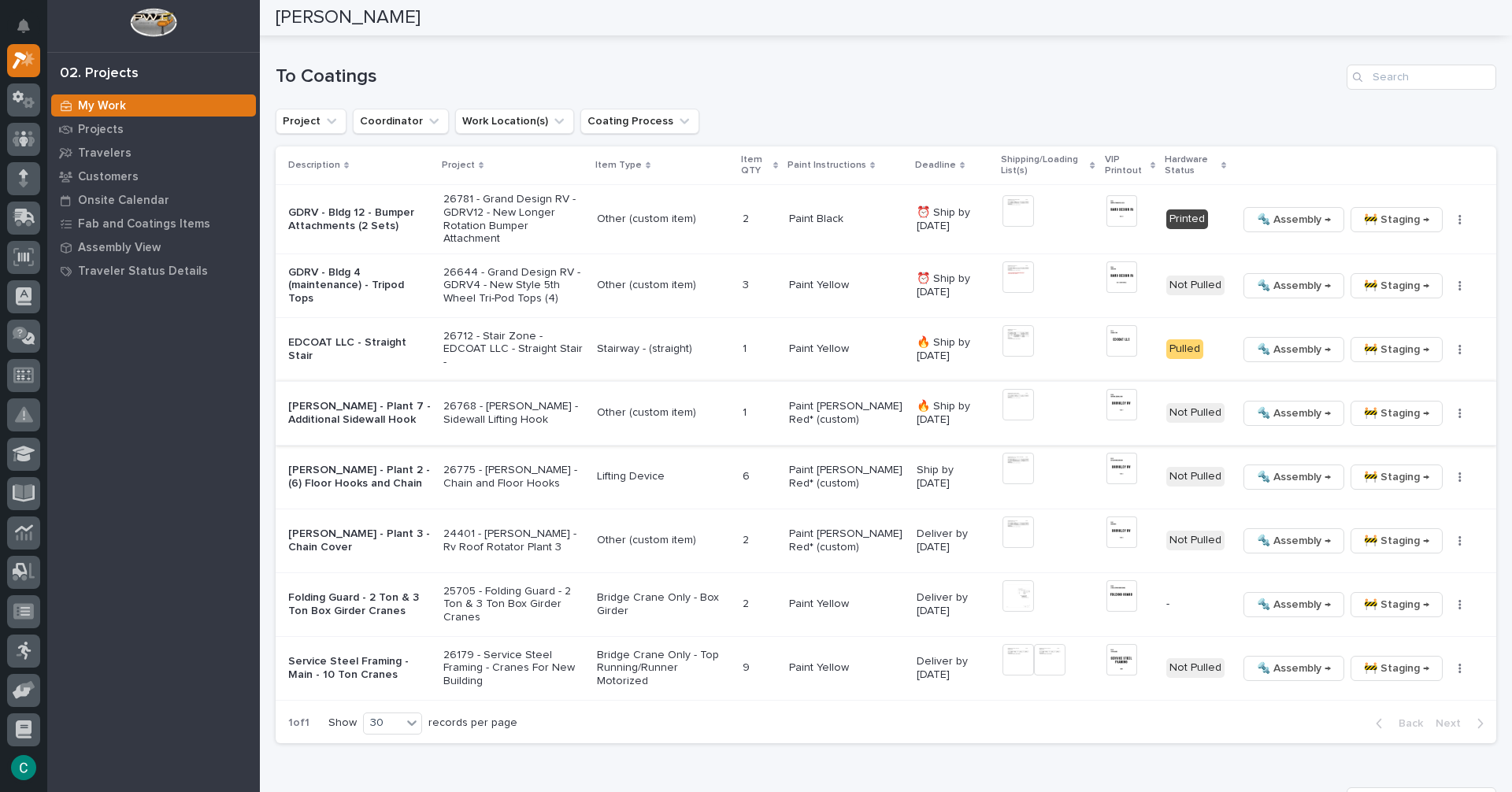
click at [1106, 405] on img at bounding box center [1122, 405] width 32 height 32
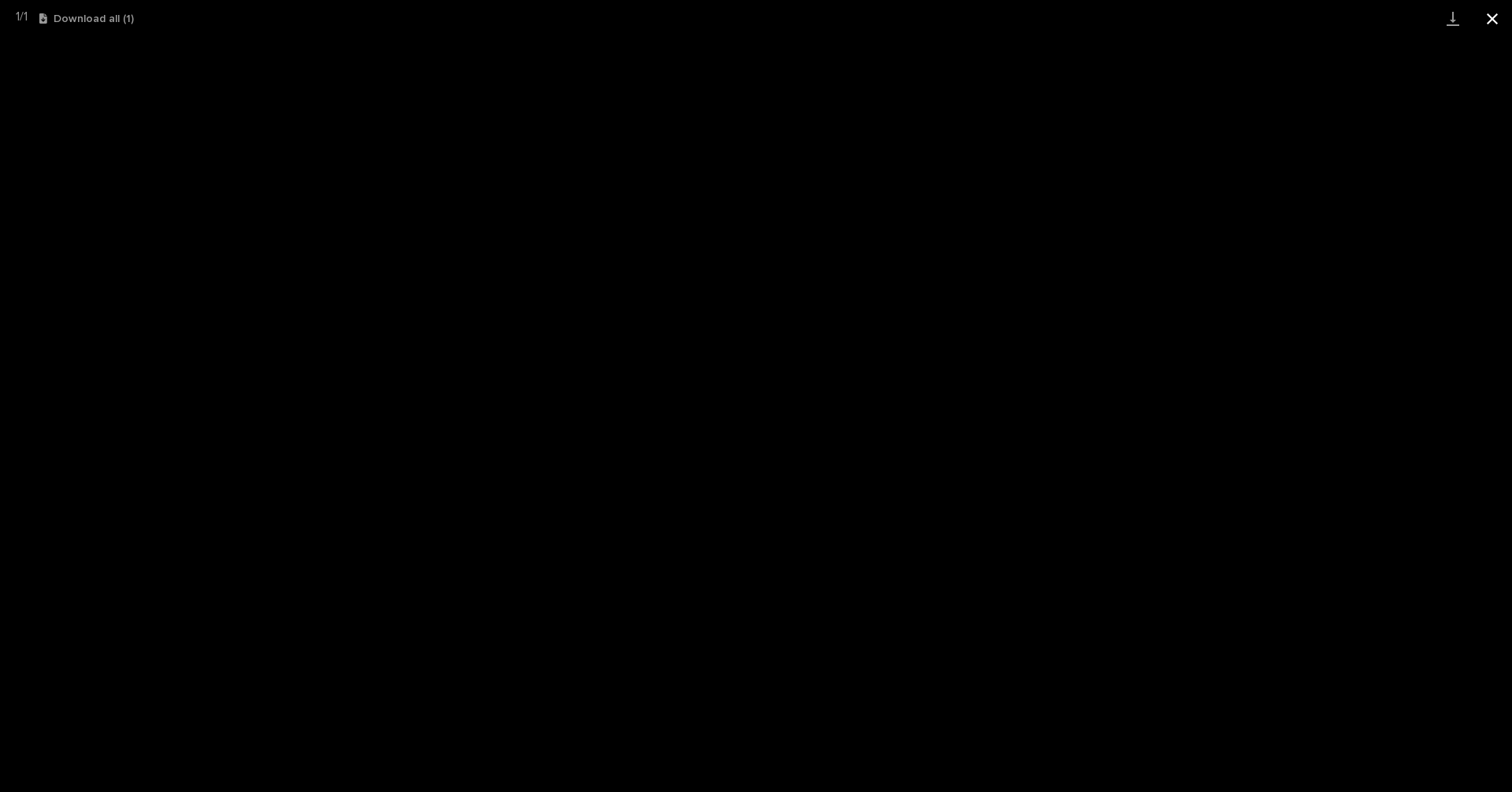
click at [1504, 24] on button "Close gallery" at bounding box center [1492, 18] width 39 height 37
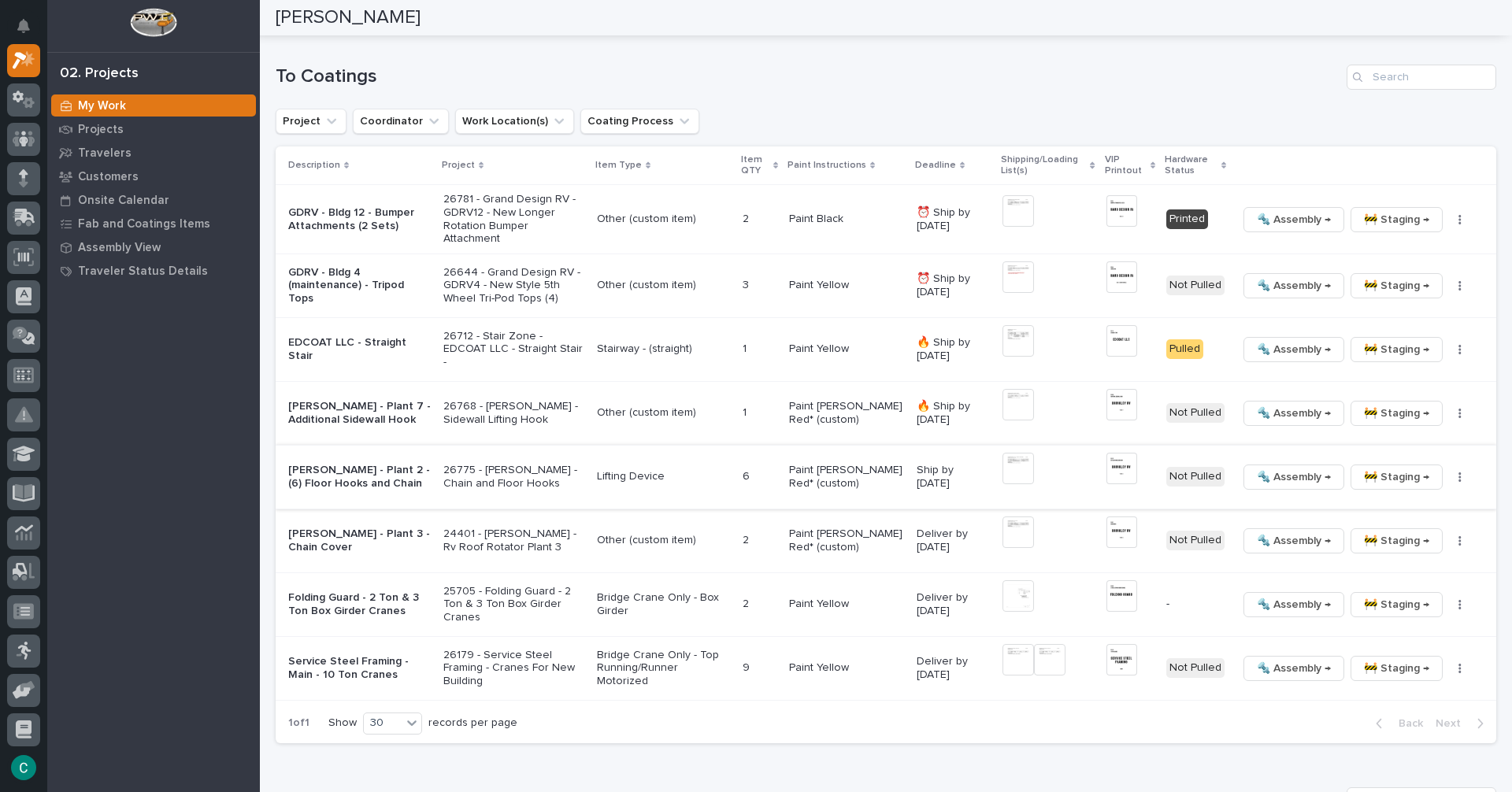
click at [1115, 467] on img at bounding box center [1122, 468] width 32 height 32
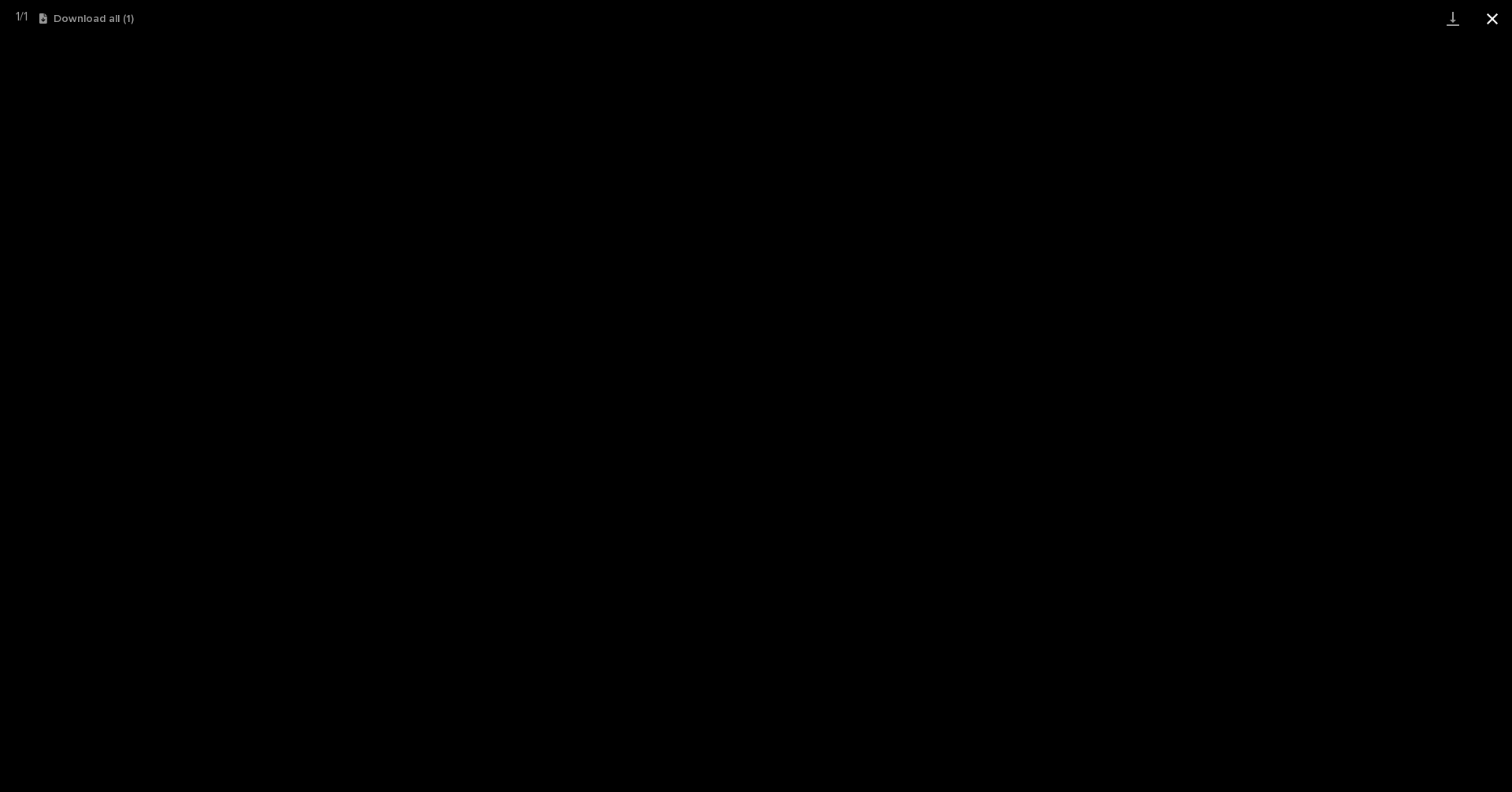
click at [1508, 17] on button "Close gallery" at bounding box center [1492, 18] width 39 height 37
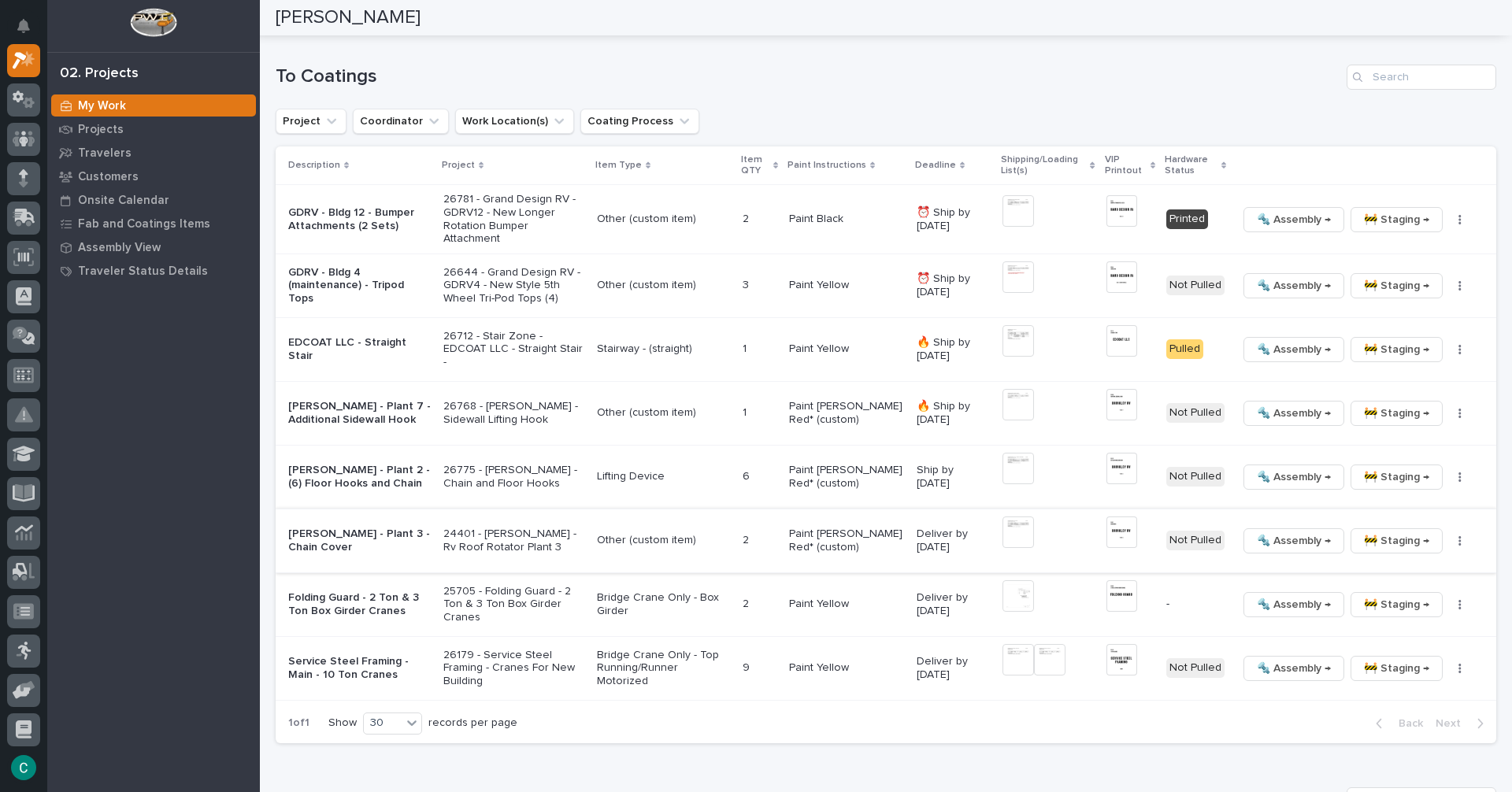
click at [1123, 539] on img at bounding box center [1122, 532] width 32 height 32
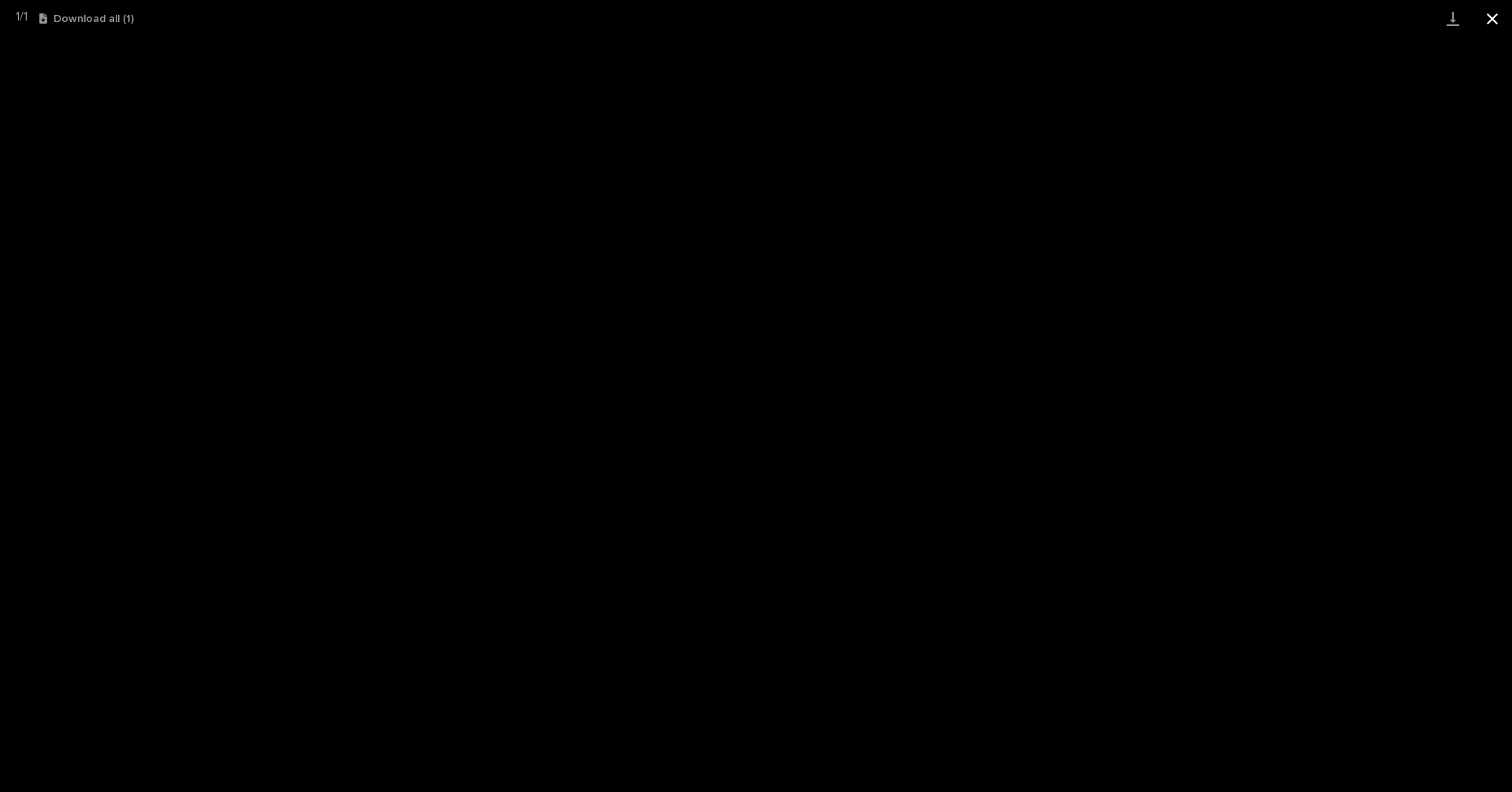
click at [1504, 15] on button "Close gallery" at bounding box center [1492, 18] width 39 height 37
